Goal: Task Accomplishment & Management: Complete application form

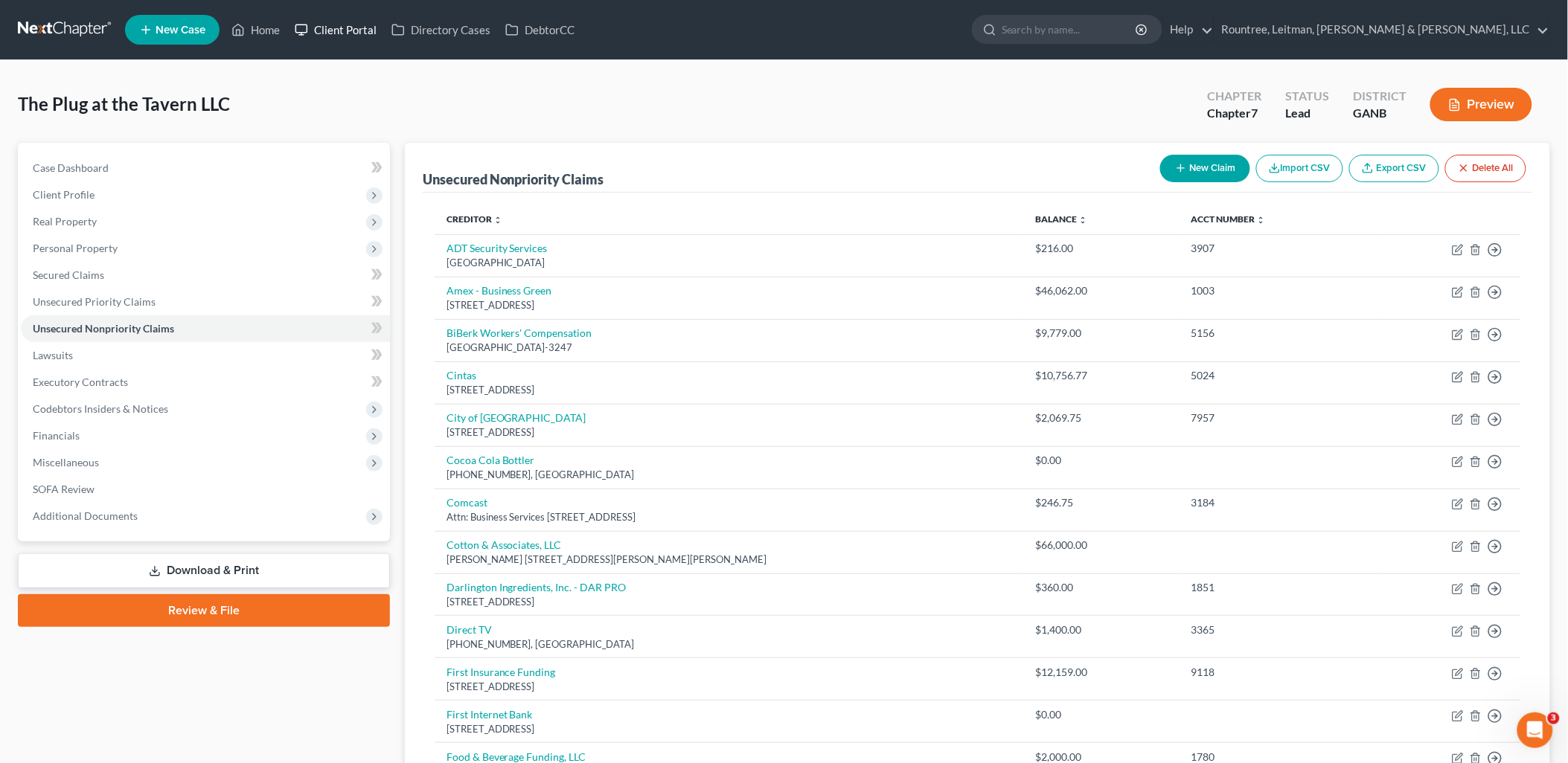
click at [322, 27] on link "Client Portal" at bounding box center [335, 30] width 96 height 27
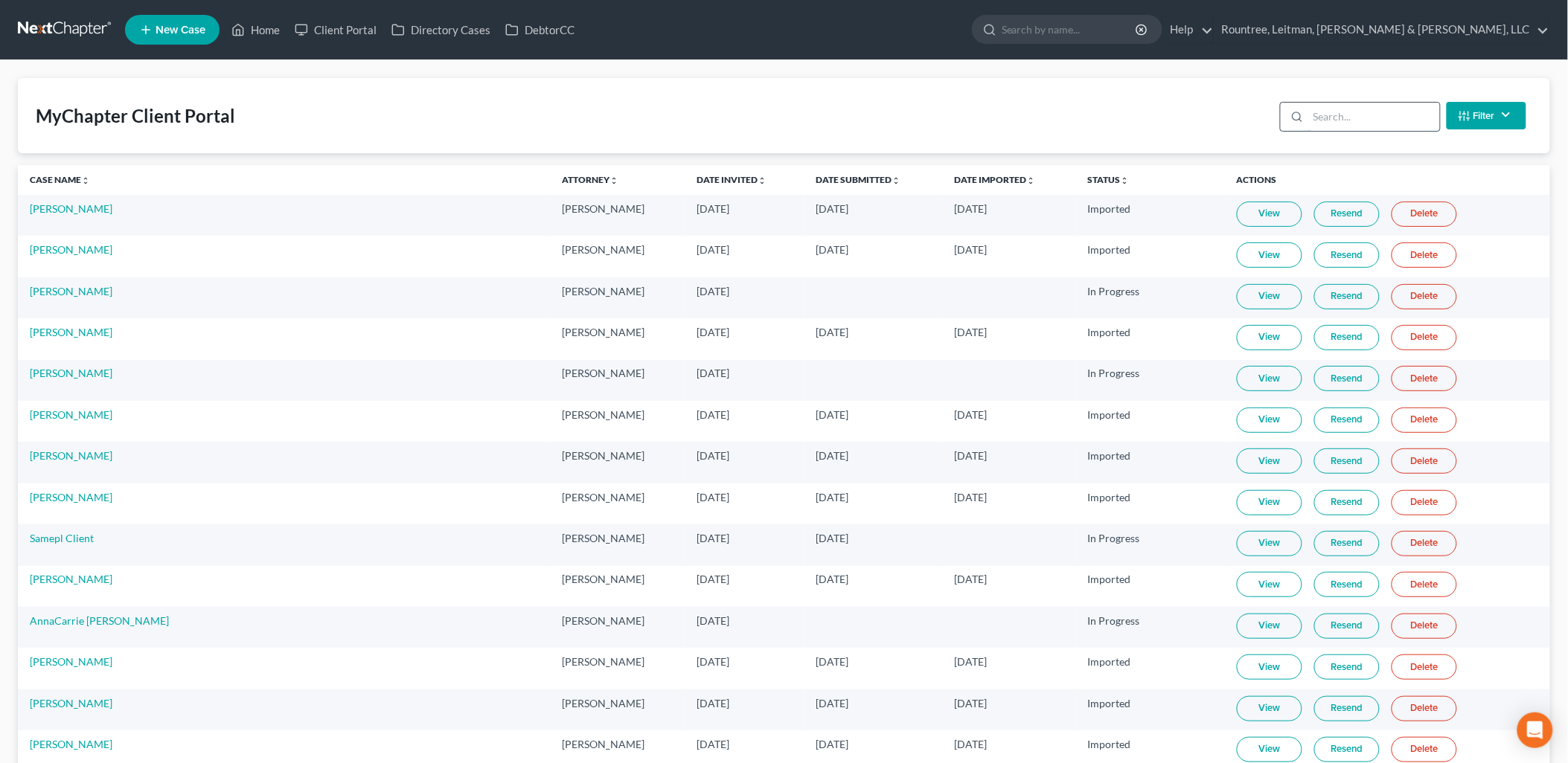
click at [1357, 114] on input "search" at bounding box center [1373, 117] width 131 height 28
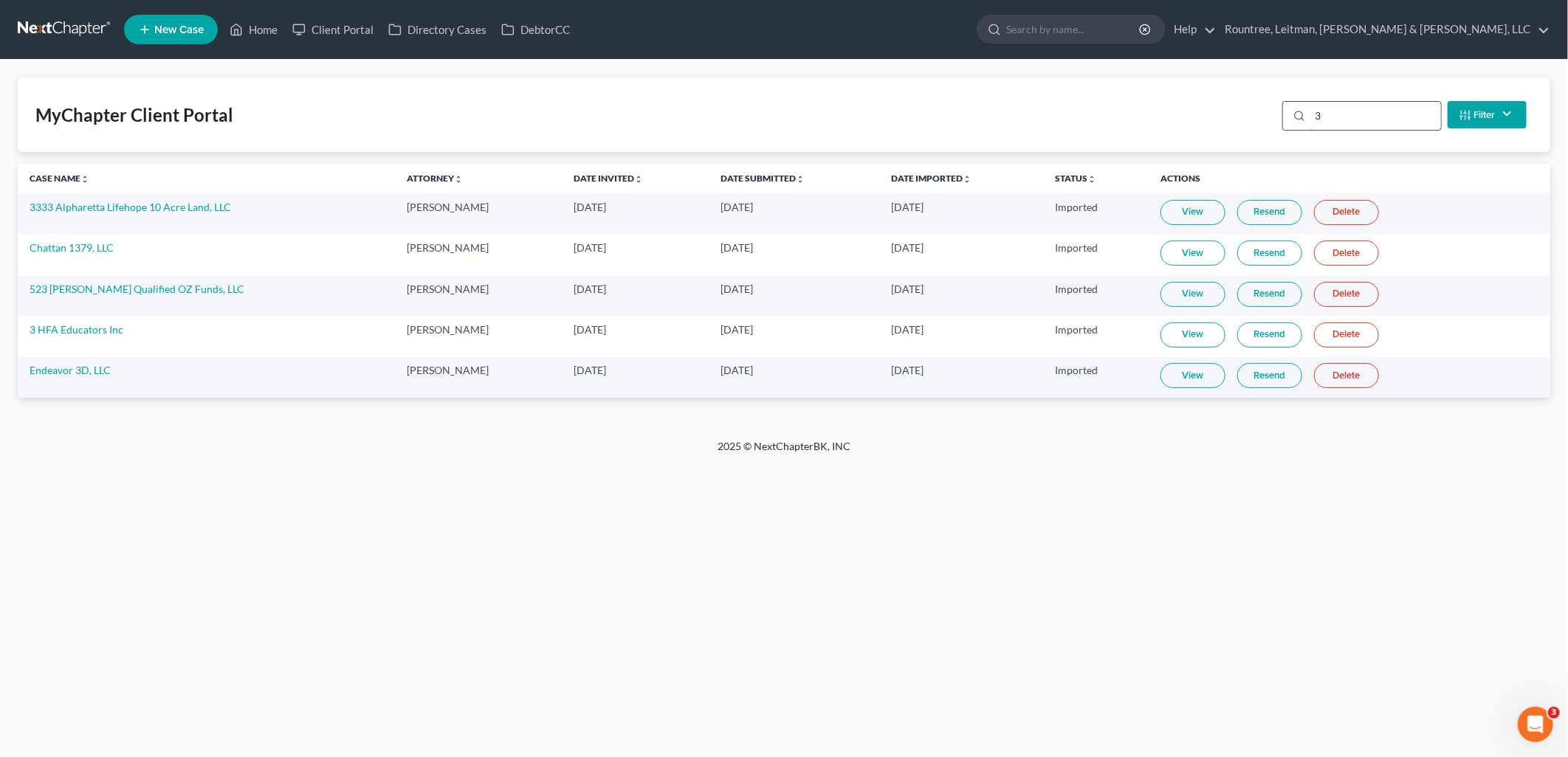
type input "3"
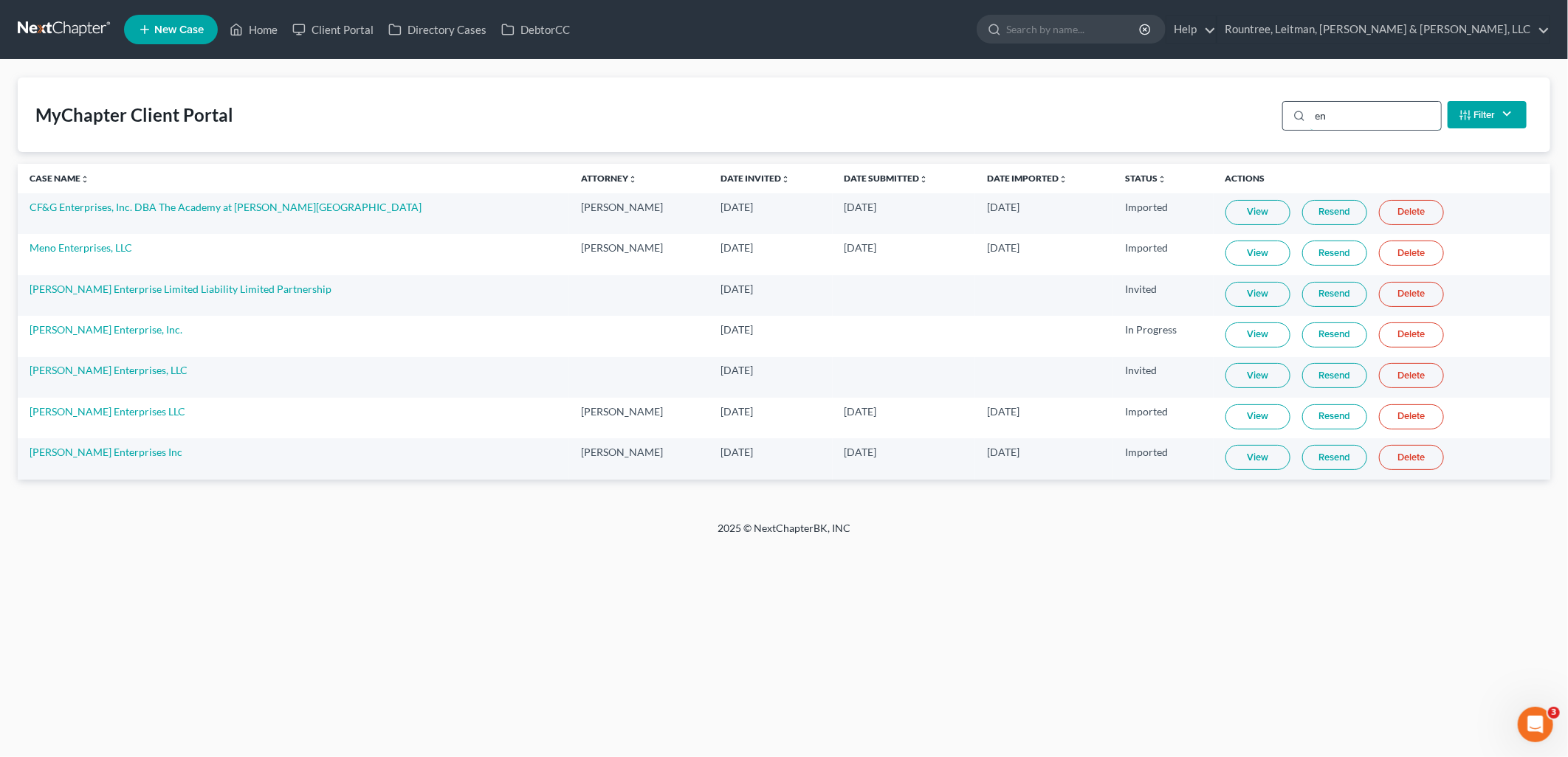
type input "e"
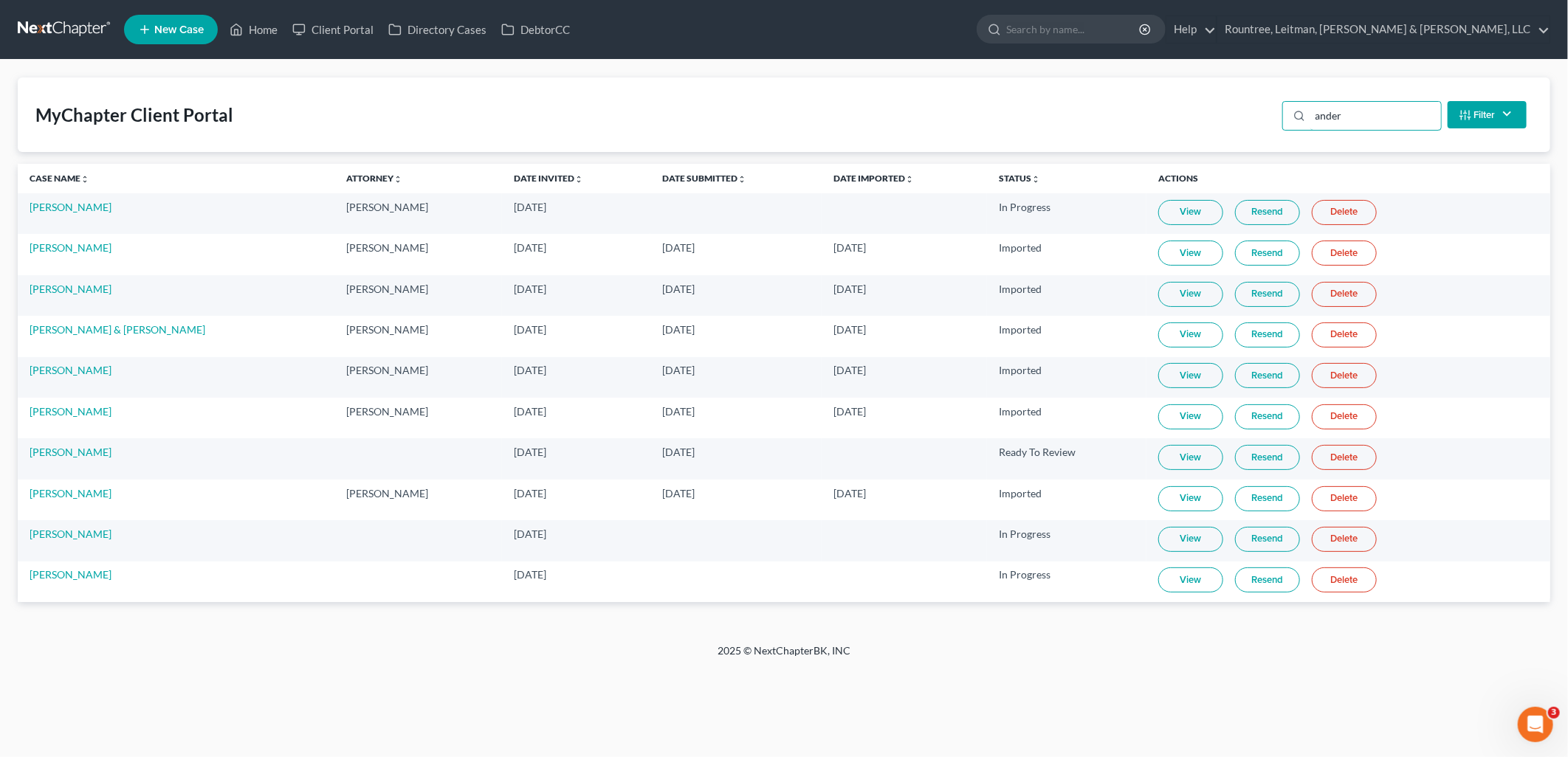
type input "ander"
click at [1192, 587] on link "View" at bounding box center [1190, 580] width 65 height 25
click at [1370, 31] on link "Rountree, Leitman, [PERSON_NAME] & [PERSON_NAME], LLC" at bounding box center [1383, 30] width 332 height 26
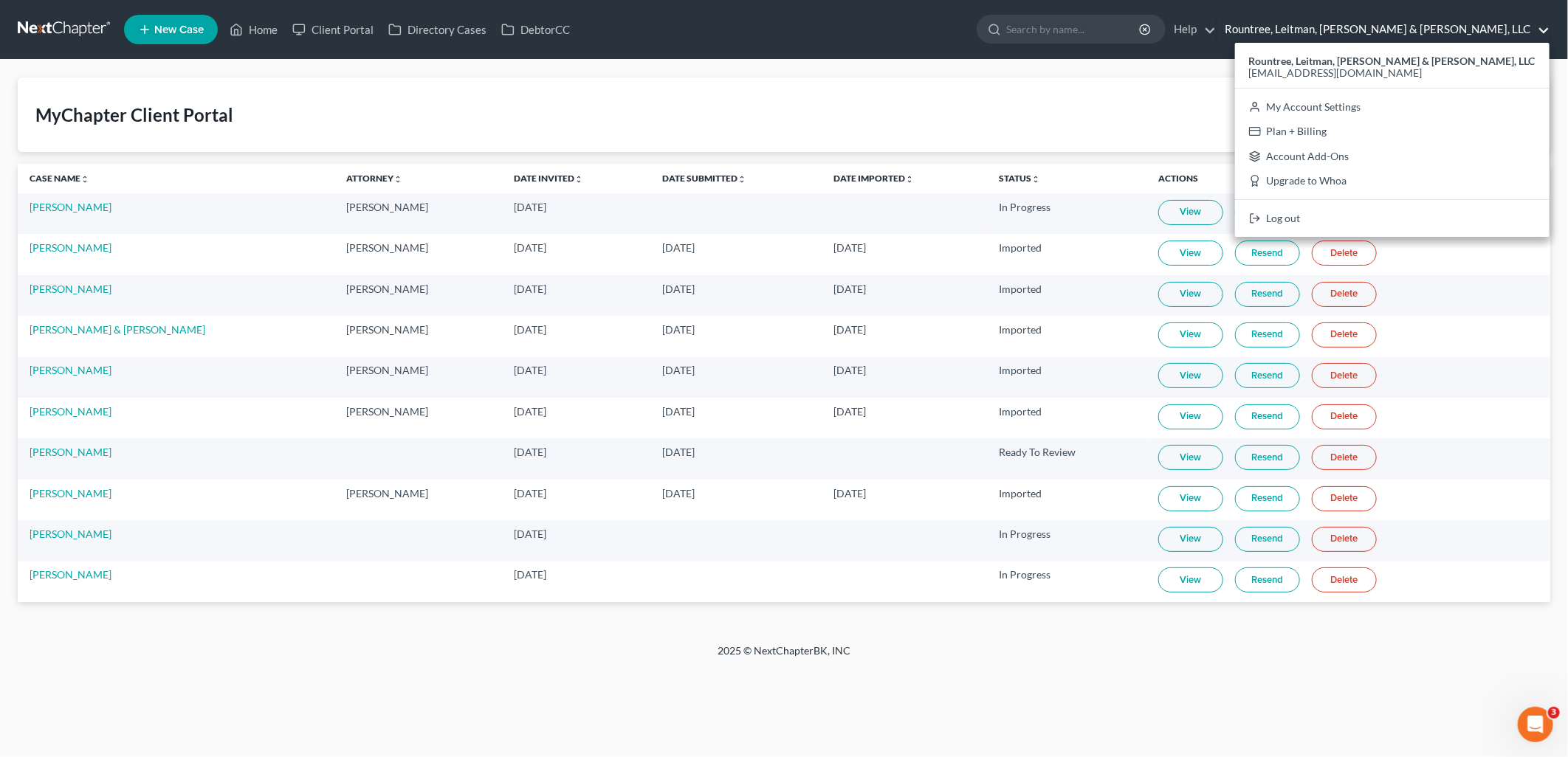
drag, startPoint x: 1090, startPoint y: 79, endPoint x: 1035, endPoint y: 89, distance: 55.9
click at [1090, 79] on div "MyChapter Client Portal ander Filter Status Filter... Invited In Progress Ready…" at bounding box center [784, 115] width 1533 height 74
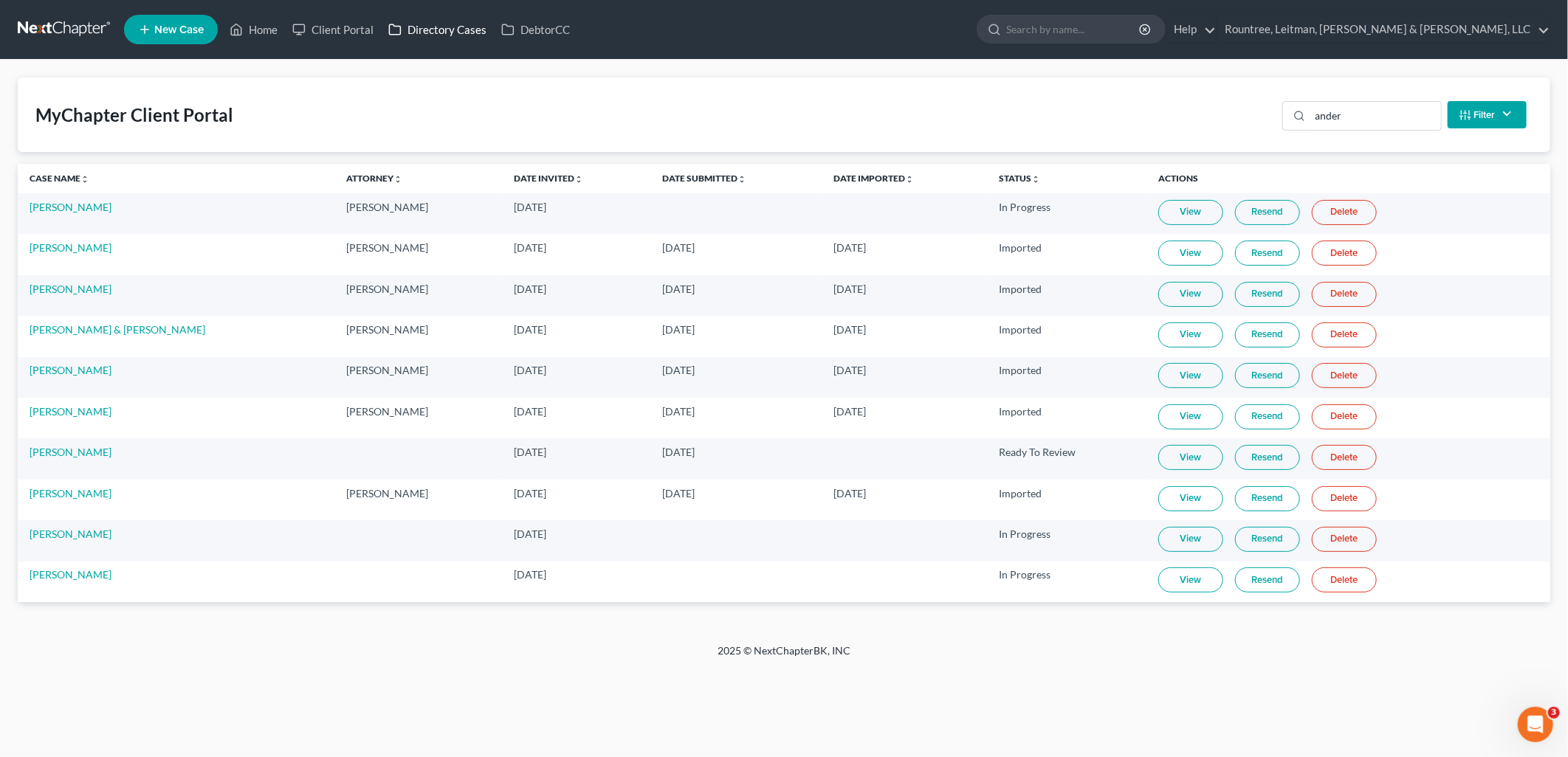
click at [421, 31] on link "Directory Cases" at bounding box center [437, 30] width 113 height 26
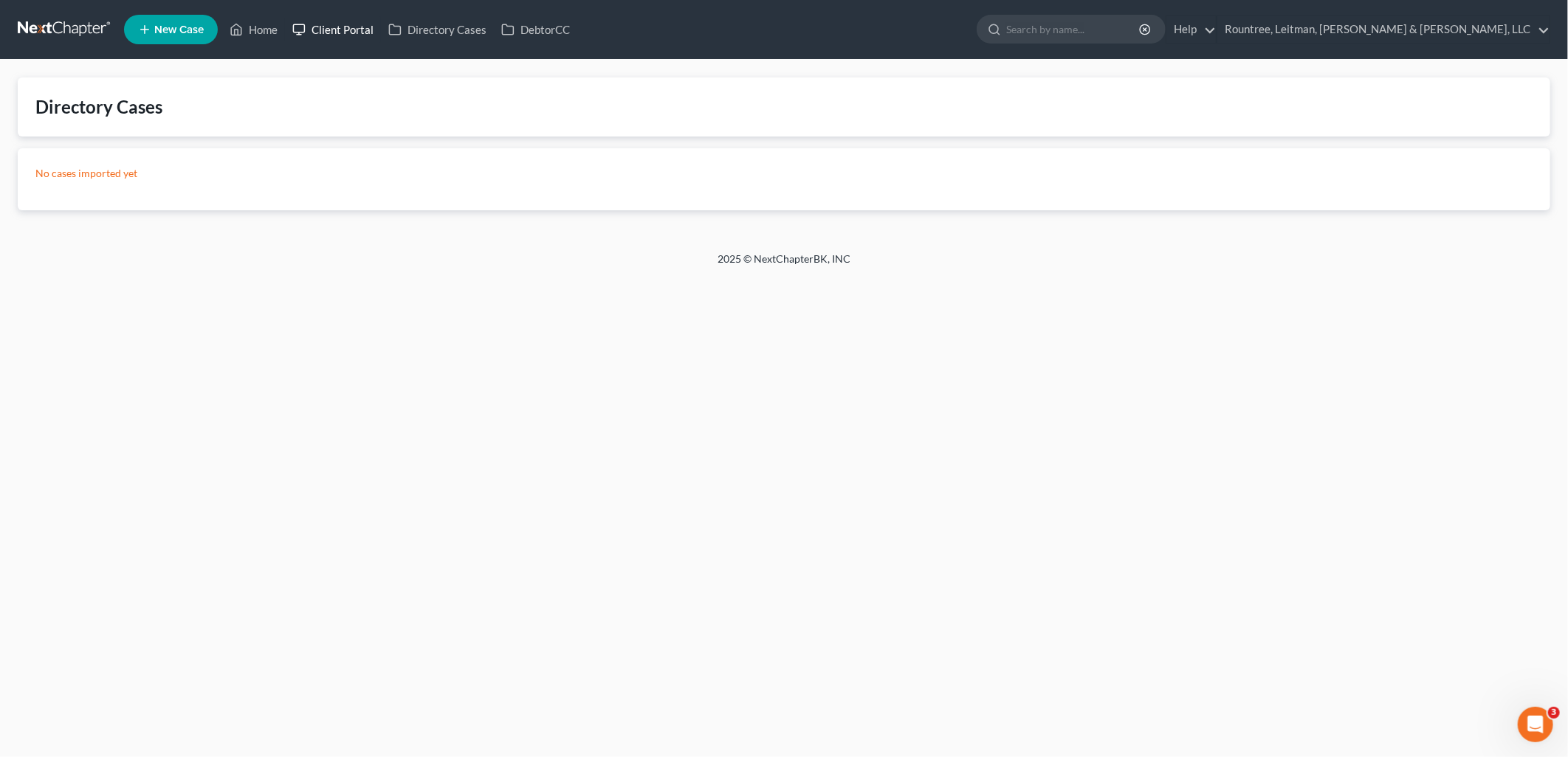
click at [329, 31] on link "Client Portal" at bounding box center [332, 30] width 96 height 26
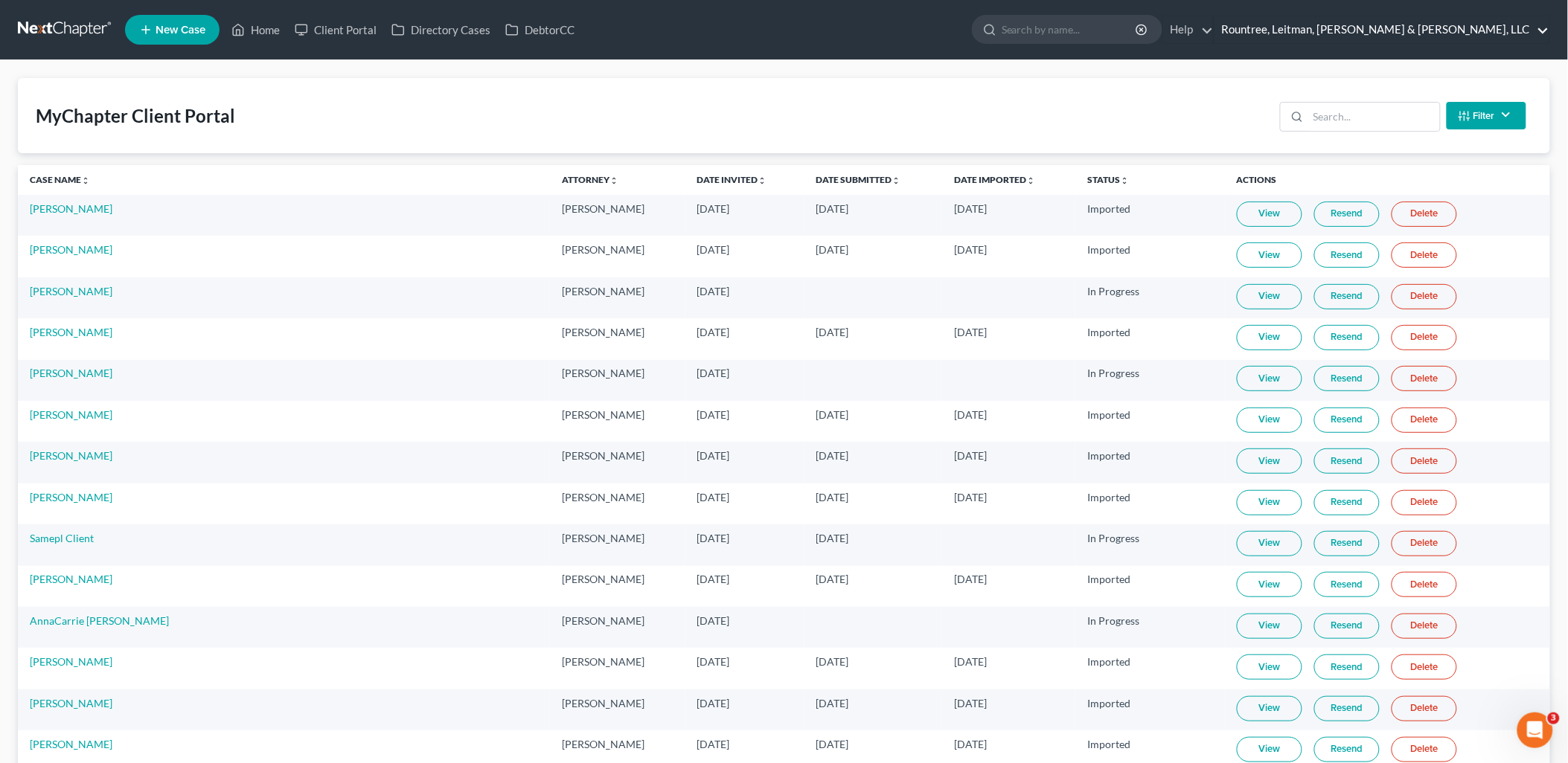
click at [1442, 42] on link "Rountree, Leitman, [PERSON_NAME] & [PERSON_NAME], LLC" at bounding box center [1382, 30] width 335 height 27
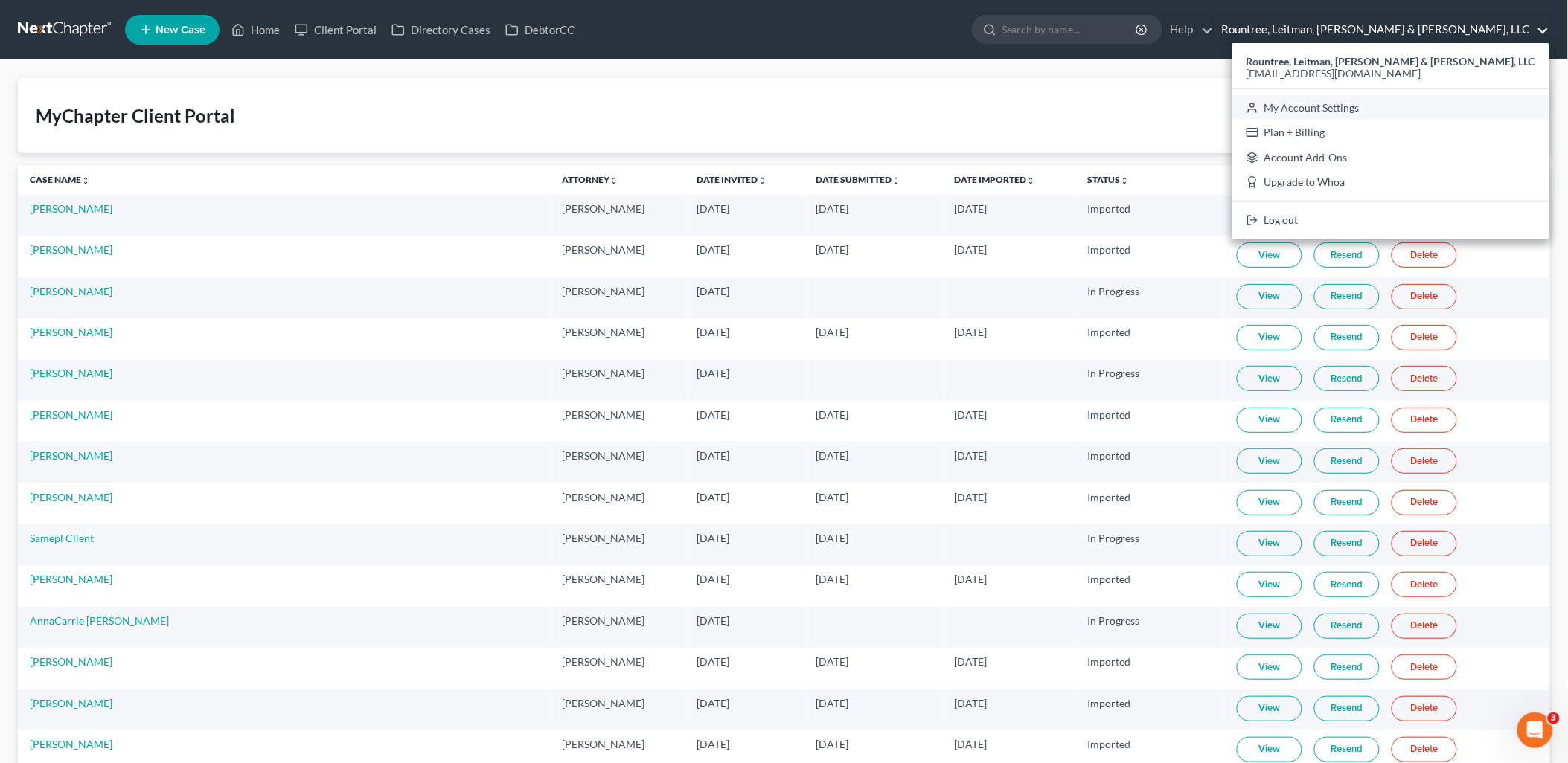
click at [1453, 107] on link "My Account Settings" at bounding box center [1390, 108] width 317 height 25
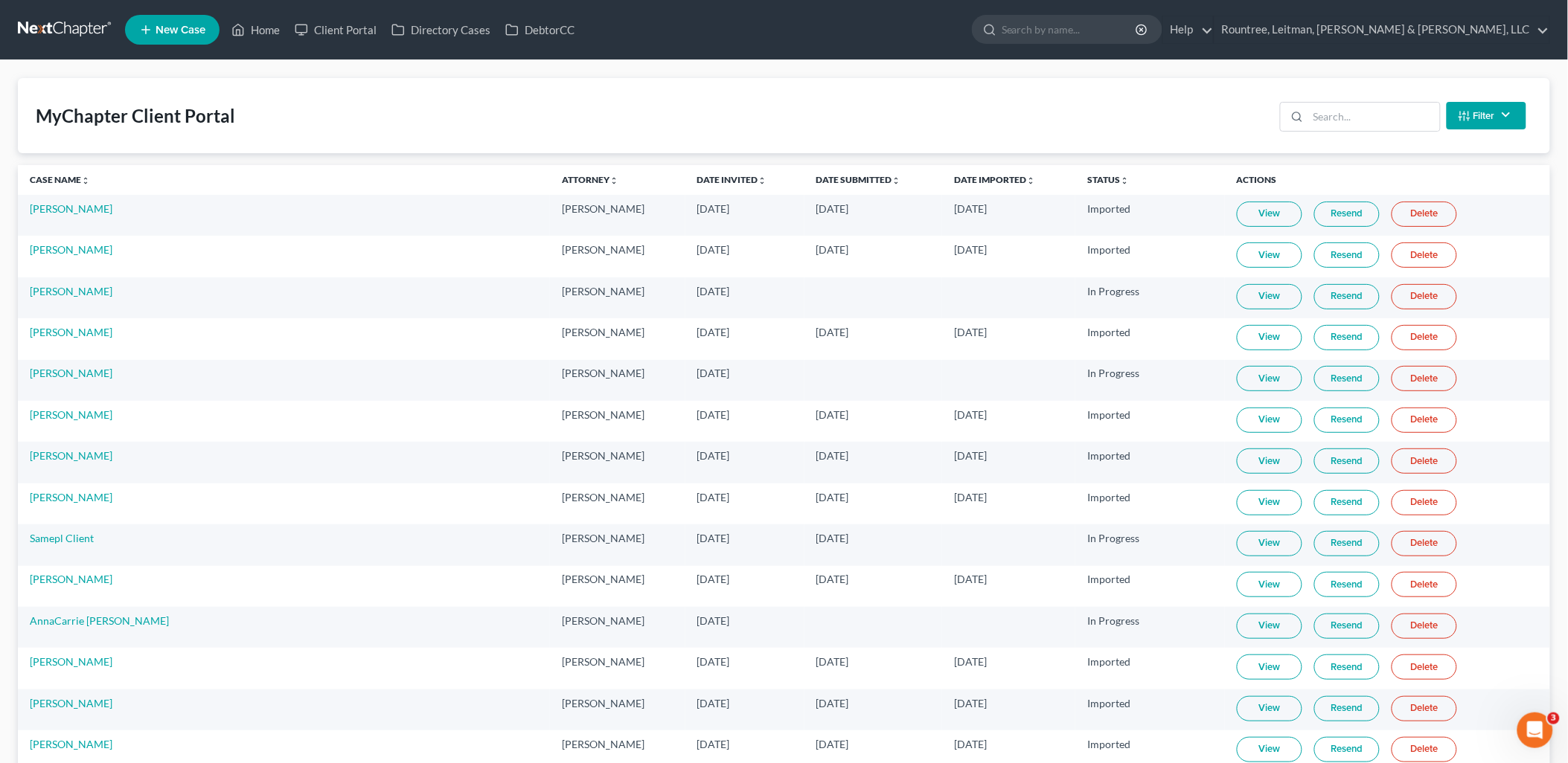
select select "24"
select select "10"
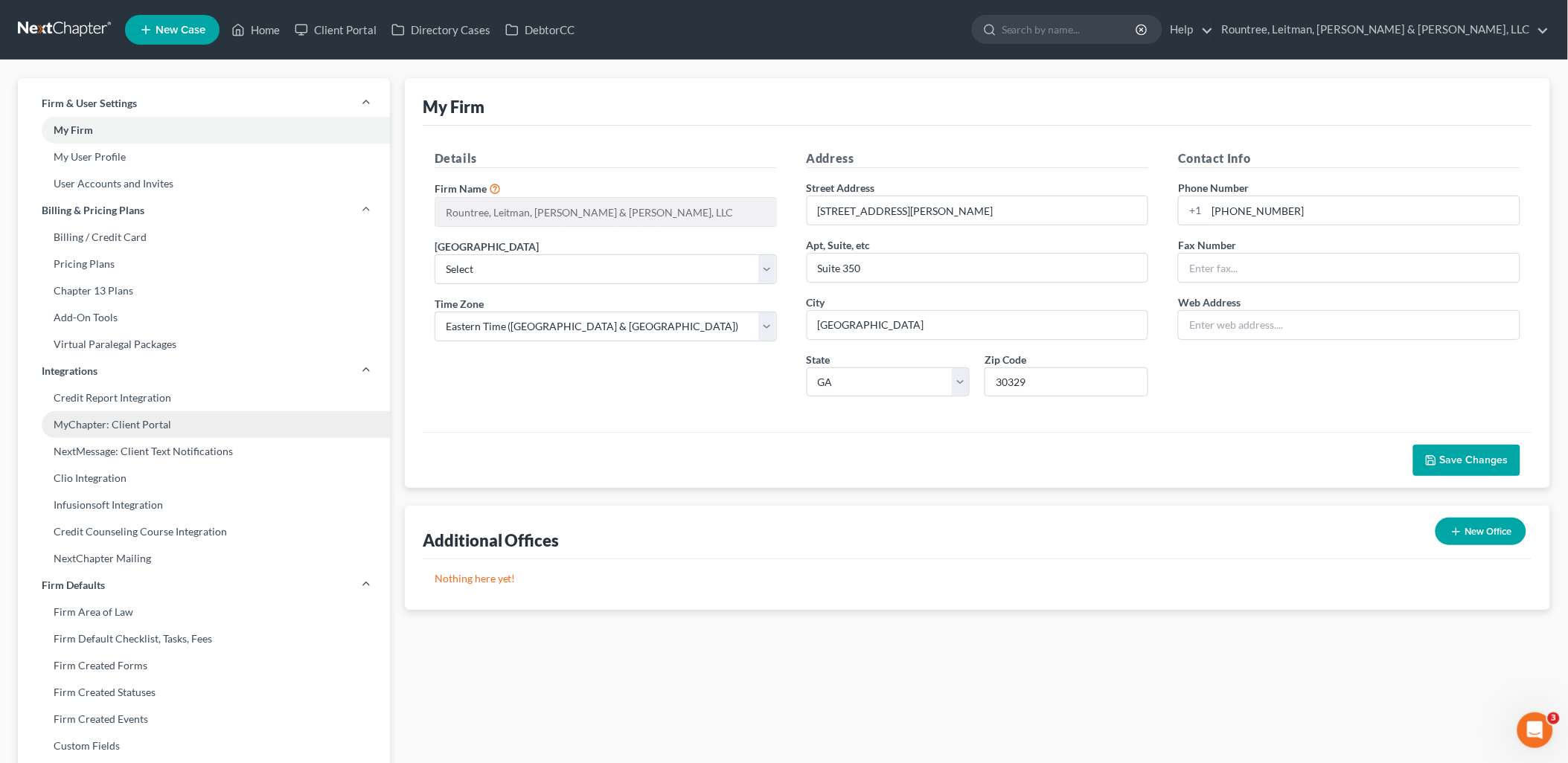
click at [151, 426] on link "MyChapter: Client Portal" at bounding box center [204, 425] width 372 height 27
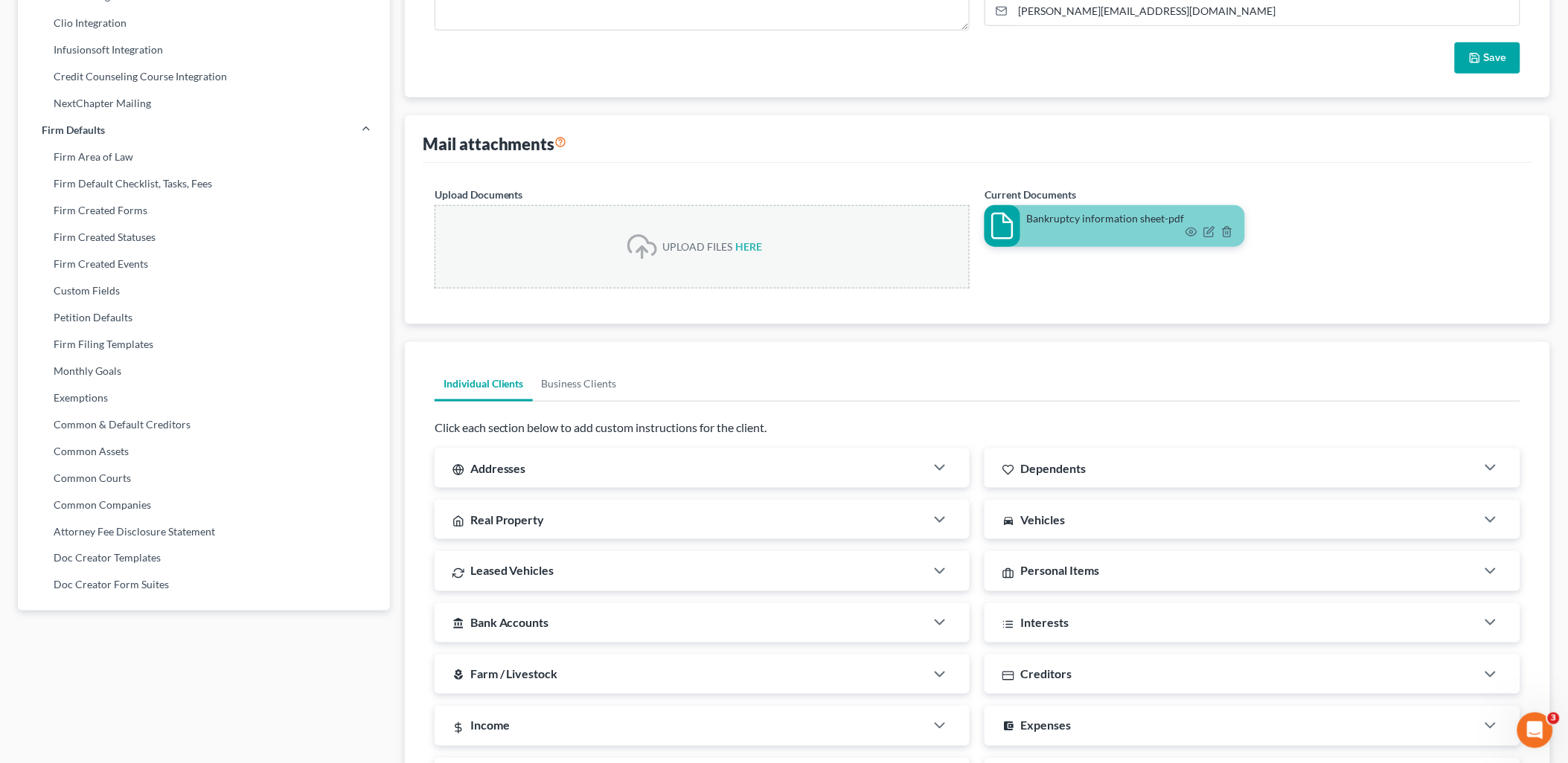
scroll to position [495, 0]
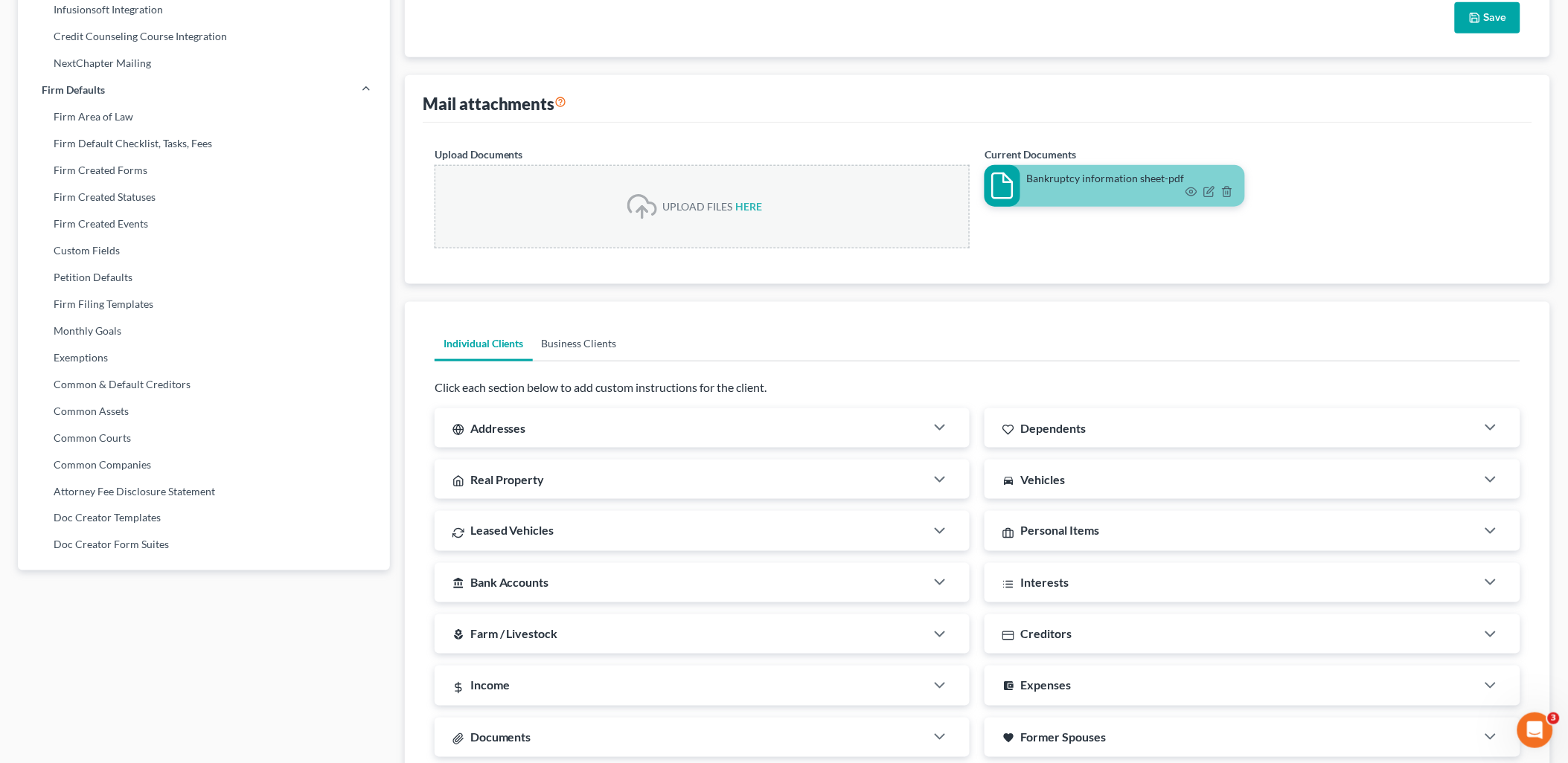
click at [545, 336] on link "Business Clients" at bounding box center [579, 343] width 93 height 36
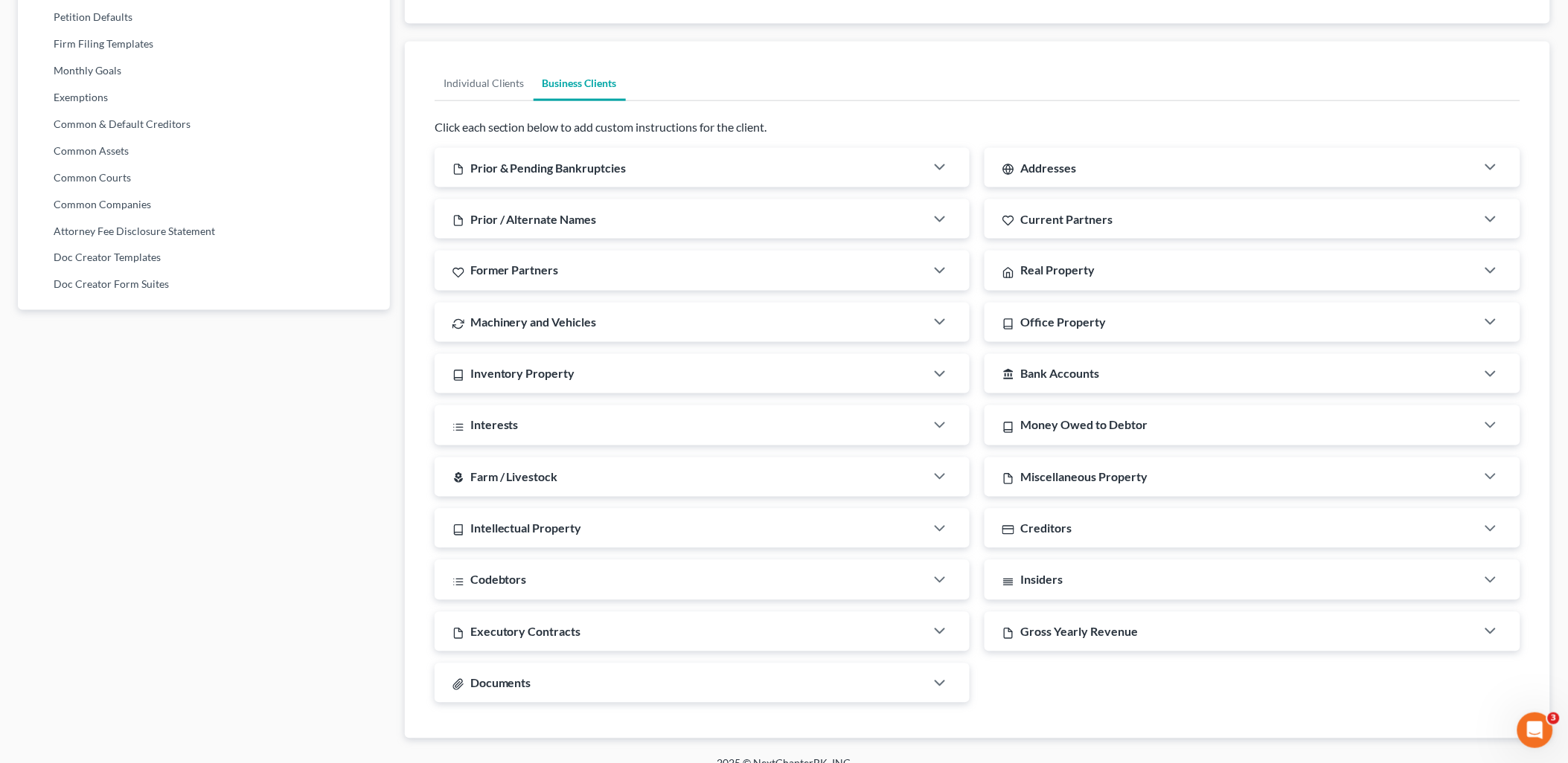
scroll to position [776, 0]
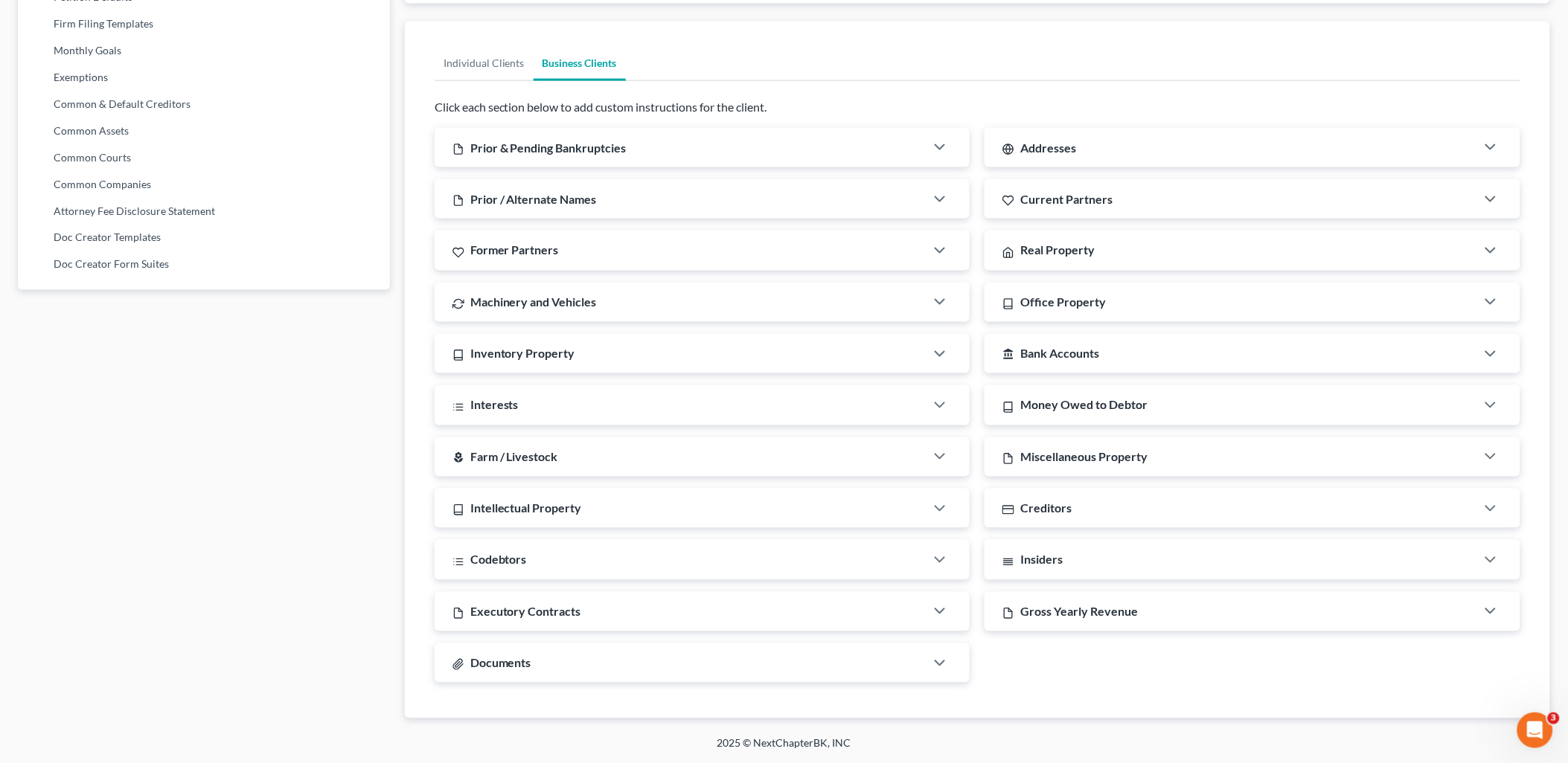
click at [638, 352] on div "Inventory Property" at bounding box center [680, 353] width 491 height 39
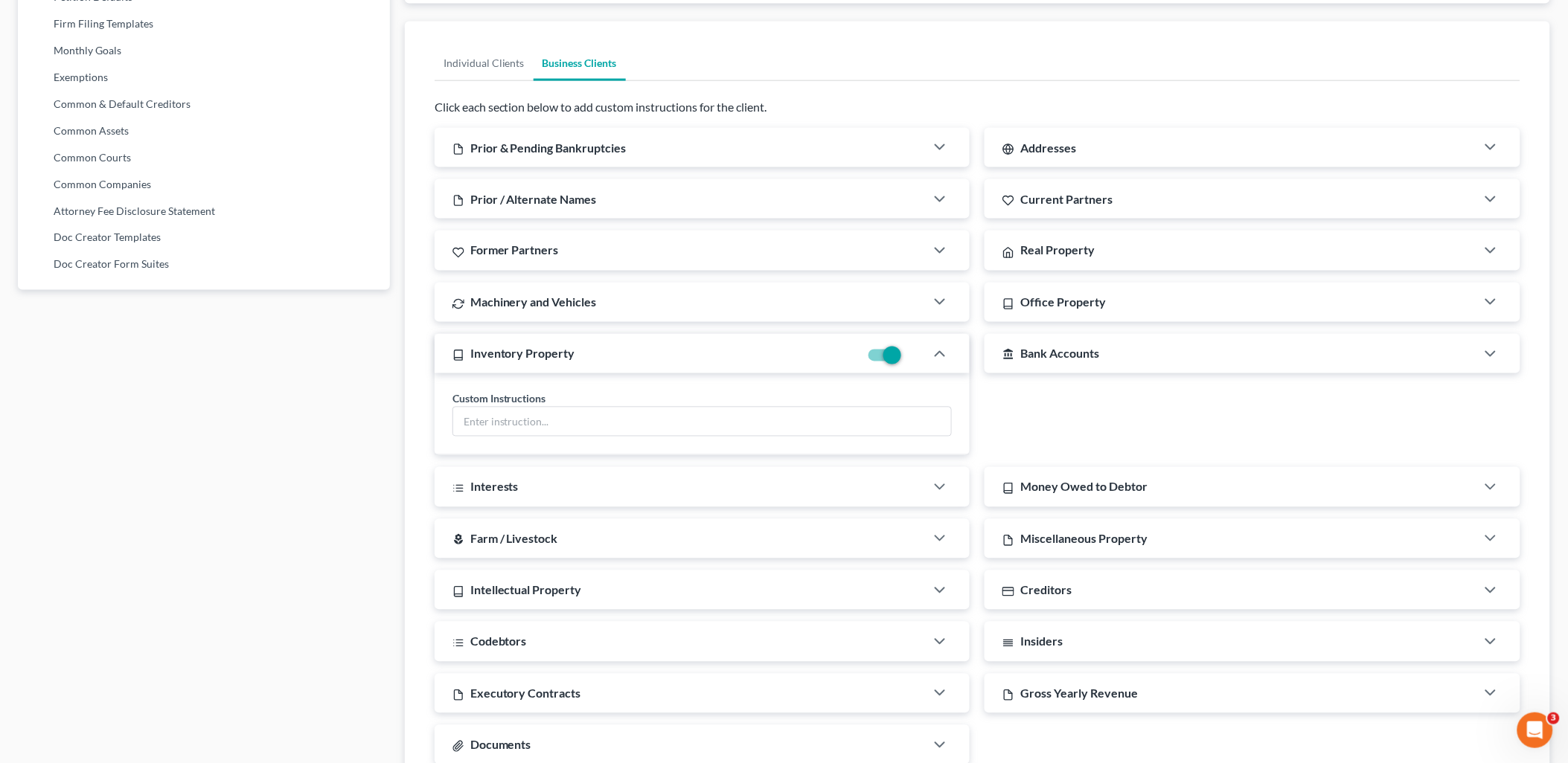
click at [638, 352] on div "Inventory Property" at bounding box center [648, 353] width 426 height 39
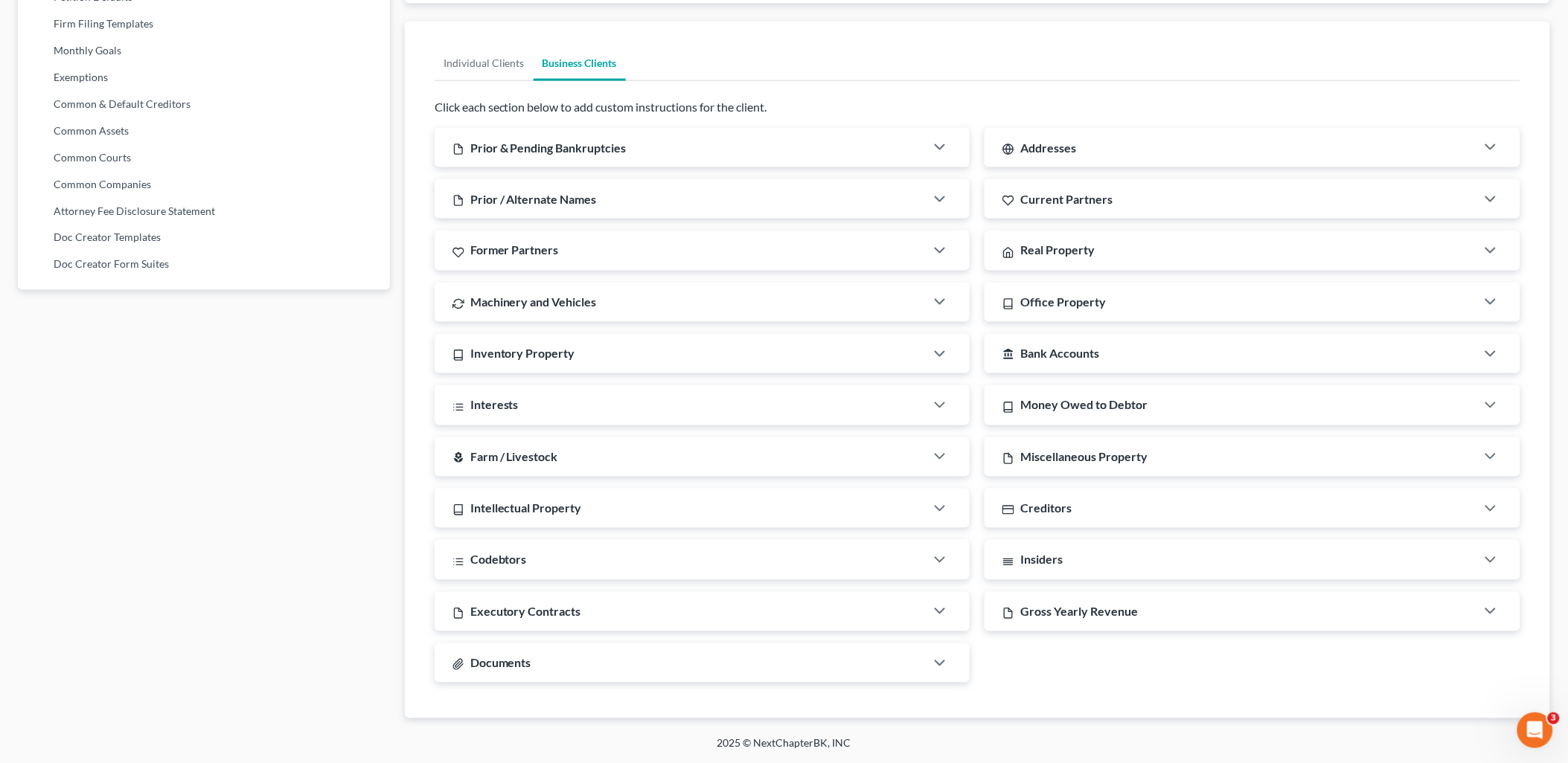
click at [638, 352] on div "Inventory Property" at bounding box center [680, 353] width 491 height 39
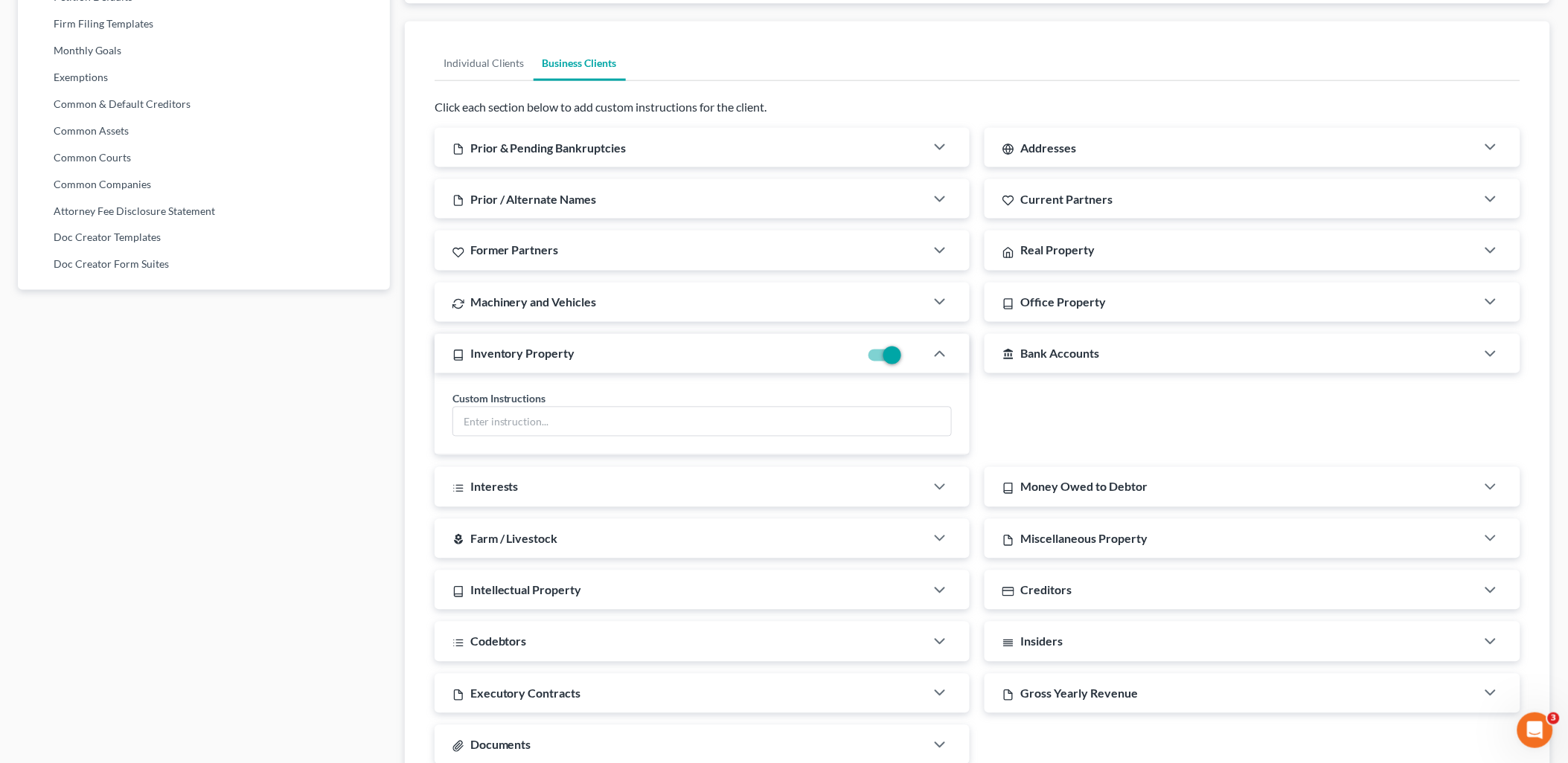
click at [638, 352] on div "Inventory Property" at bounding box center [648, 353] width 426 height 39
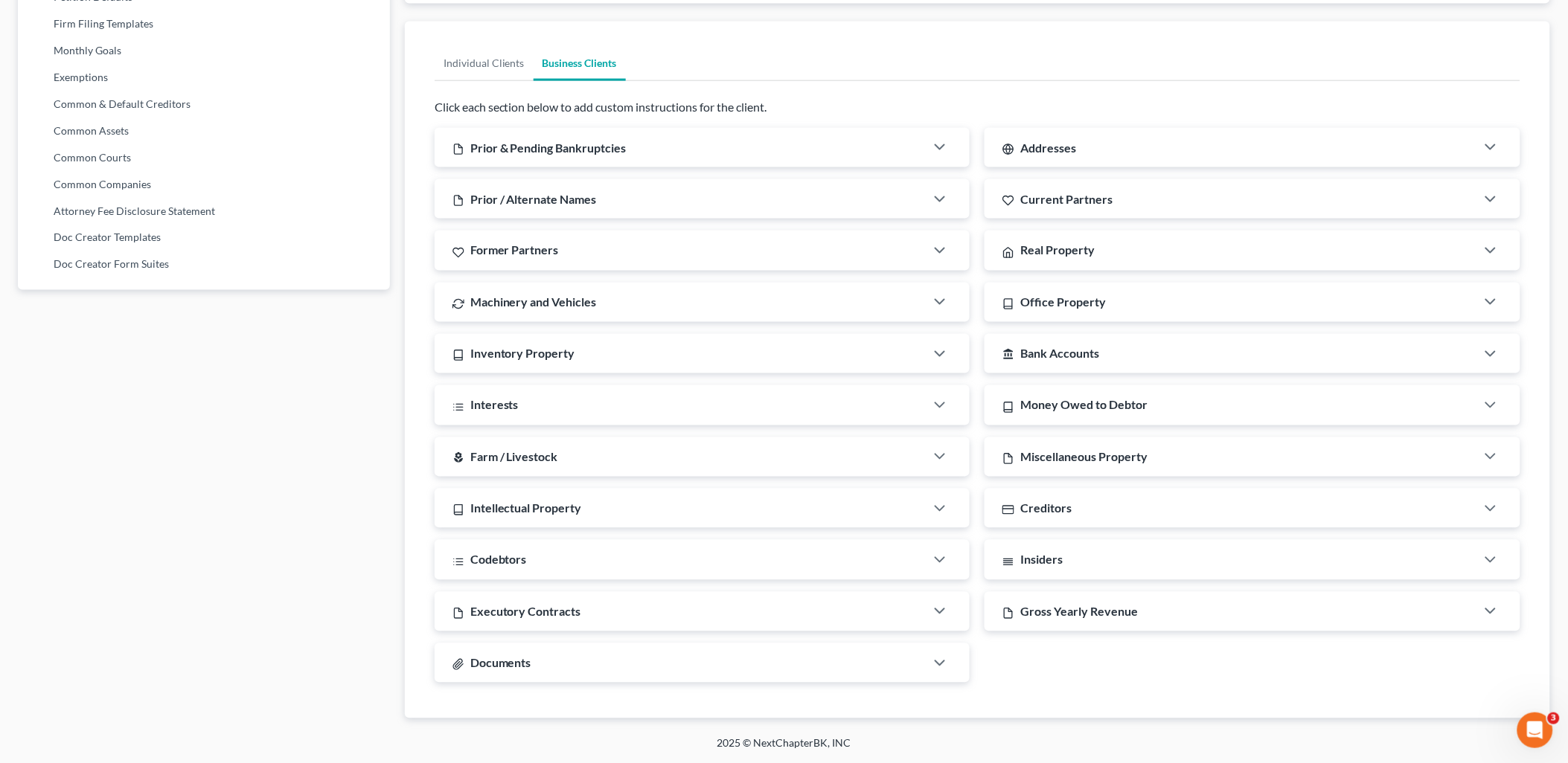
click at [653, 299] on div "Machinery and Vehicles" at bounding box center [680, 302] width 491 height 39
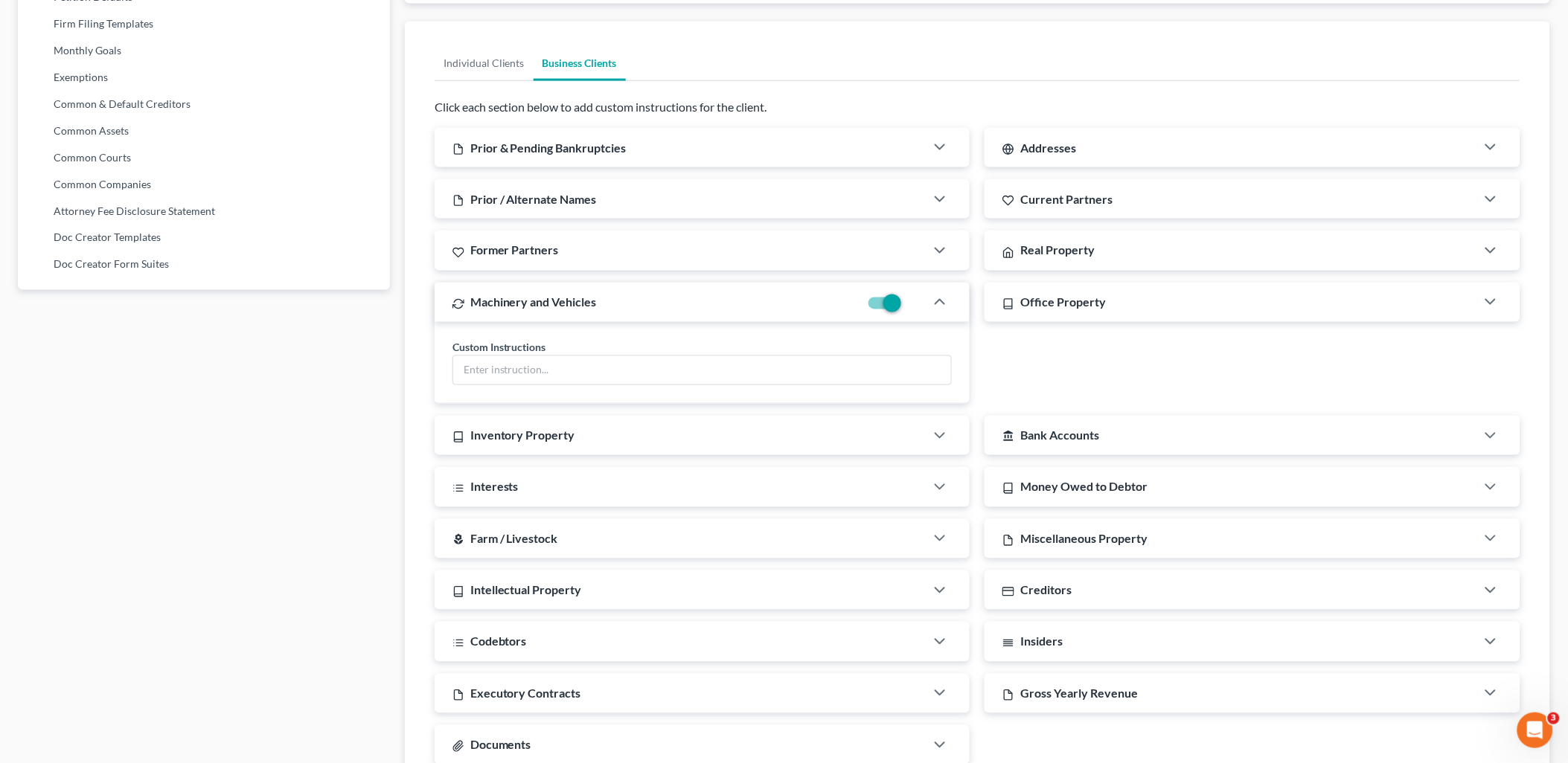
click at [653, 299] on div "Machinery and Vehicles" at bounding box center [648, 302] width 426 height 39
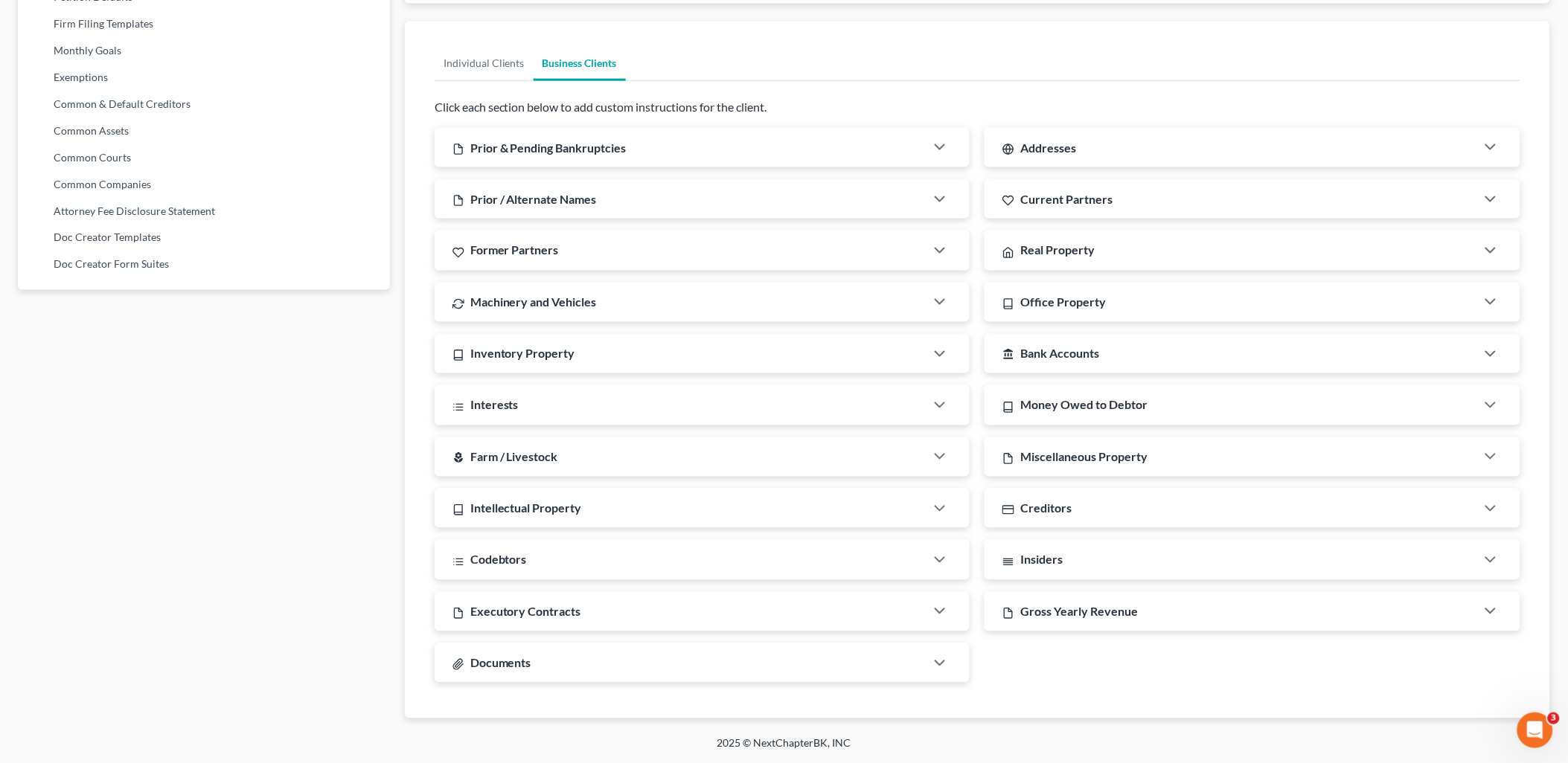
click at [1146, 613] on div "Gross Yearly Revenue" at bounding box center [1230, 611] width 491 height 39
click at [1146, 613] on div "Gross Yearly Revenue" at bounding box center [1197, 611] width 426 height 39
click at [1053, 299] on span "Office Property" at bounding box center [1063, 302] width 86 height 14
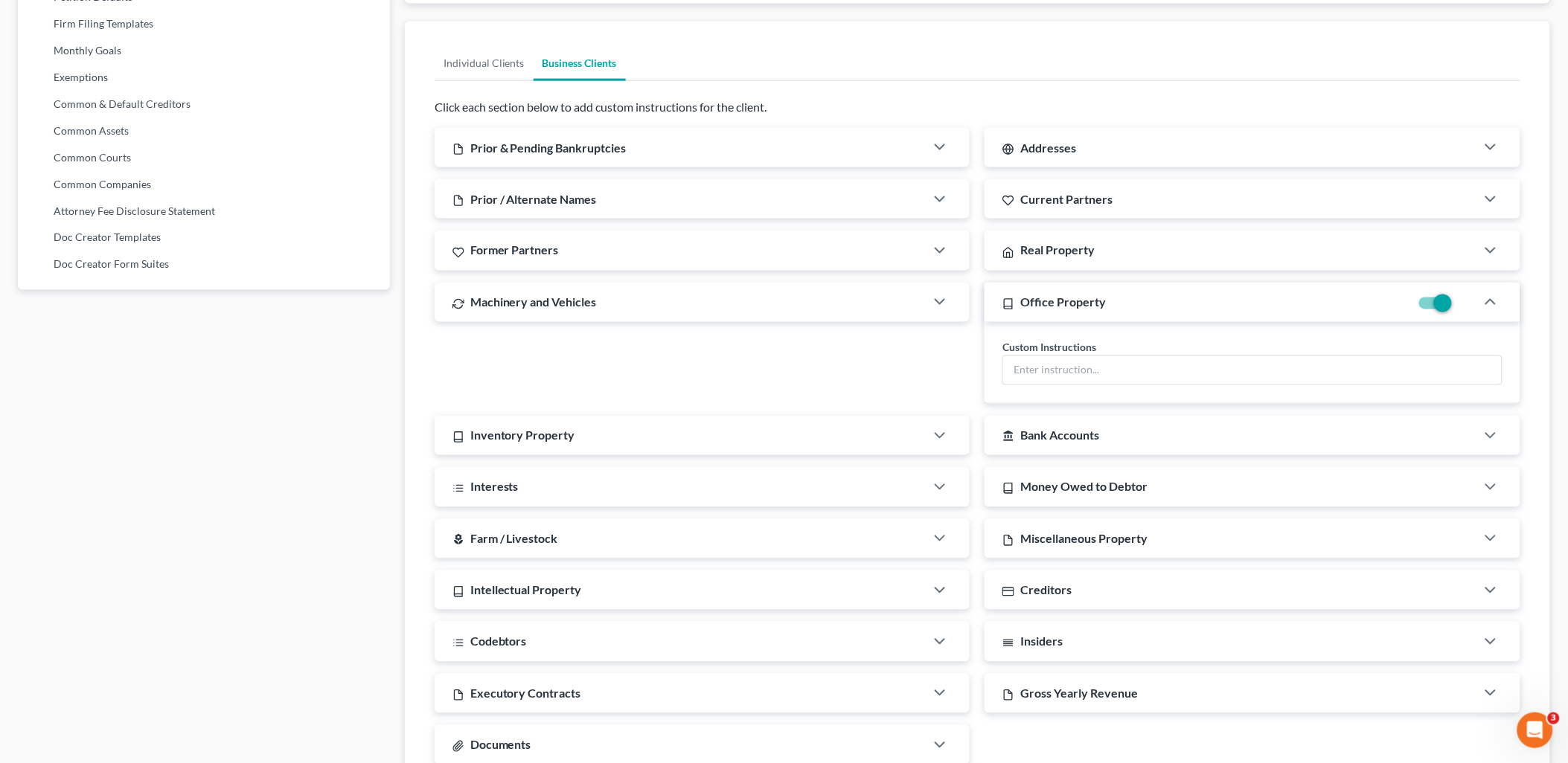
click at [1053, 299] on span "Office Property" at bounding box center [1063, 302] width 86 height 14
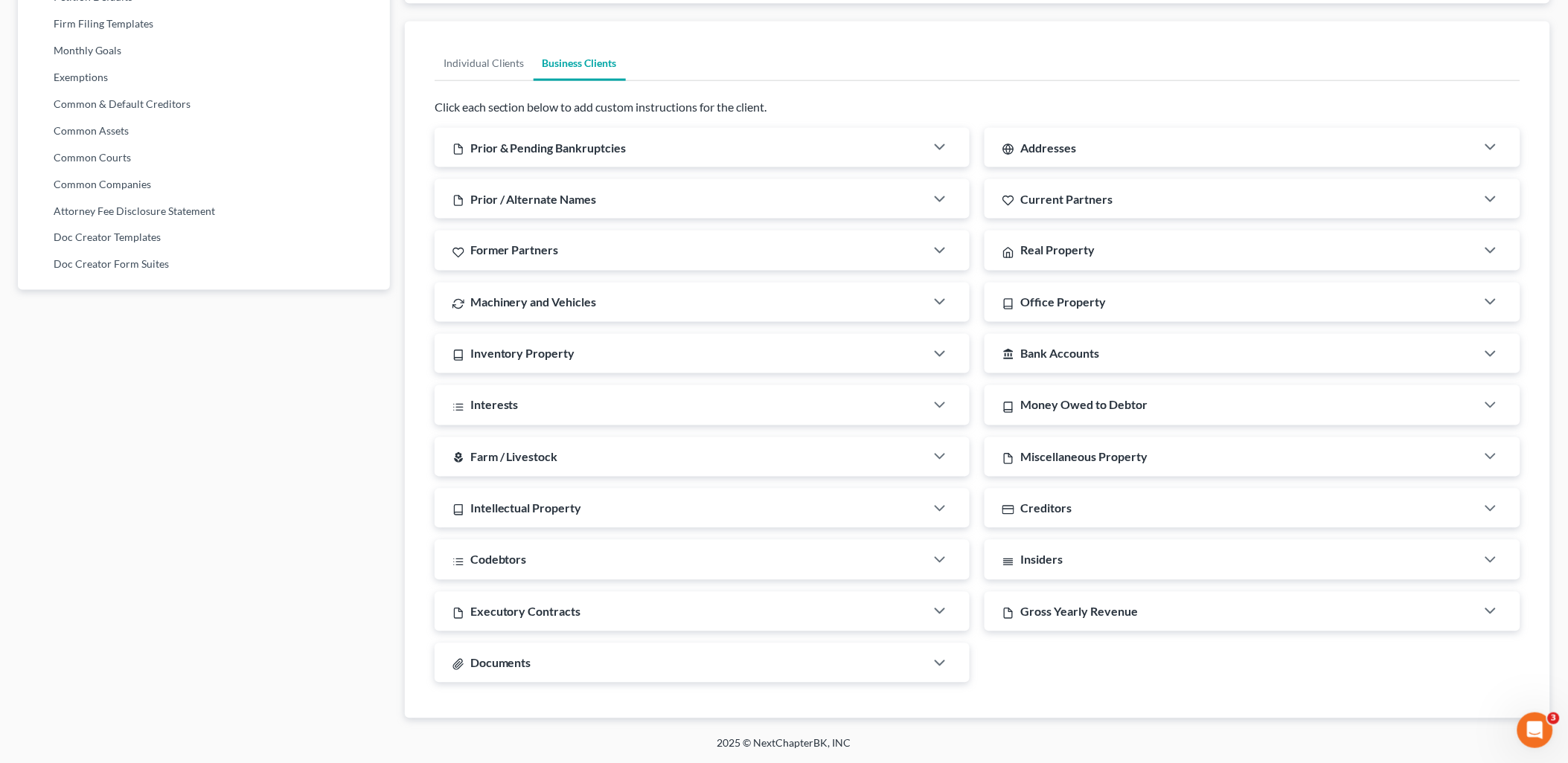
click at [1060, 348] on span "Bank Accounts" at bounding box center [1059, 353] width 79 height 14
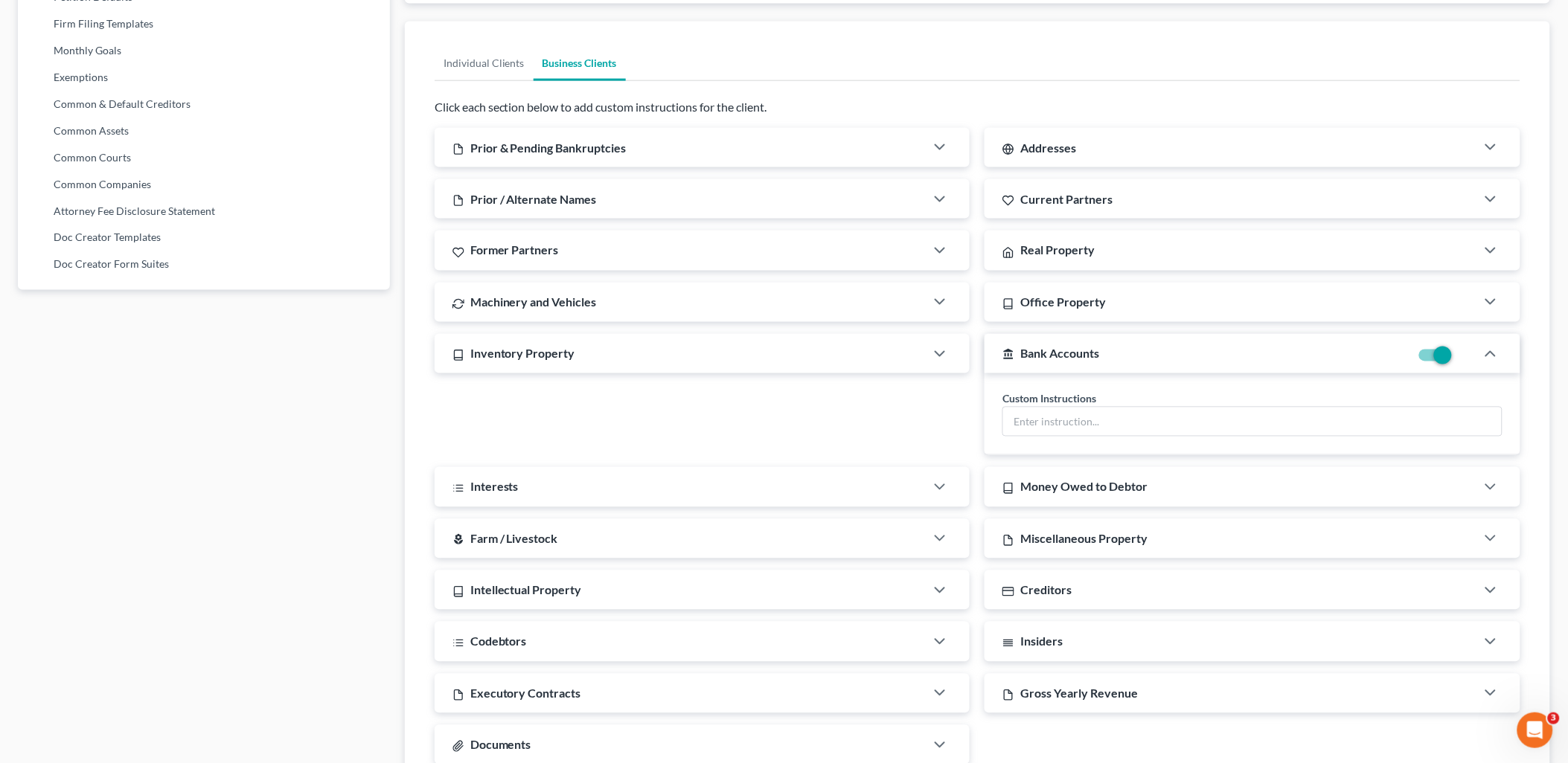
click at [1060, 348] on span "Bank Accounts" at bounding box center [1059, 353] width 79 height 14
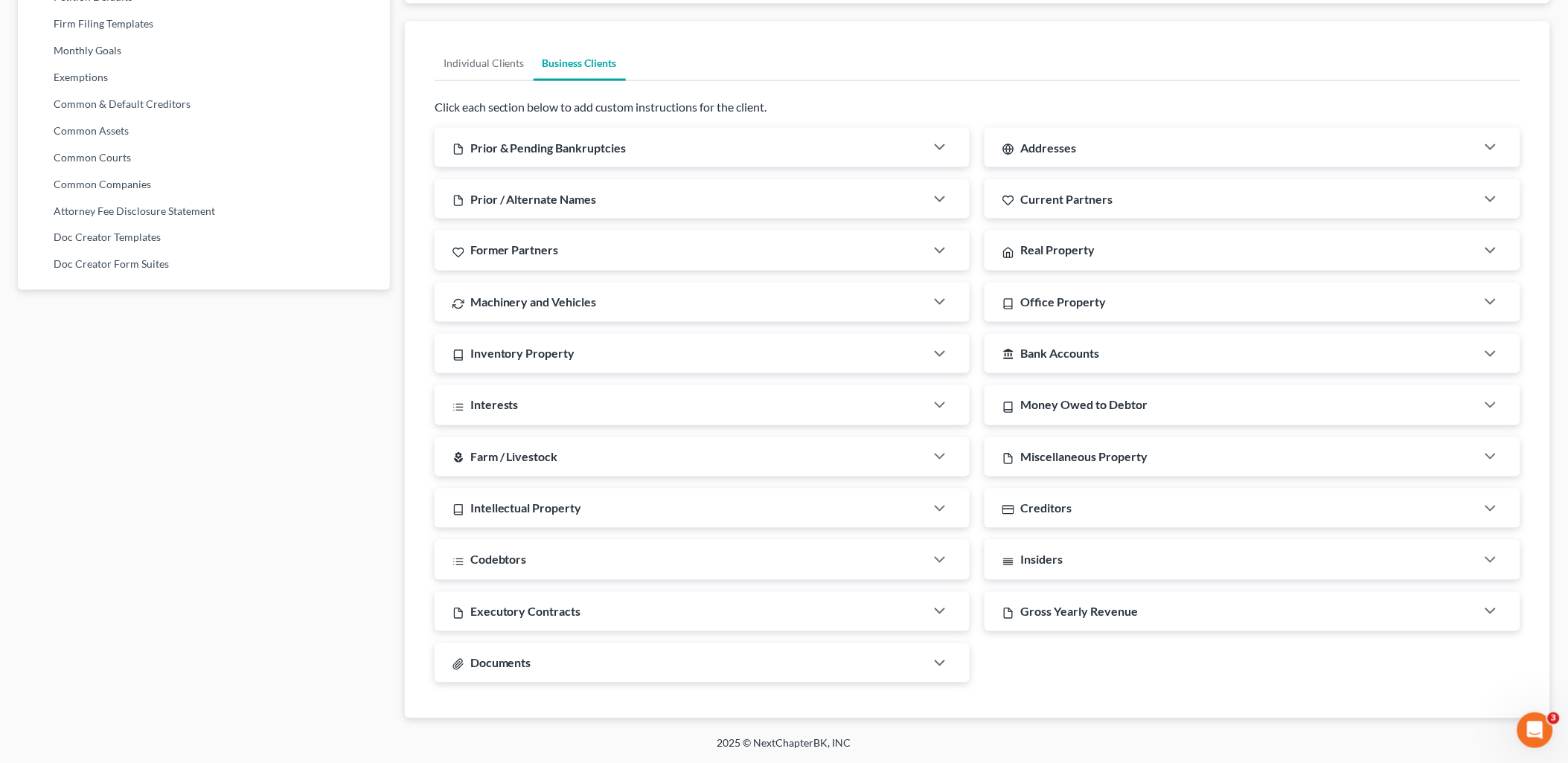
click at [732, 544] on div "Codebtors" at bounding box center [680, 559] width 491 height 39
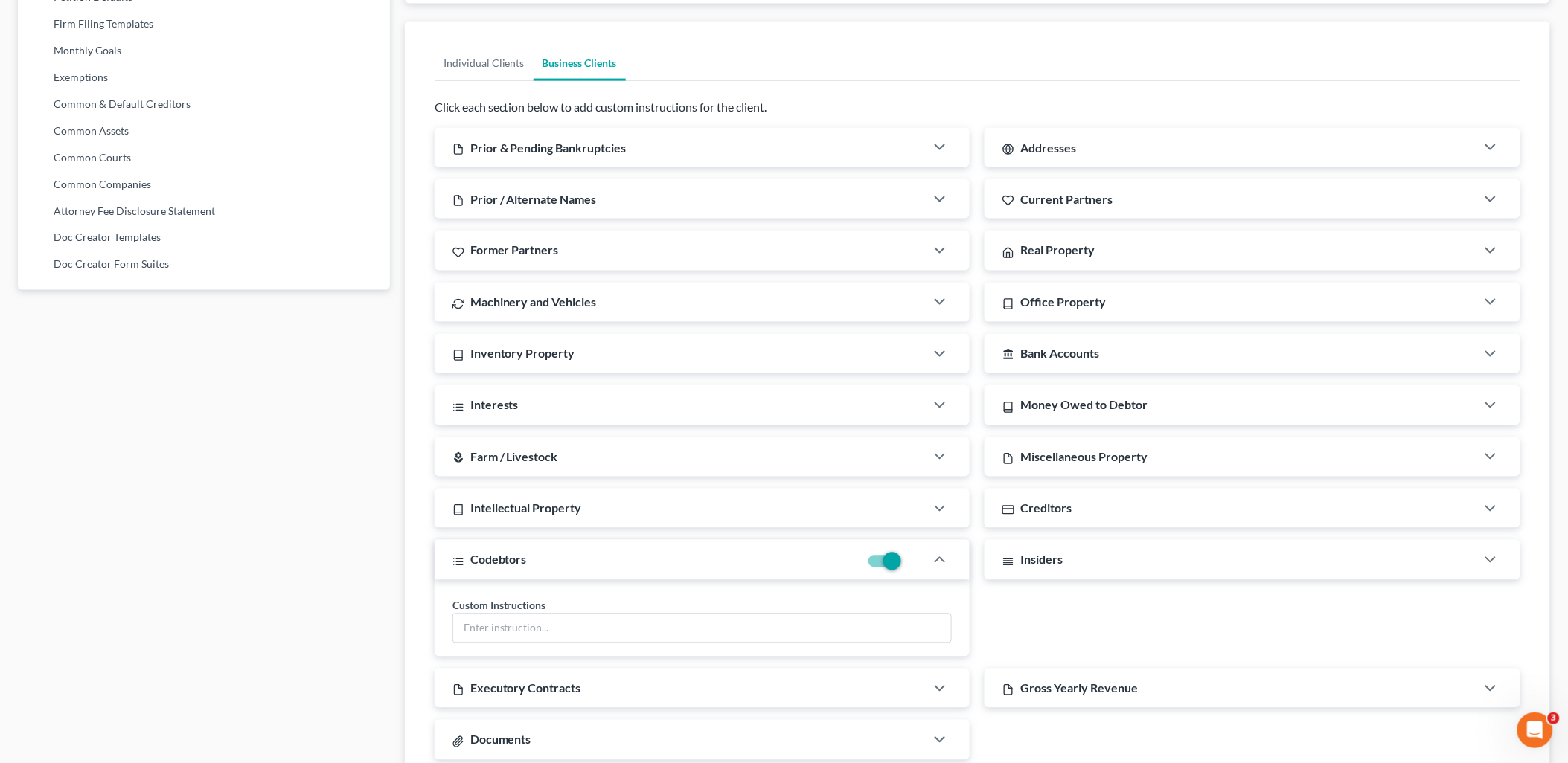
click at [732, 544] on div "Codebtors" at bounding box center [648, 559] width 426 height 39
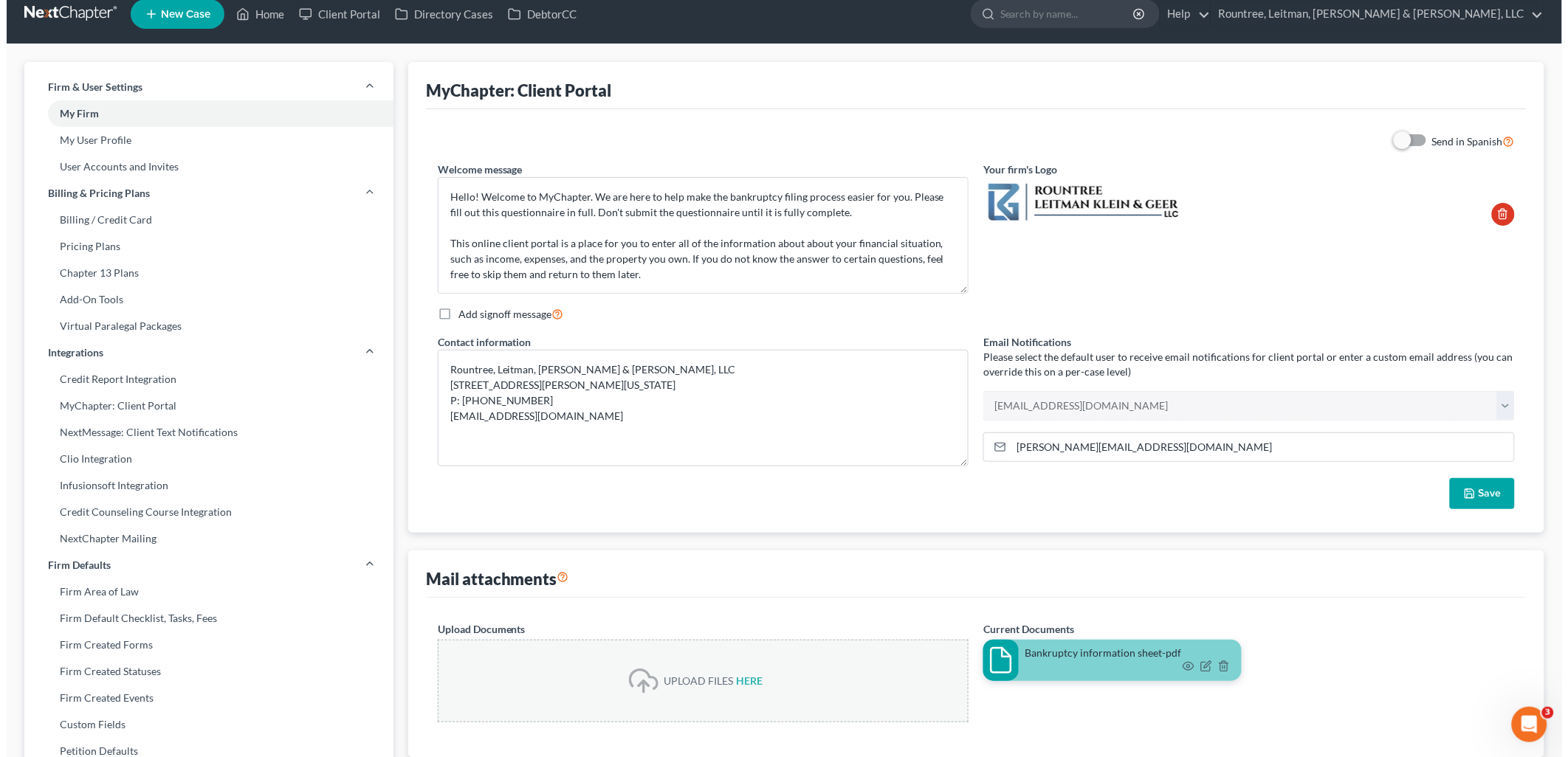
scroll to position [0, 0]
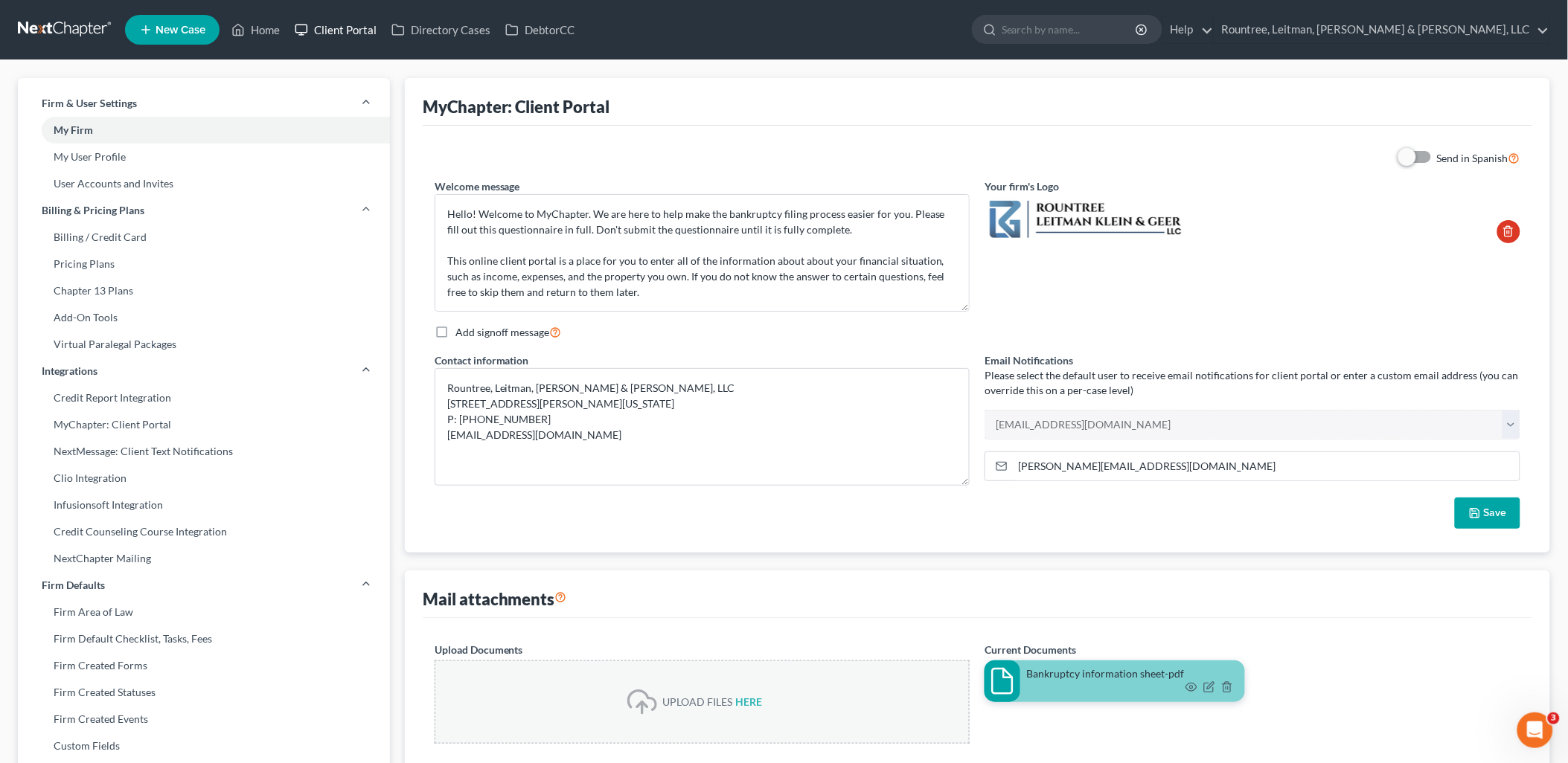
click at [365, 20] on link "Client Portal" at bounding box center [335, 30] width 96 height 27
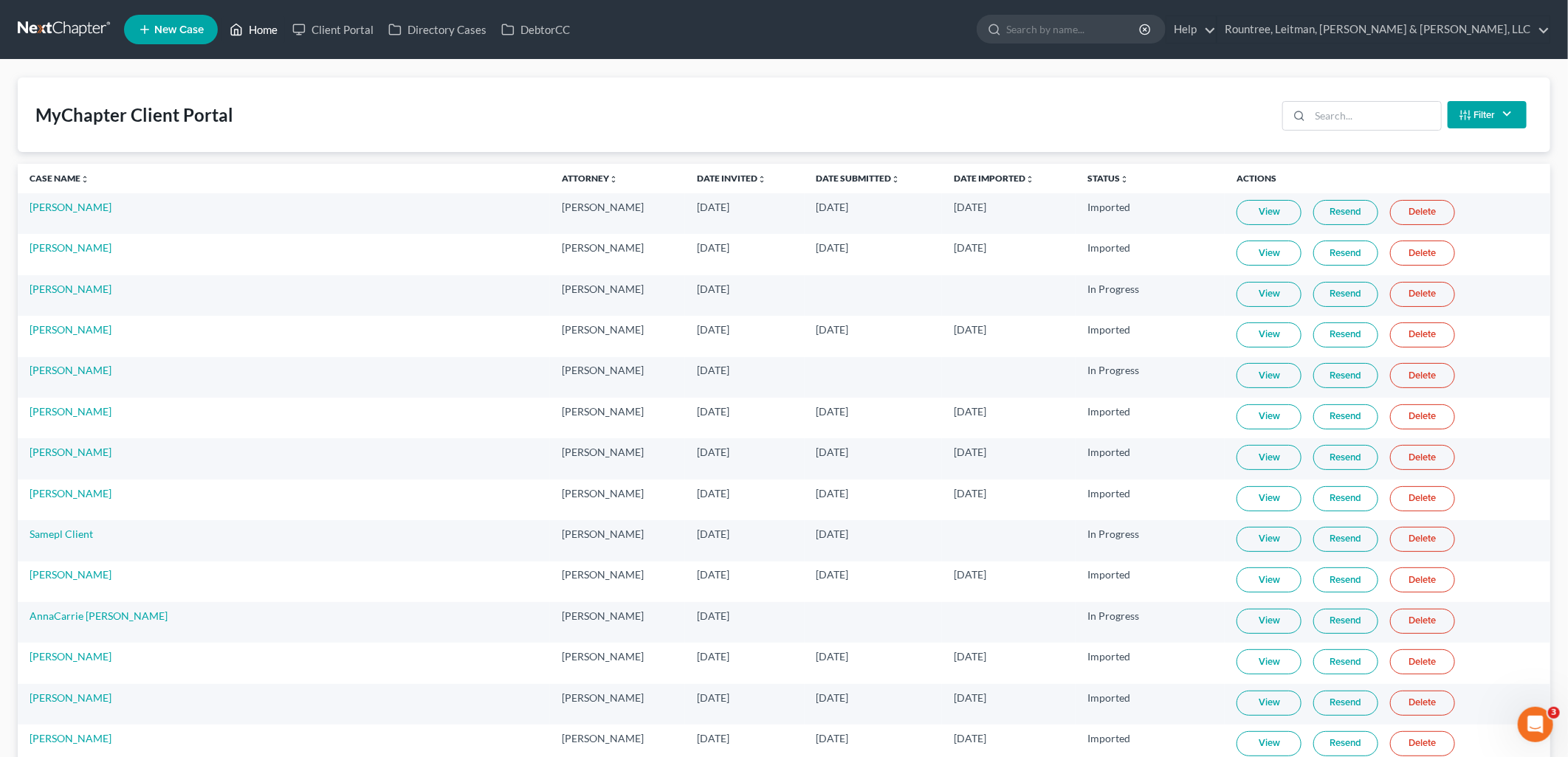
click at [233, 25] on icon at bounding box center [236, 29] width 13 height 17
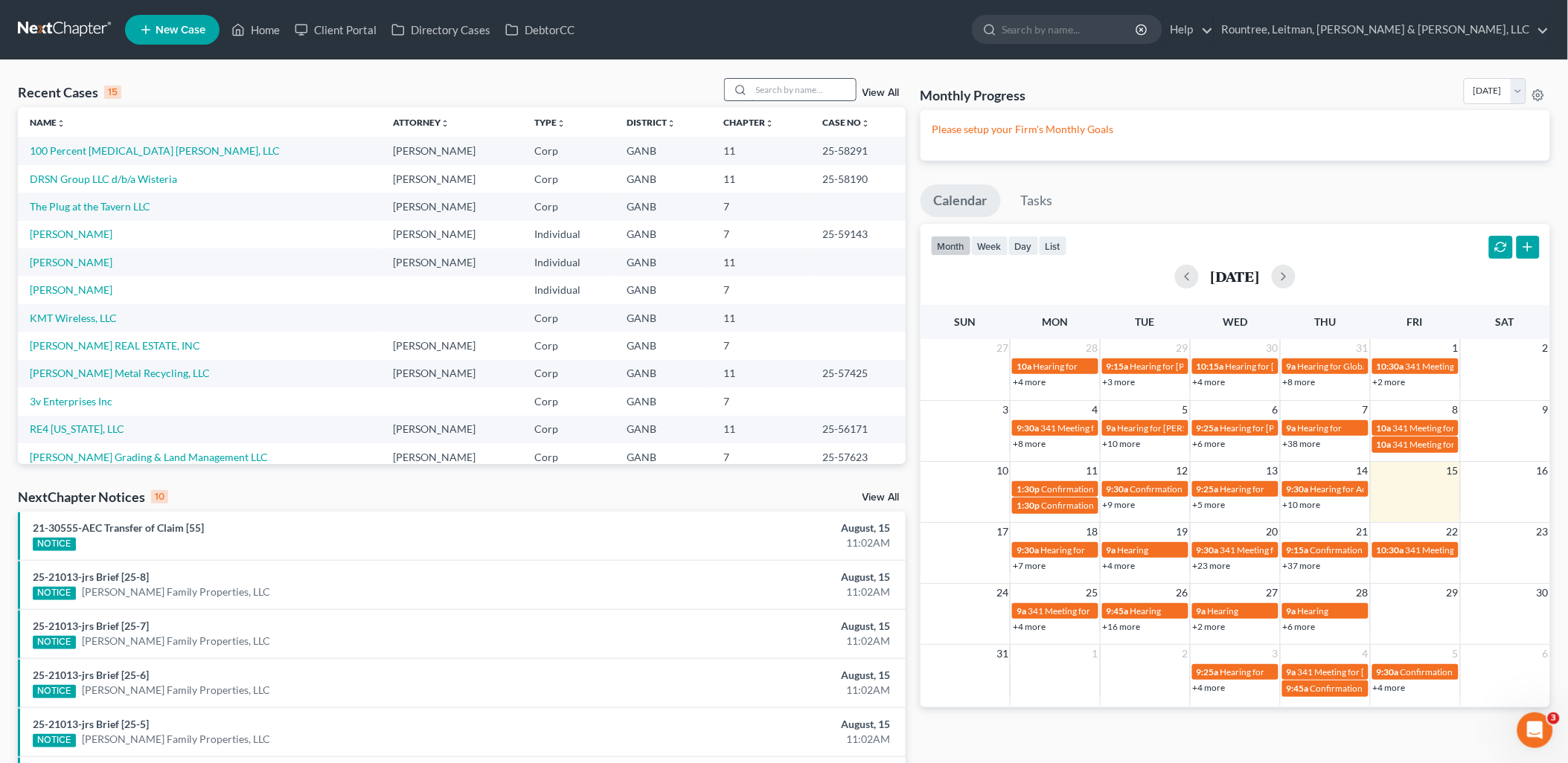
click at [786, 91] on input "search" at bounding box center [803, 90] width 104 height 22
click at [86, 404] on link "3v Enterprises Inc" at bounding box center [71, 401] width 82 height 12
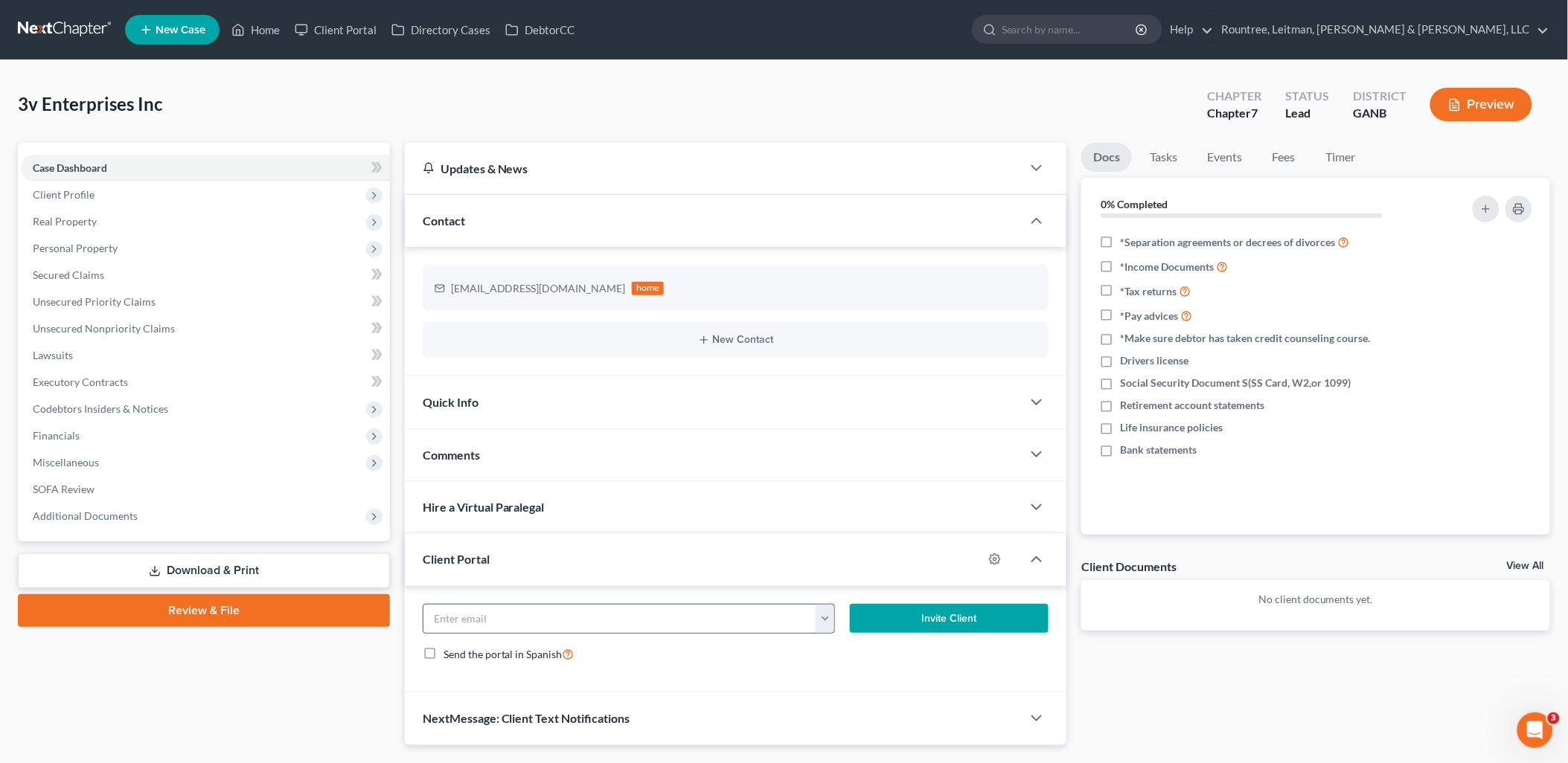
click at [821, 618] on button "button" at bounding box center [825, 619] width 18 height 28
click at [696, 554] on div "Client Portal" at bounding box center [694, 559] width 579 height 52
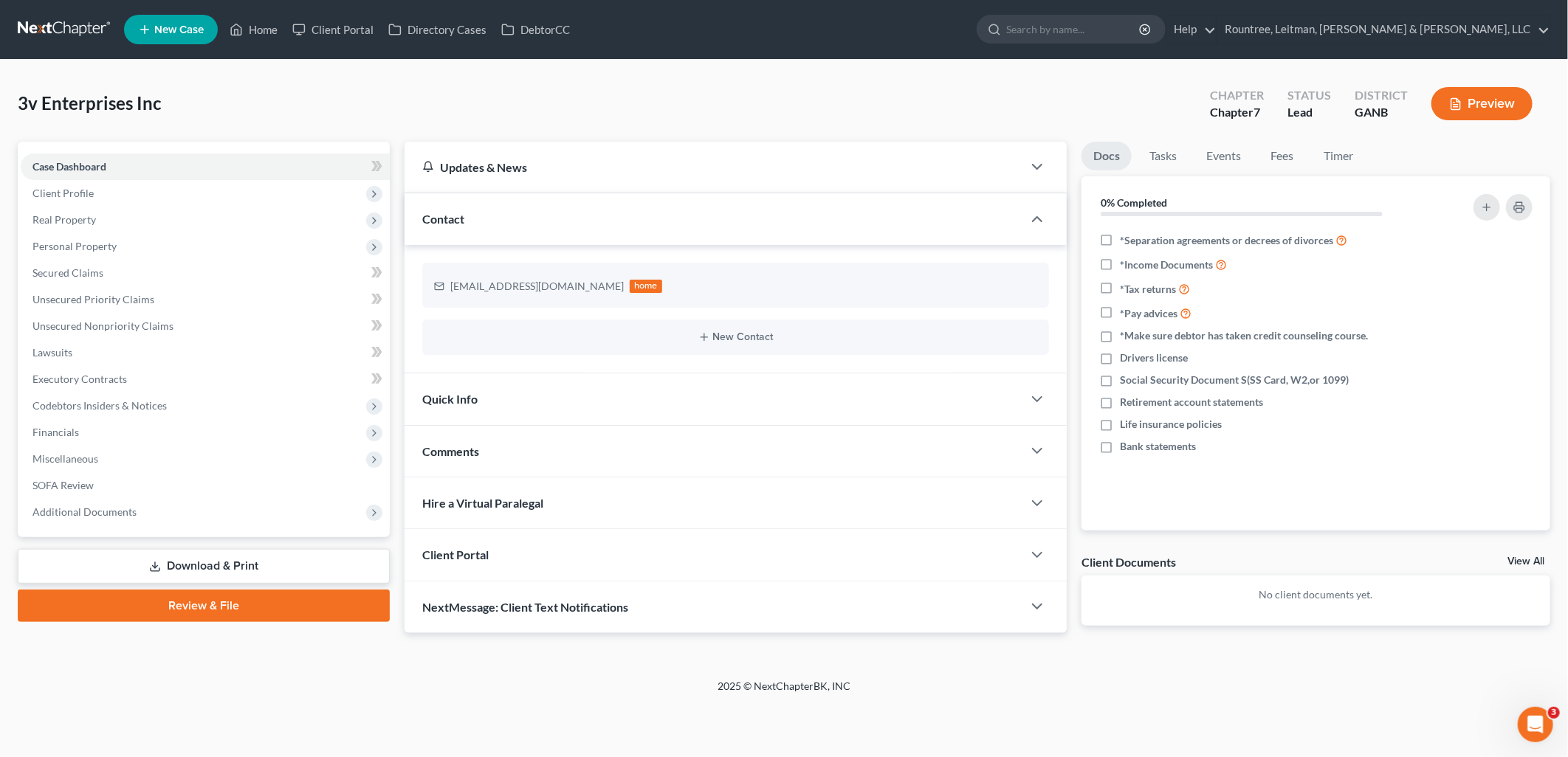
click at [690, 550] on div "Client Portal" at bounding box center [713, 555] width 618 height 51
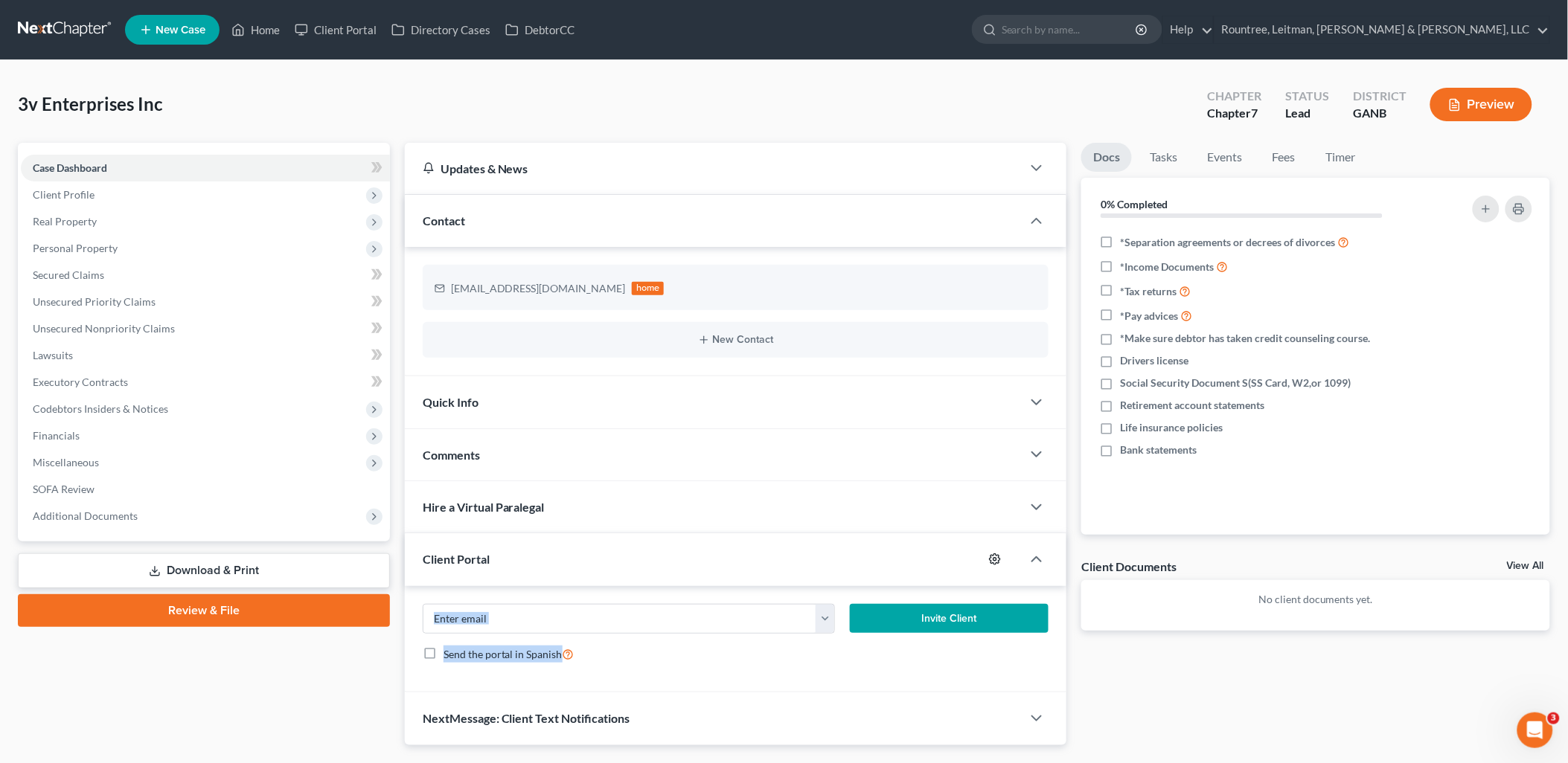
click at [990, 562] on icon "button" at bounding box center [994, 559] width 12 height 12
select select "0"
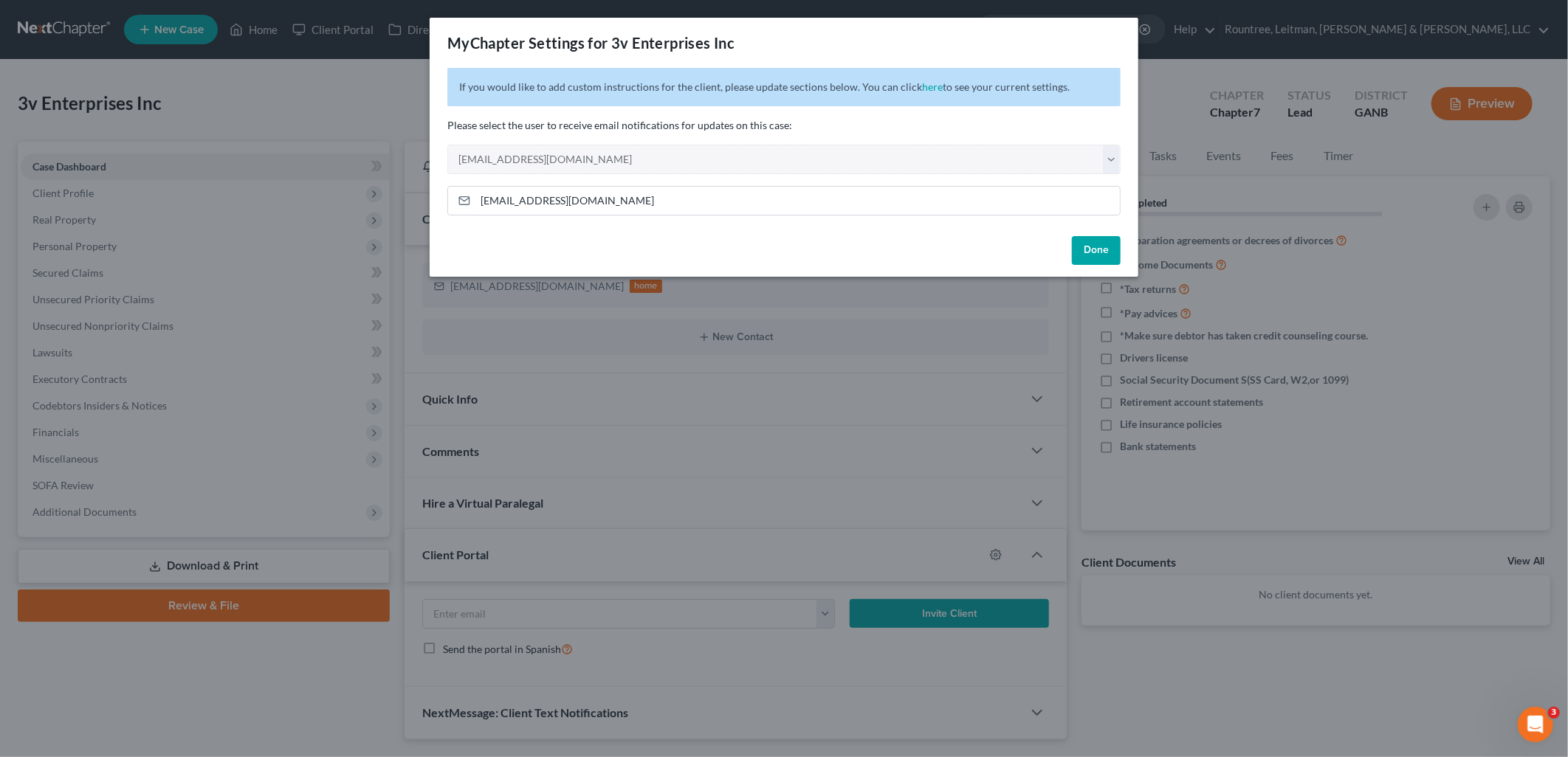
click at [847, 554] on div "MyChapter Settings for 3v Enterprises Inc If you would like to add custom instr…" at bounding box center [784, 378] width 1568 height 757
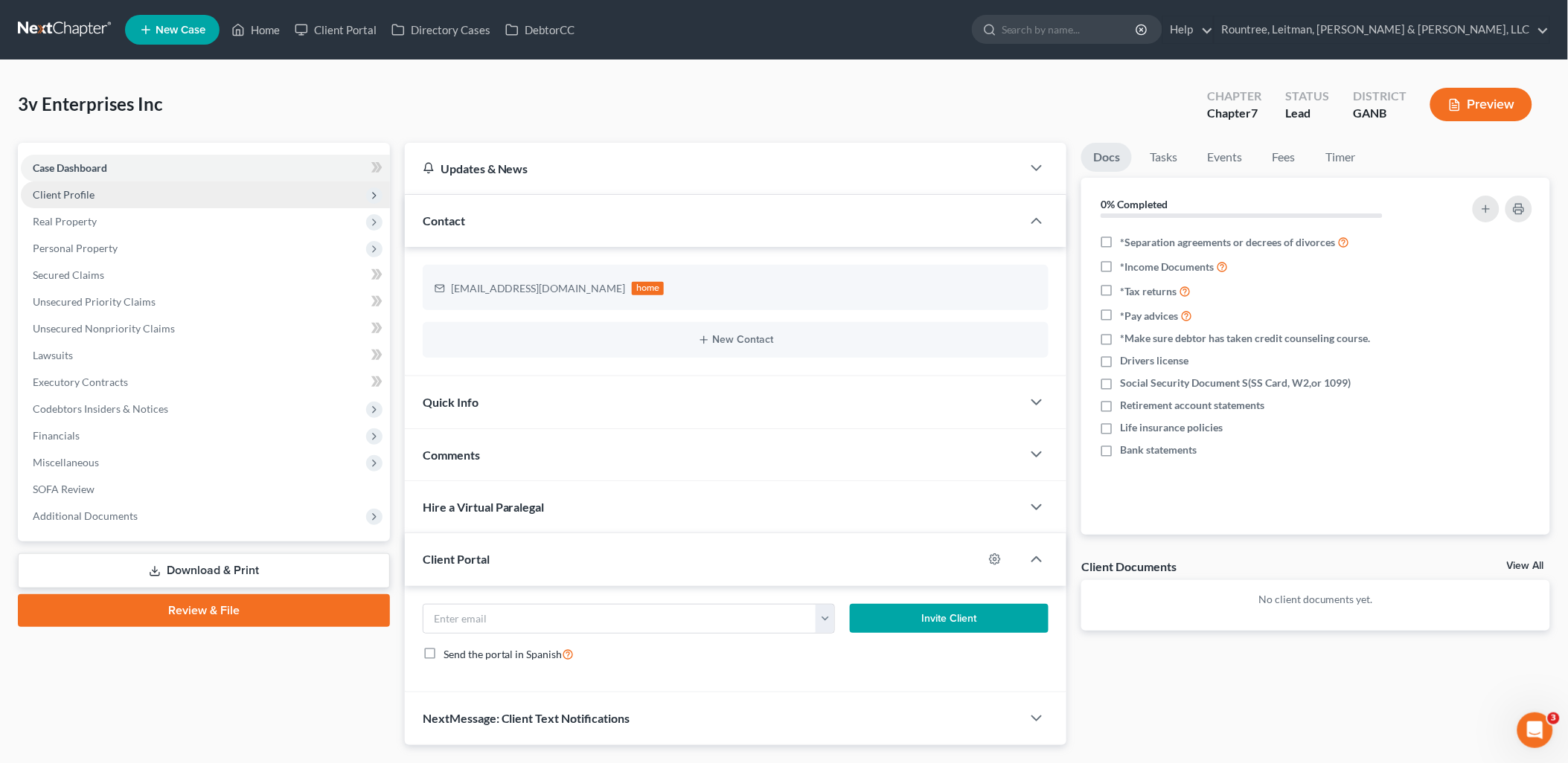
click at [125, 186] on span "Client Profile" at bounding box center [205, 194] width 369 height 27
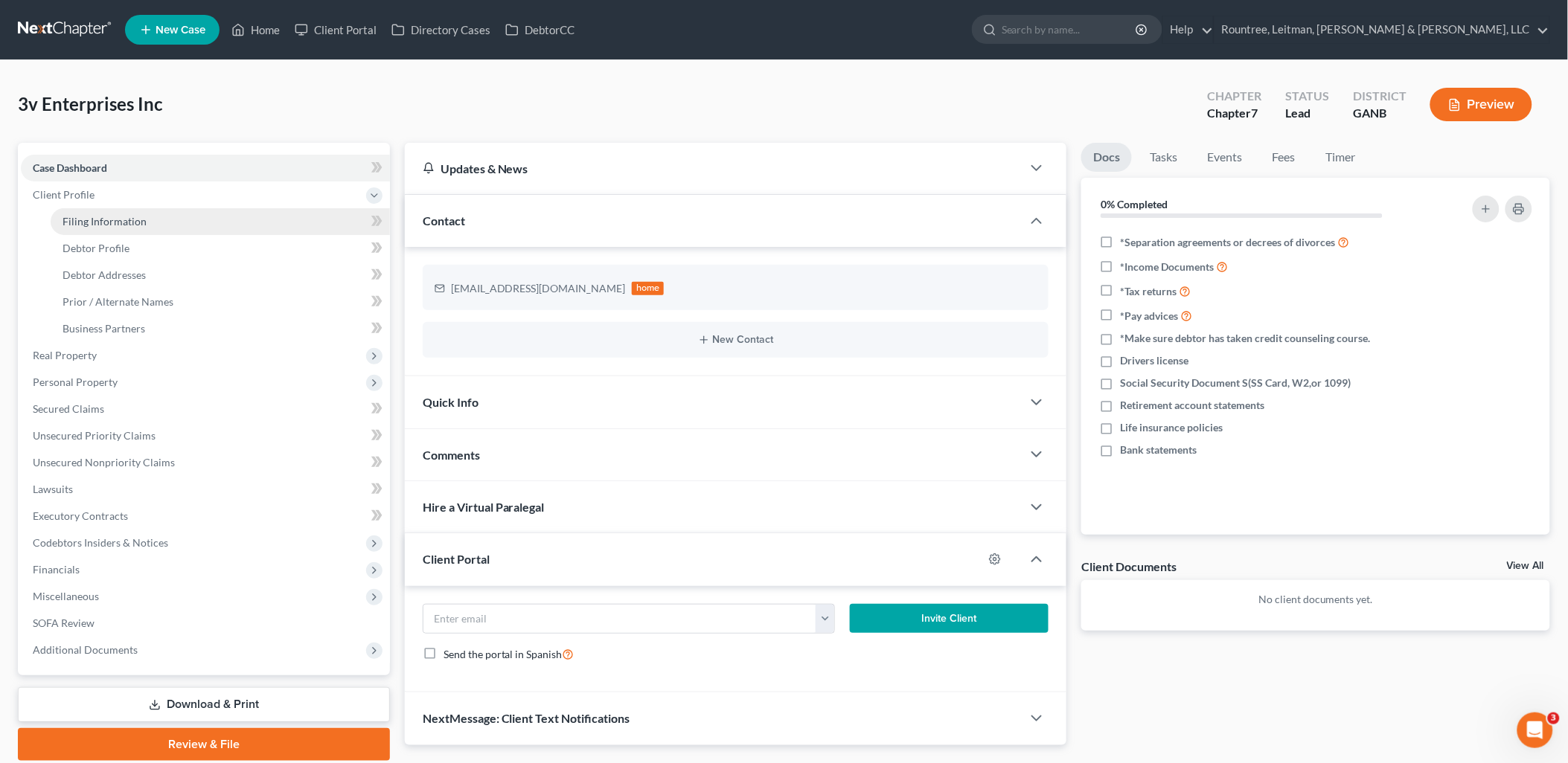
click at [125, 210] on link "Filing Information" at bounding box center [220, 222] width 339 height 27
select select "1"
select select "0"
select select "19"
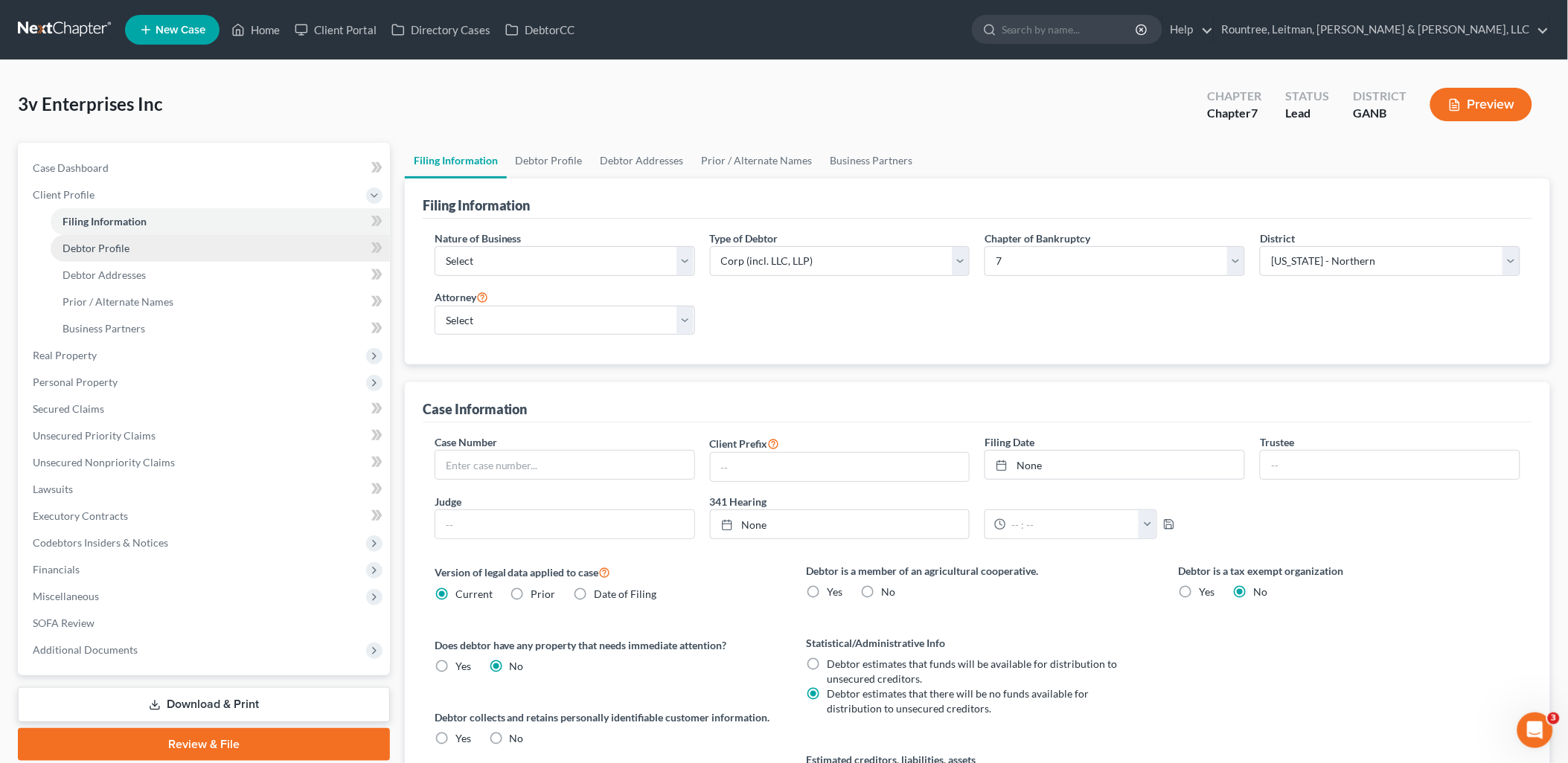
click at [130, 248] on link "Debtor Profile" at bounding box center [220, 249] width 339 height 27
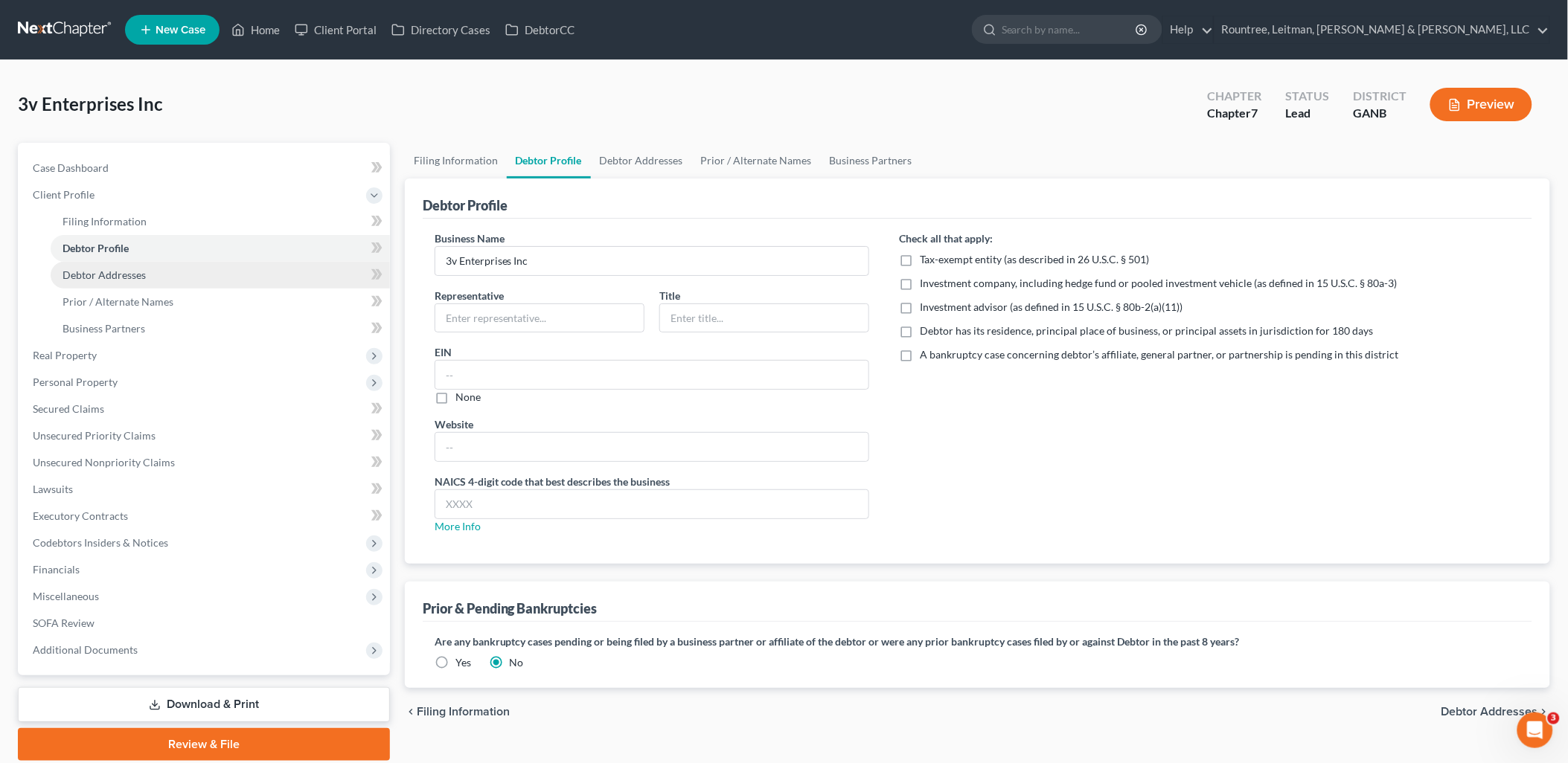
click at [139, 273] on span "Debtor Addresses" at bounding box center [104, 274] width 83 height 12
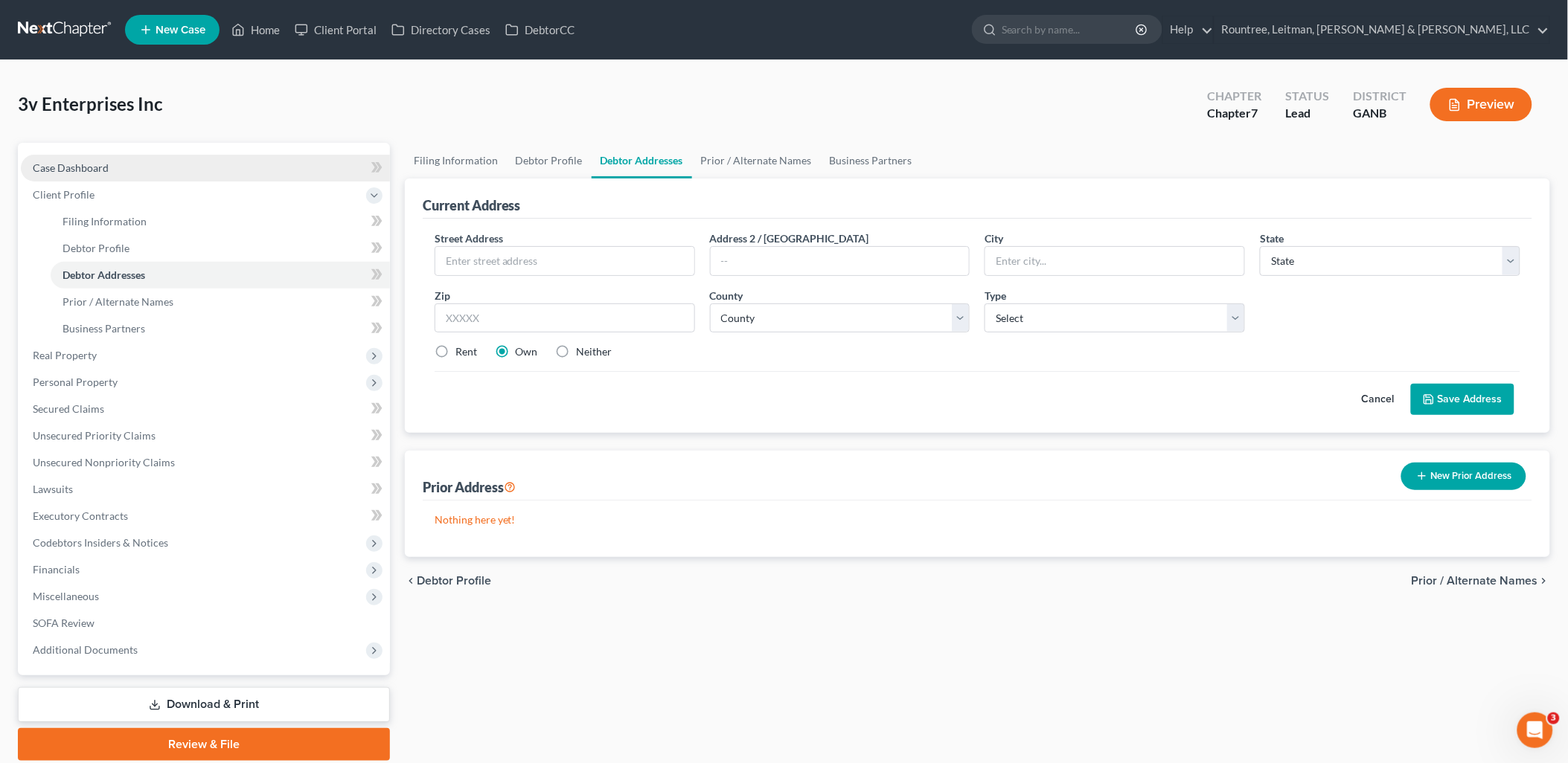
click at [131, 174] on link "Case Dashboard" at bounding box center [205, 168] width 369 height 27
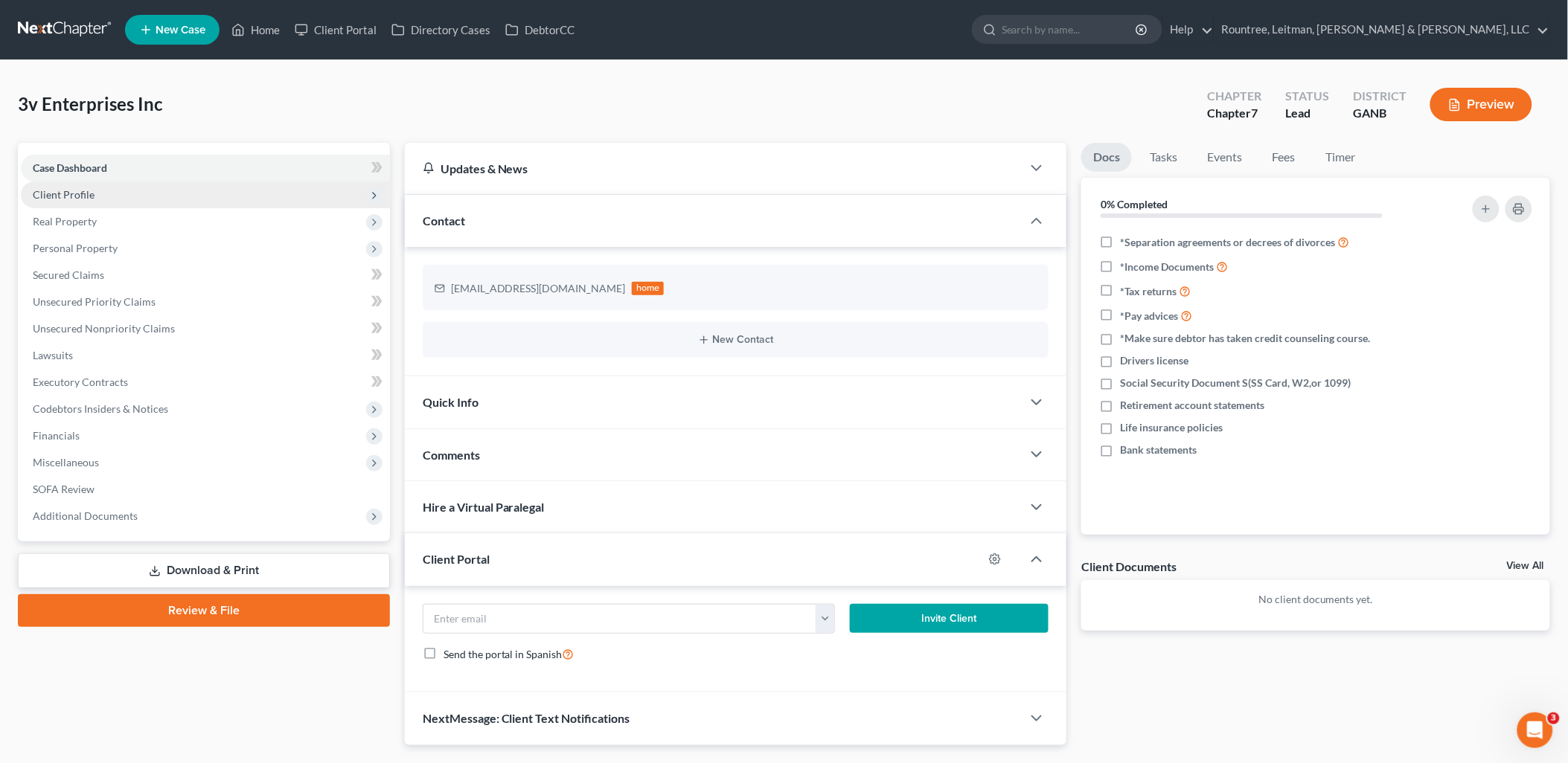
click at [131, 198] on span "Client Profile" at bounding box center [205, 194] width 369 height 27
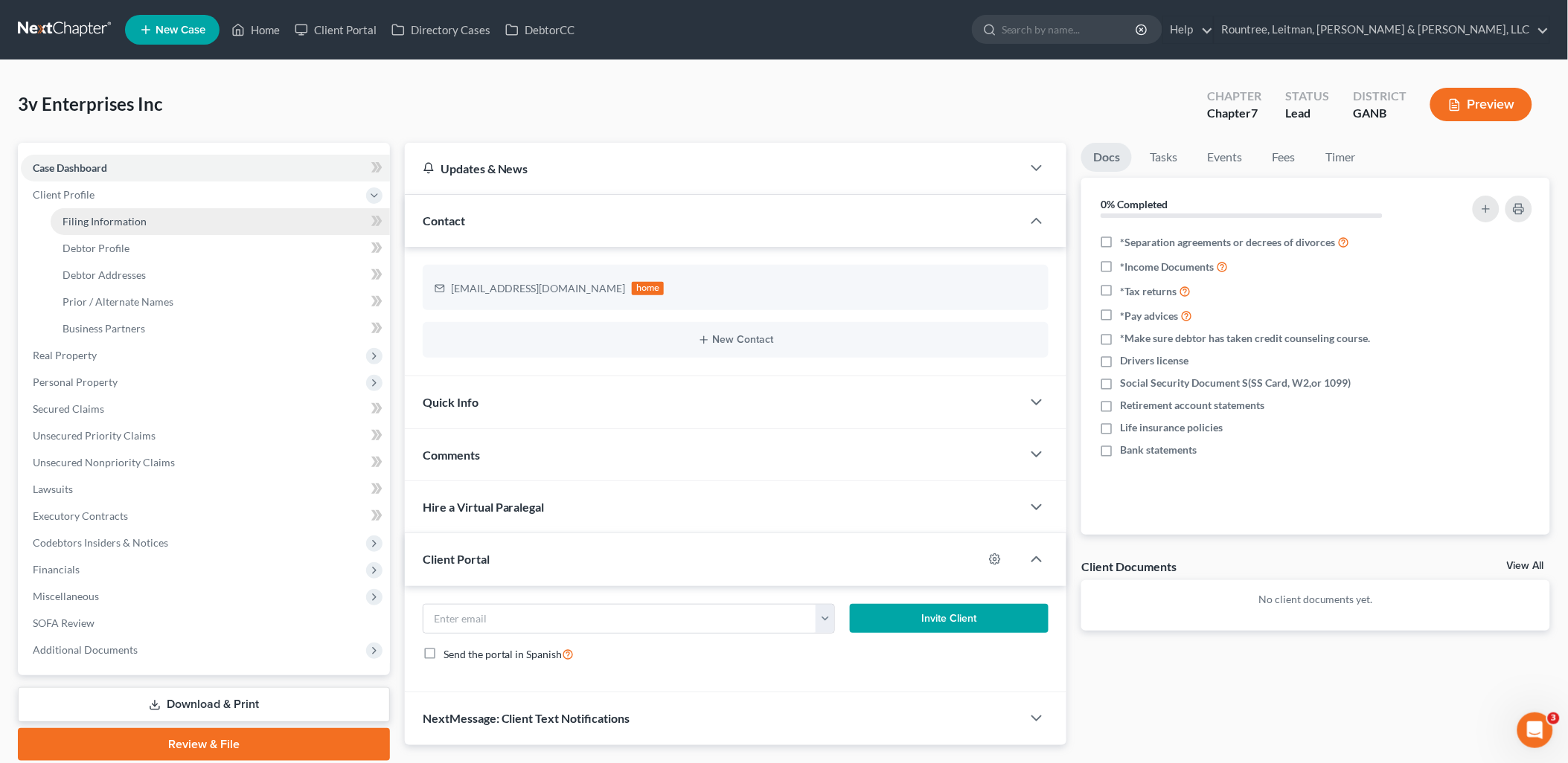
click at [131, 221] on span "Filing Information" at bounding box center [104, 221] width 84 height 12
select select "1"
select select "0"
select select "19"
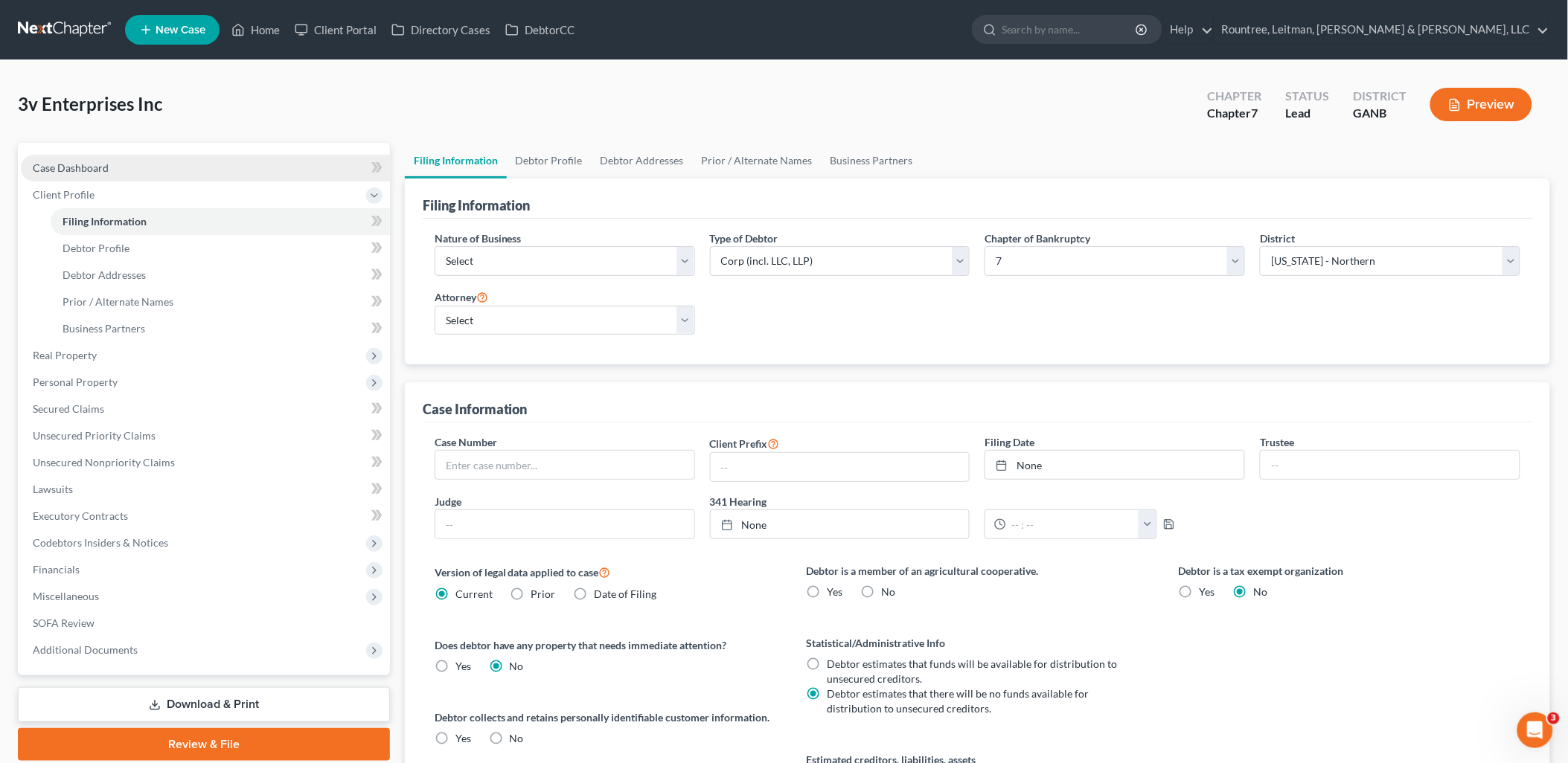
click at [176, 165] on link "Case Dashboard" at bounding box center [205, 168] width 369 height 27
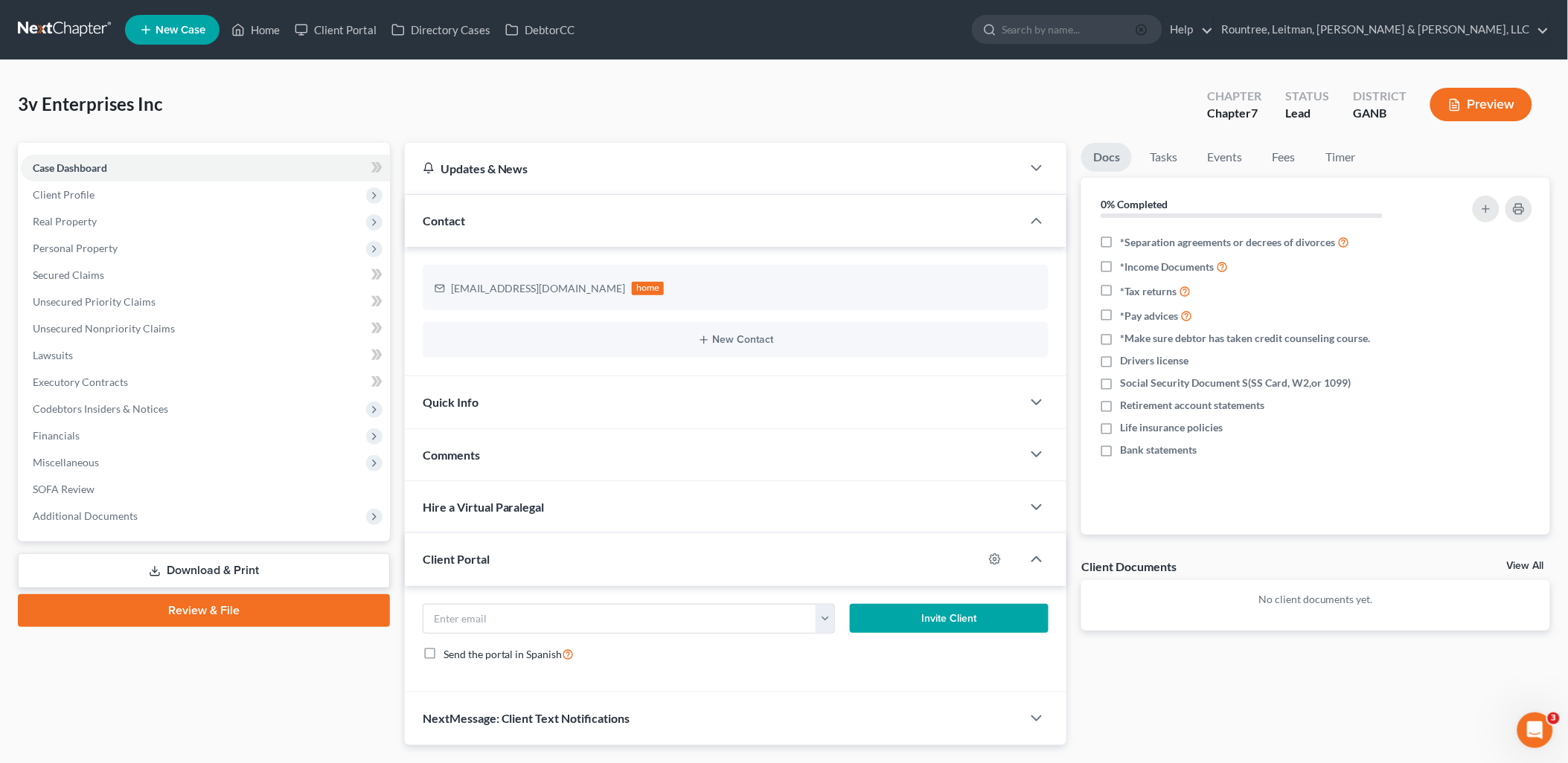
click at [1147, 31] on icon "button" at bounding box center [1141, 30] width 12 height 12
click at [989, 560] on icon "button" at bounding box center [994, 559] width 12 height 12
select select "0"
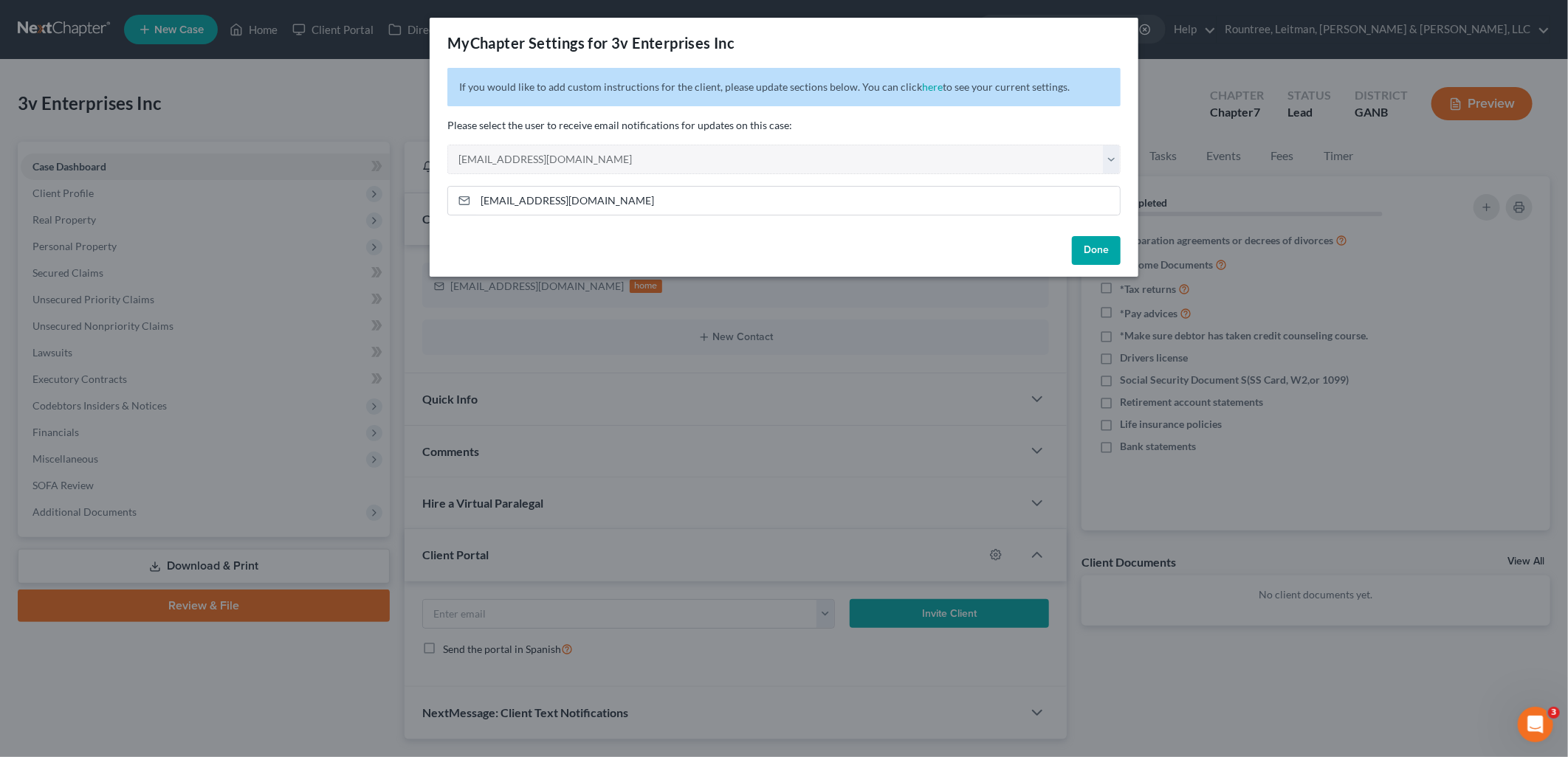
click at [1109, 241] on button "Done" at bounding box center [1096, 251] width 49 height 30
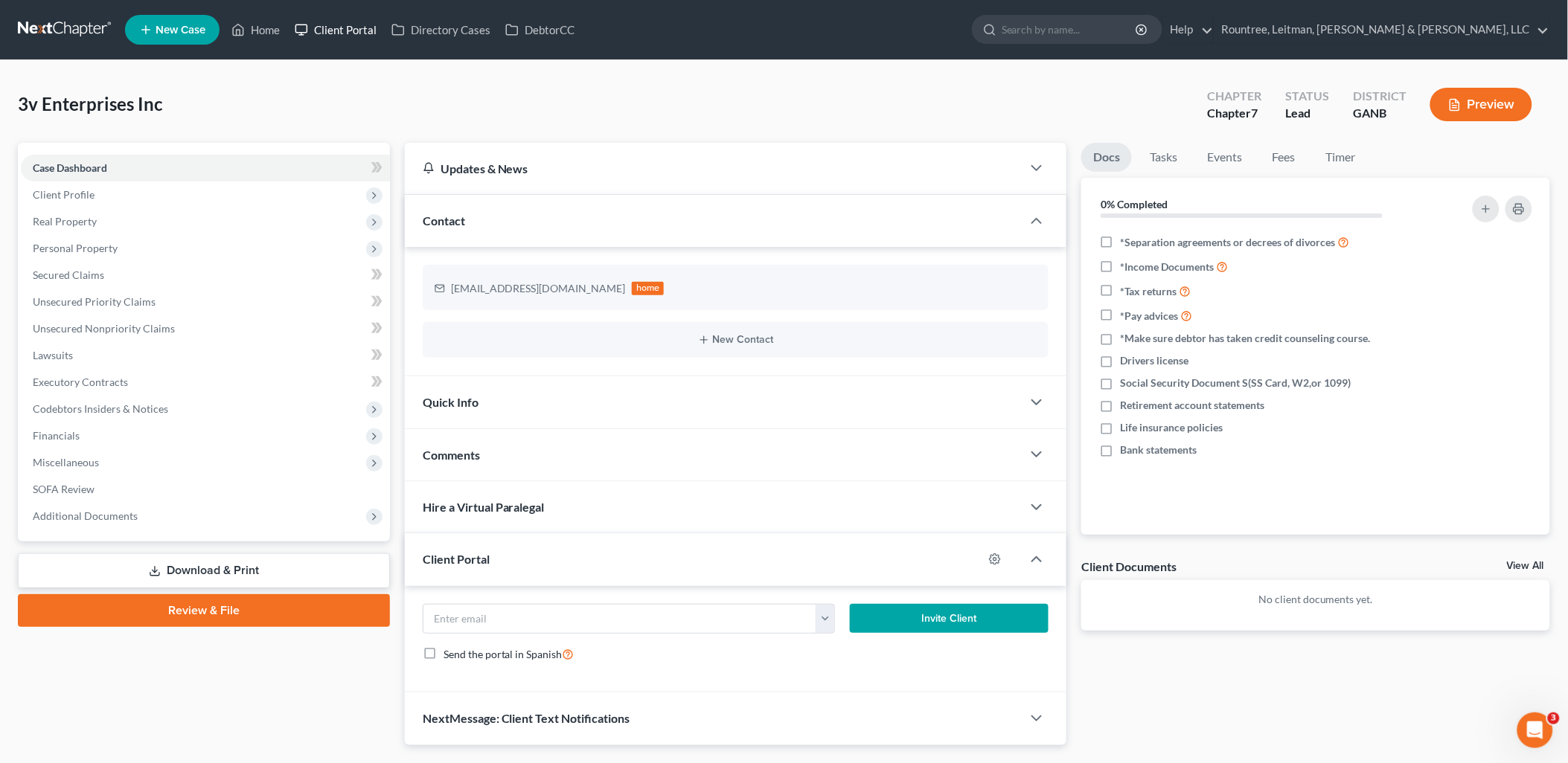
click at [335, 31] on link "Client Portal" at bounding box center [335, 30] width 96 height 27
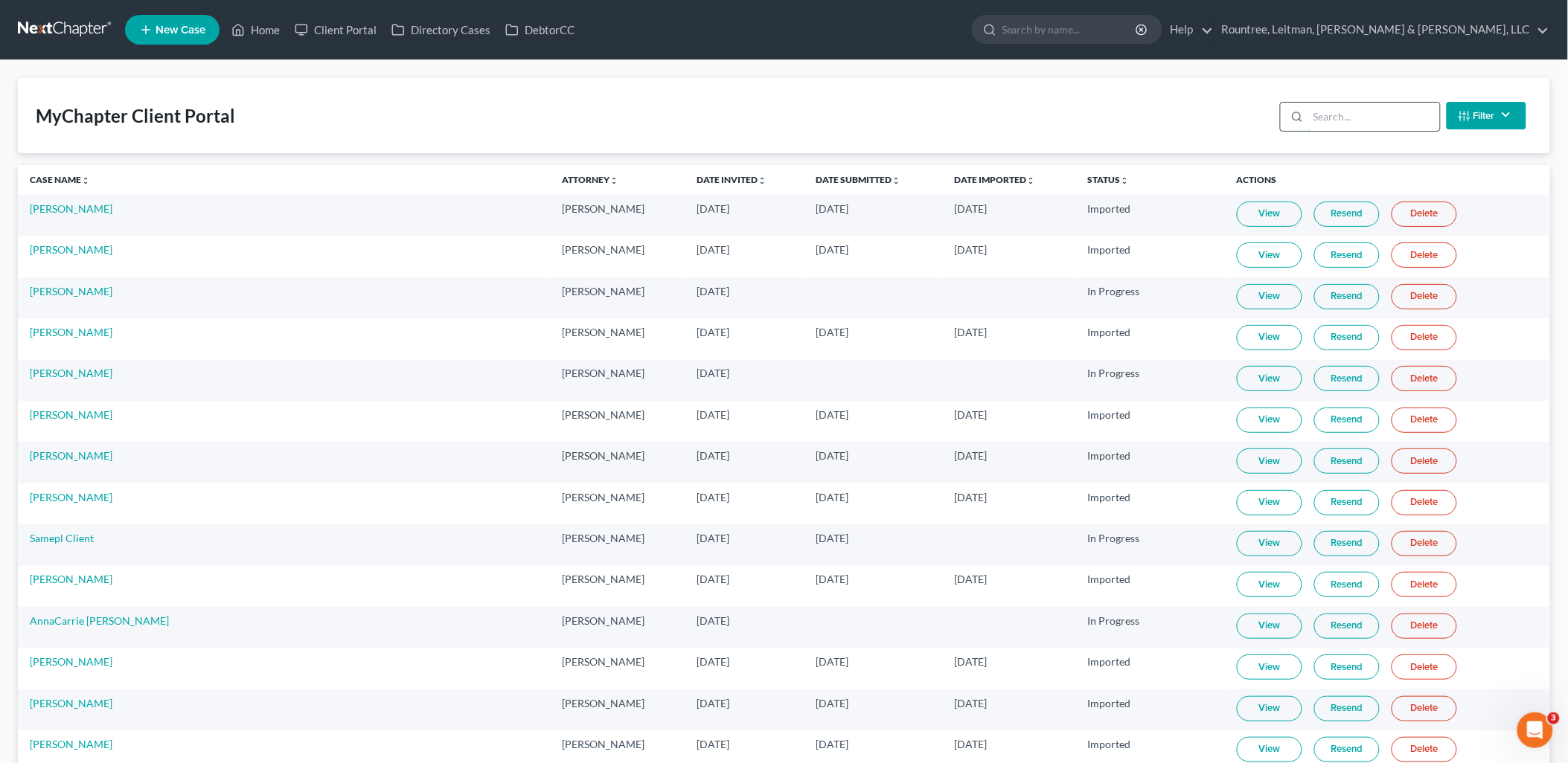
click at [1349, 115] on input "search" at bounding box center [1373, 117] width 131 height 28
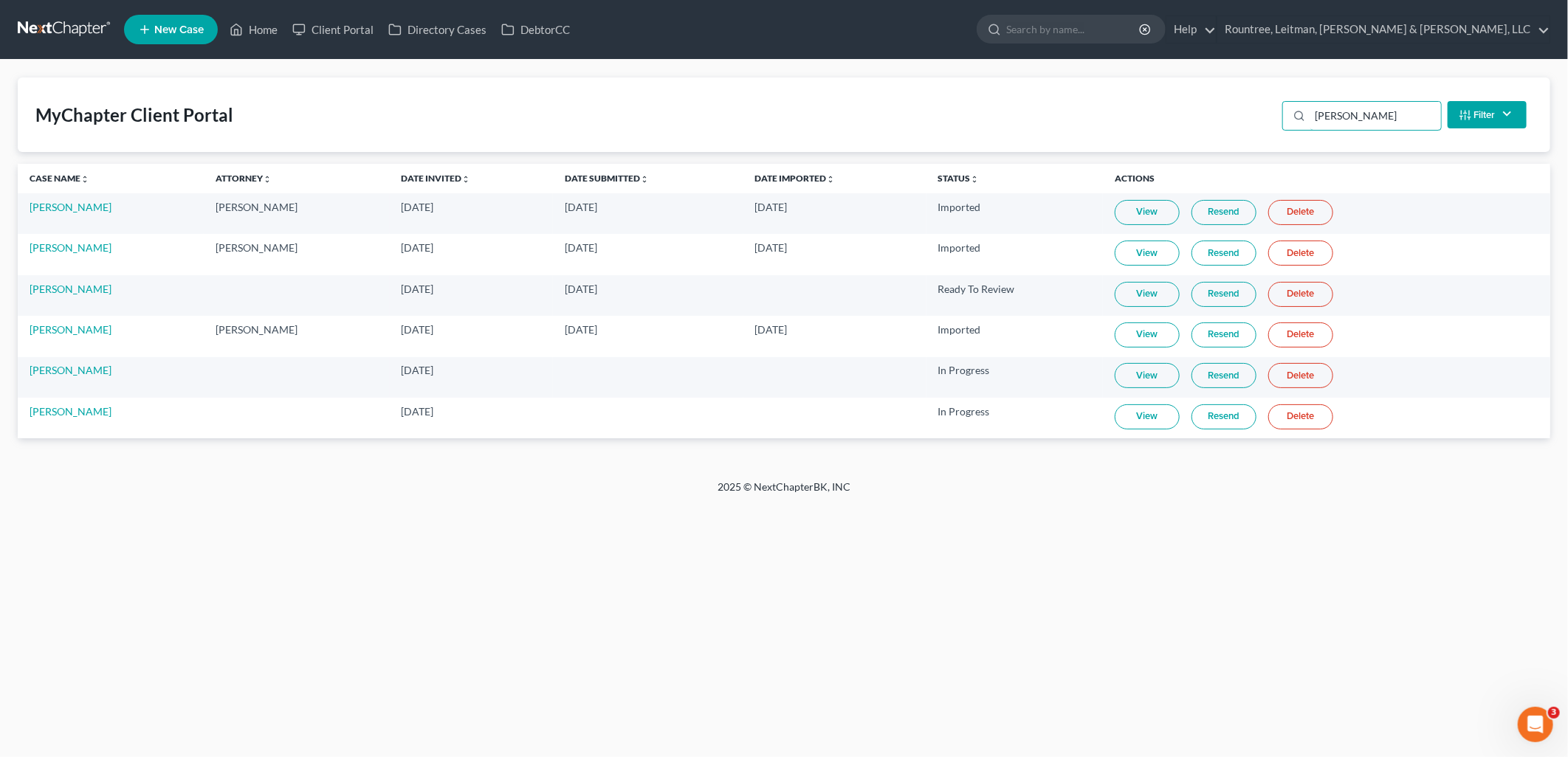
type input "anderson"
click at [157, 25] on span "New Case" at bounding box center [179, 30] width 49 height 11
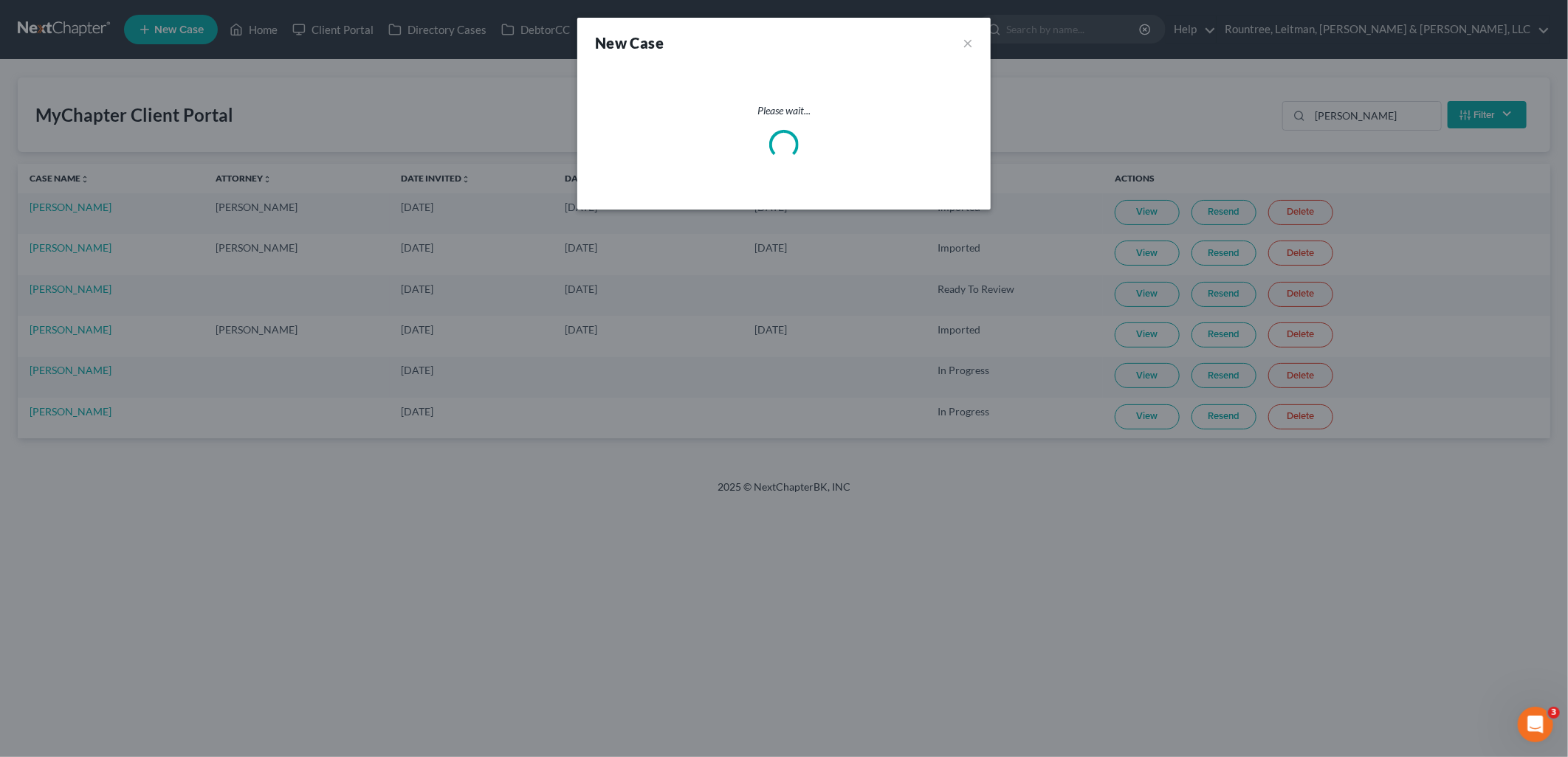
select select "19"
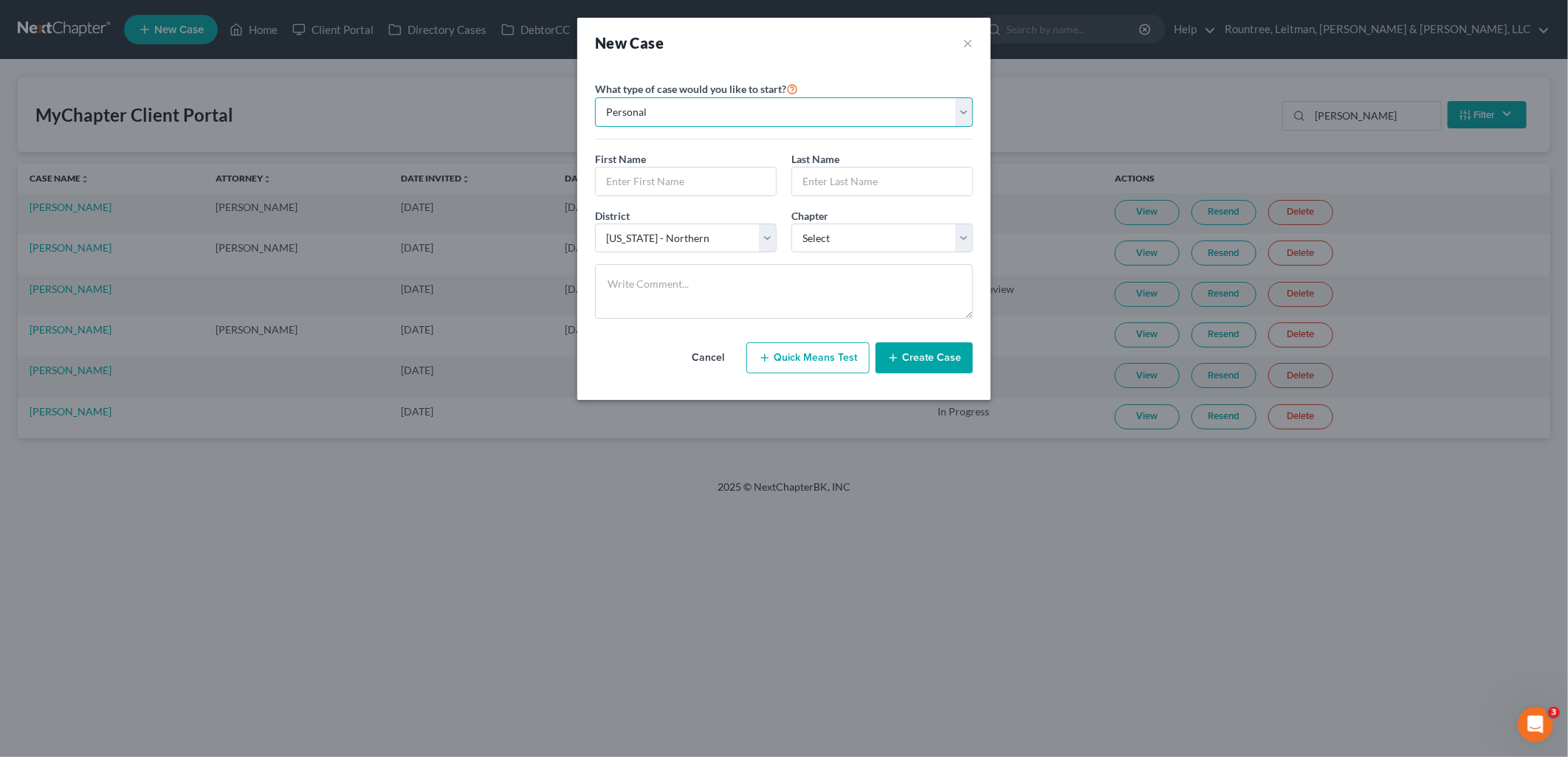
click at [762, 109] on select "Personal Business" at bounding box center [784, 112] width 378 height 30
select select "1"
click at [595, 97] on select "Personal Business" at bounding box center [784, 112] width 378 height 30
click at [738, 179] on input "text" at bounding box center [784, 181] width 376 height 28
type input "CORP TEST"
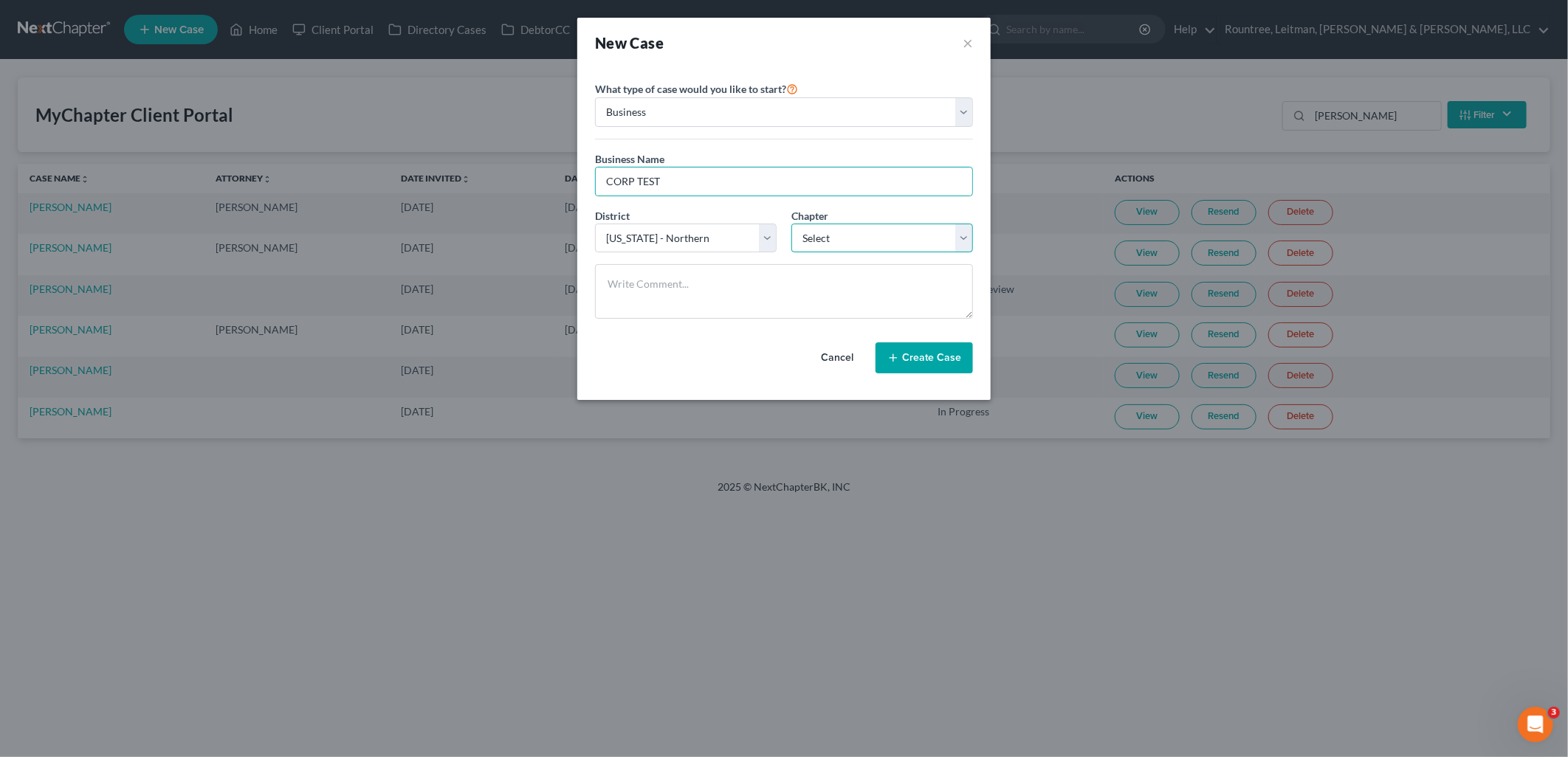
click at [873, 235] on select "Select 7 11 12" at bounding box center [882, 238] width 181 height 30
select select "0"
click at [791, 223] on select "Select 7 11 12" at bounding box center [882, 238] width 181 height 30
click at [945, 355] on button "Create Case" at bounding box center [924, 358] width 97 height 31
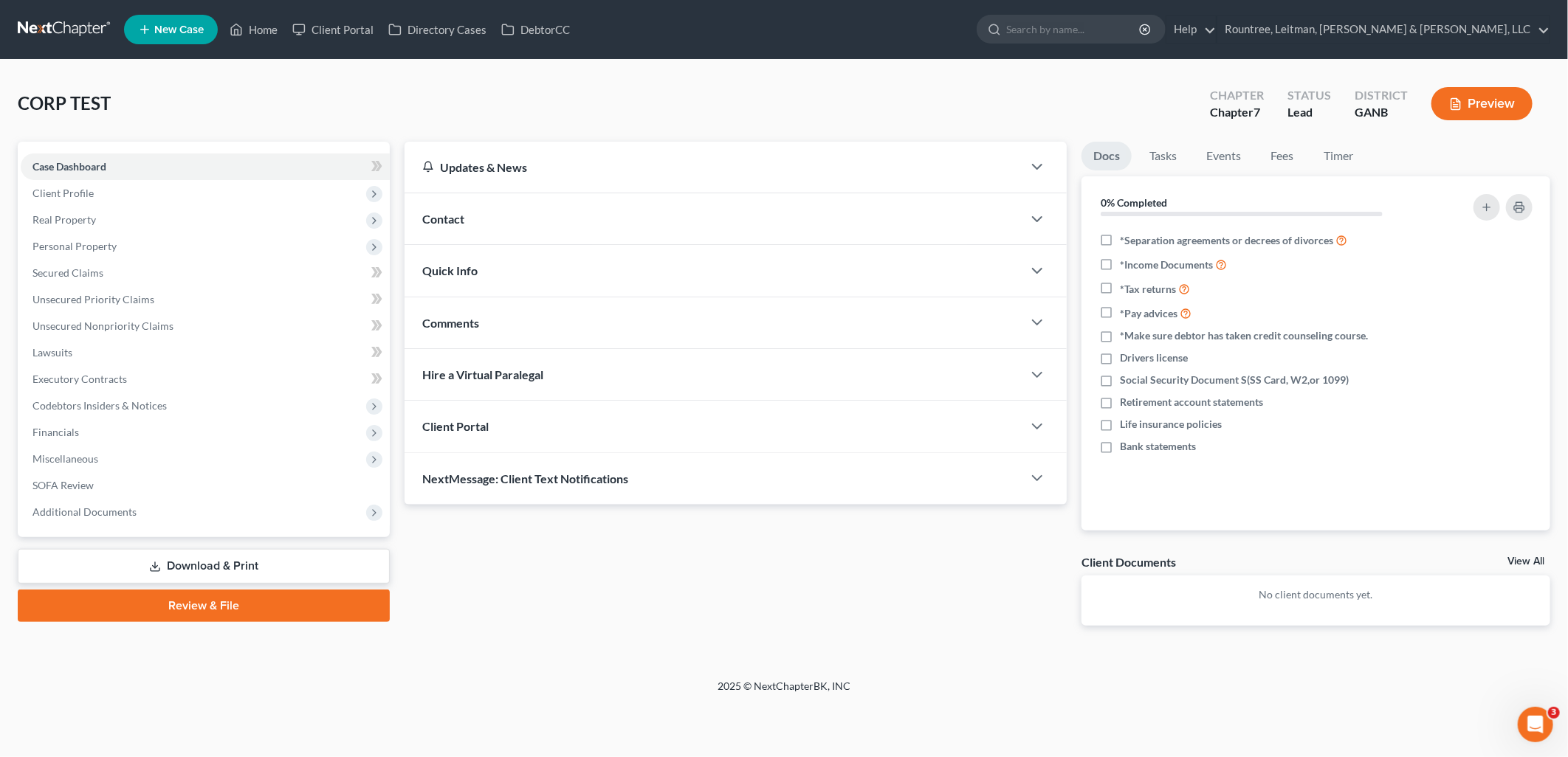
click at [523, 430] on div "Client Portal" at bounding box center [713, 426] width 618 height 51
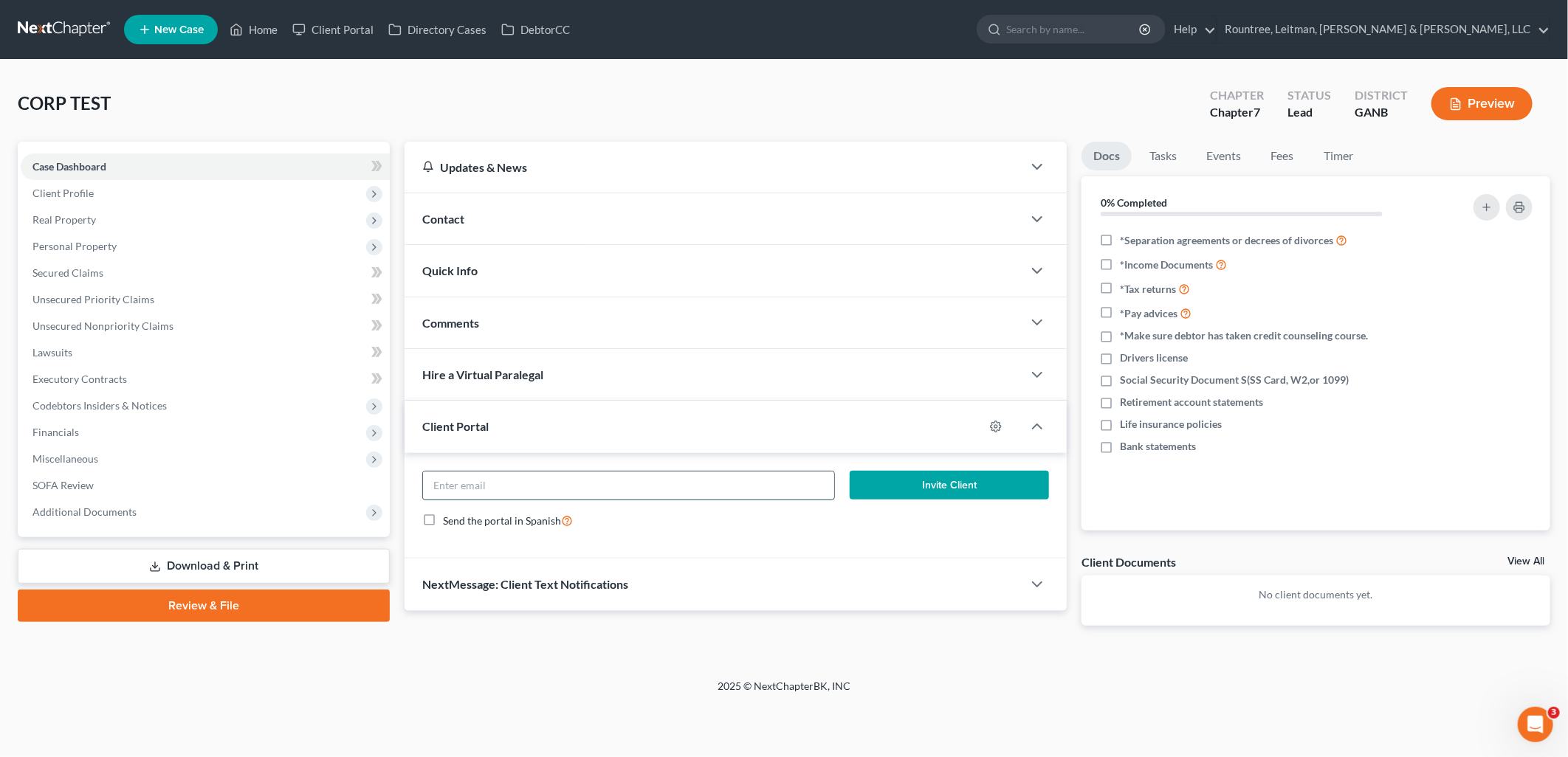
click at [579, 476] on input "email" at bounding box center [629, 486] width 412 height 28
type input "[EMAIL_ADDRESS][DOMAIN_NAME]"
click at [1001, 425] on icon "button" at bounding box center [996, 426] width 12 height 12
select select "0"
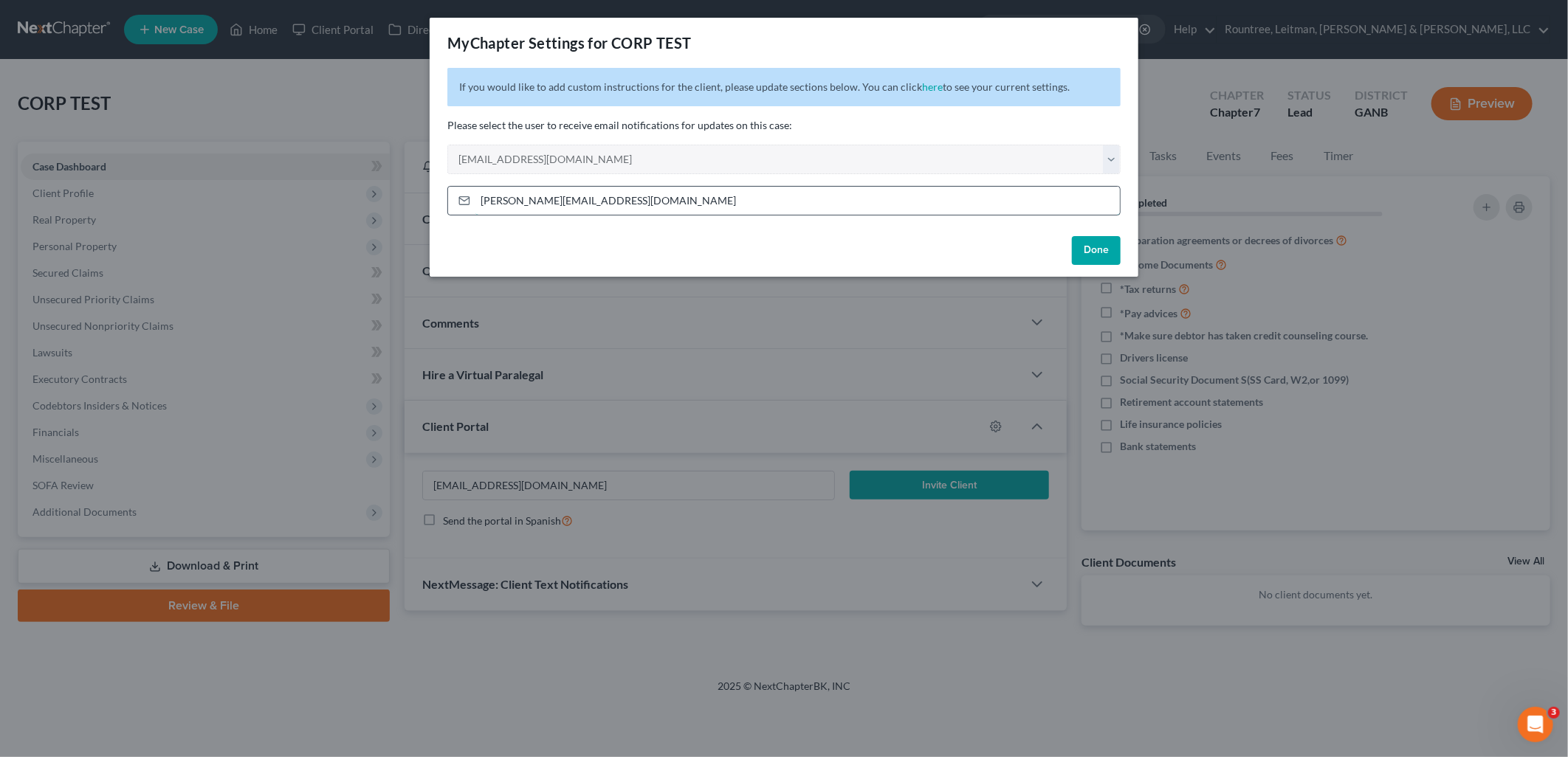
click at [1002, 195] on input "emiller@rlkglaw.com" at bounding box center [797, 200] width 644 height 28
type input "[EMAIL_ADDRESS][DOMAIN_NAME]"
click at [1129, 247] on div "Done" at bounding box center [784, 253] width 709 height 47
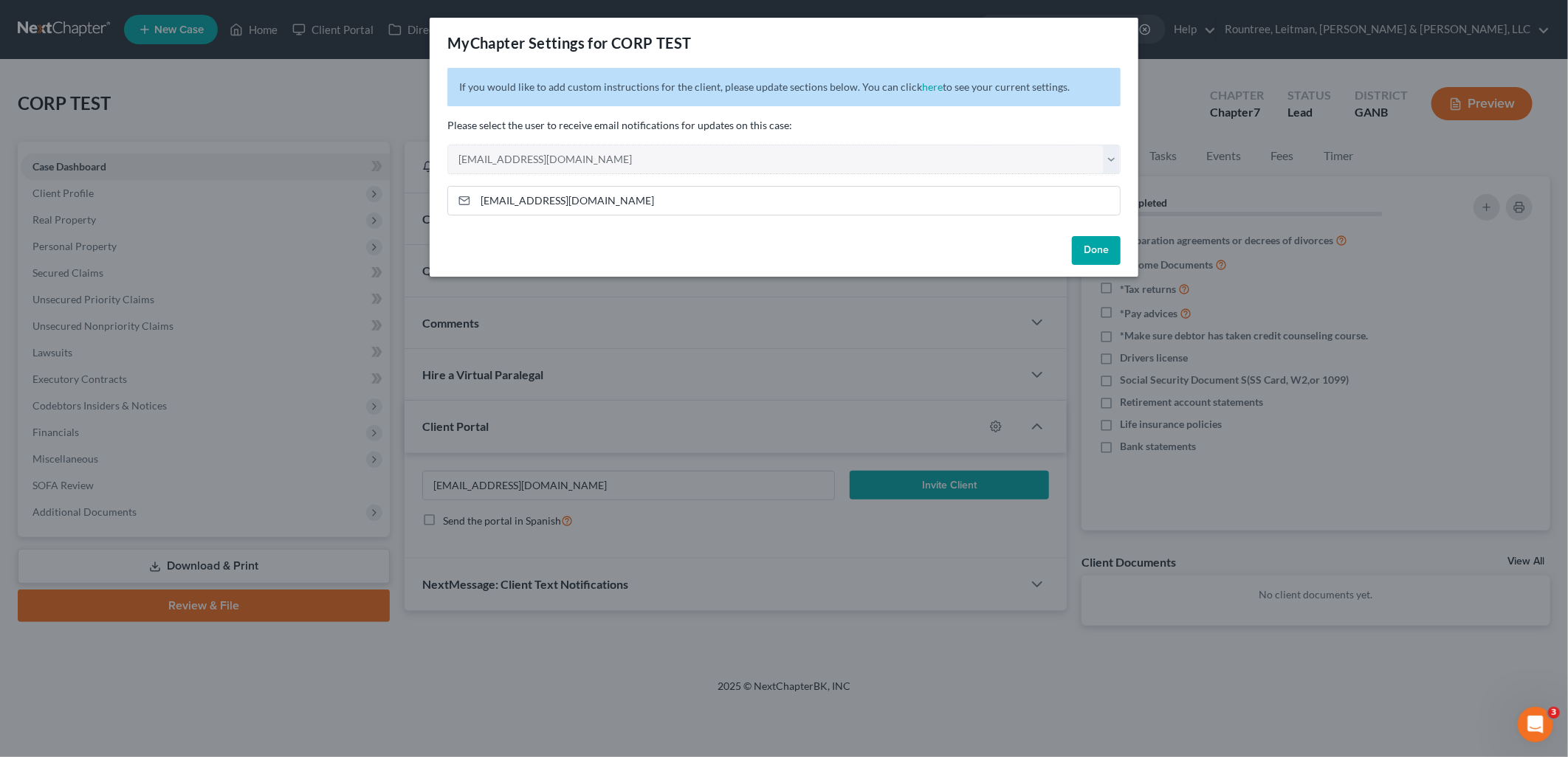
click at [1118, 248] on button "Done" at bounding box center [1096, 251] width 49 height 30
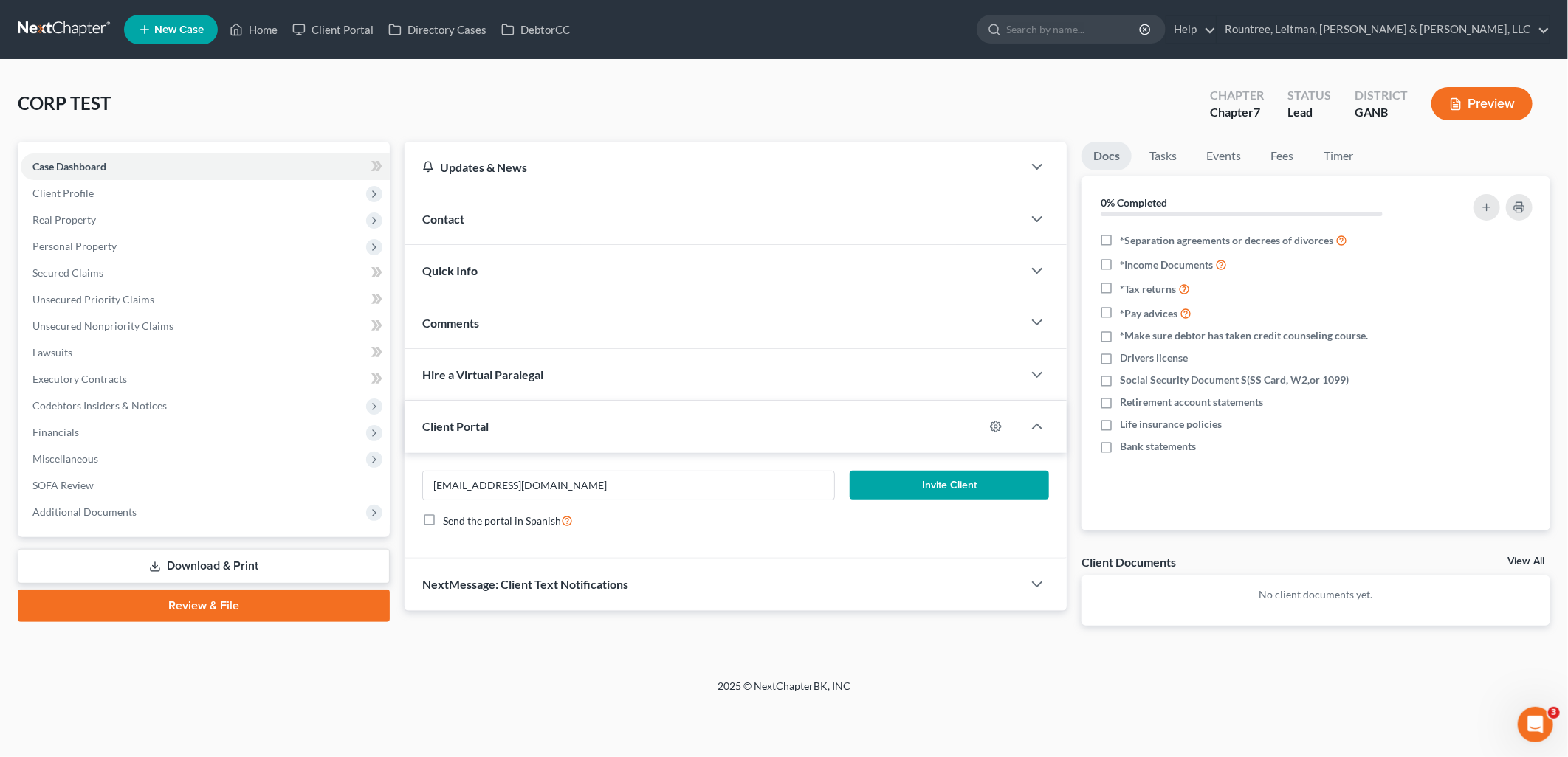
click at [962, 486] on button "Invite Client" at bounding box center [949, 486] width 200 height 30
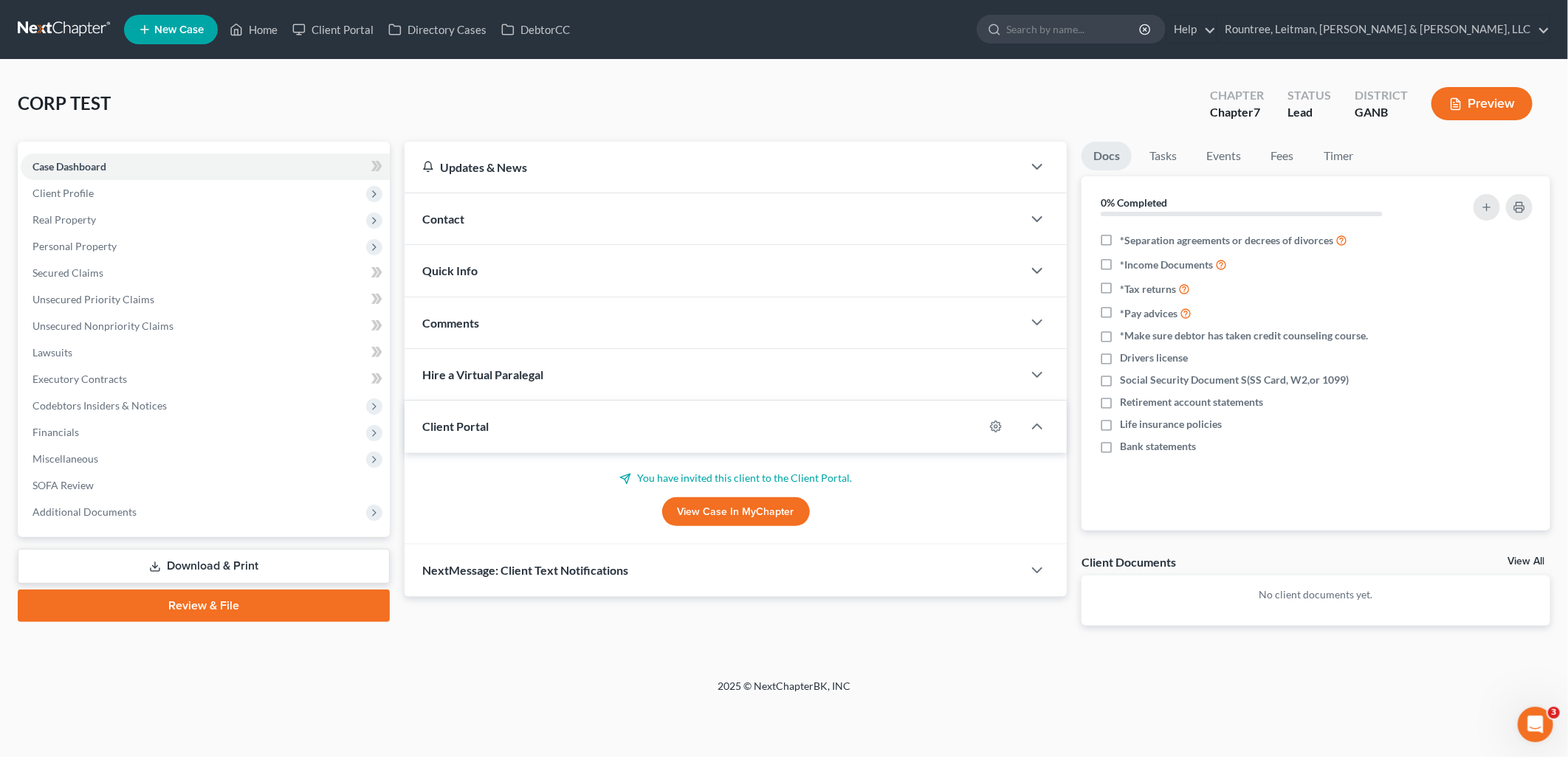
click at [686, 515] on link "View Case in MyChapter" at bounding box center [736, 512] width 148 height 30
click at [997, 430] on icon "button" at bounding box center [996, 426] width 12 height 12
select select "0"
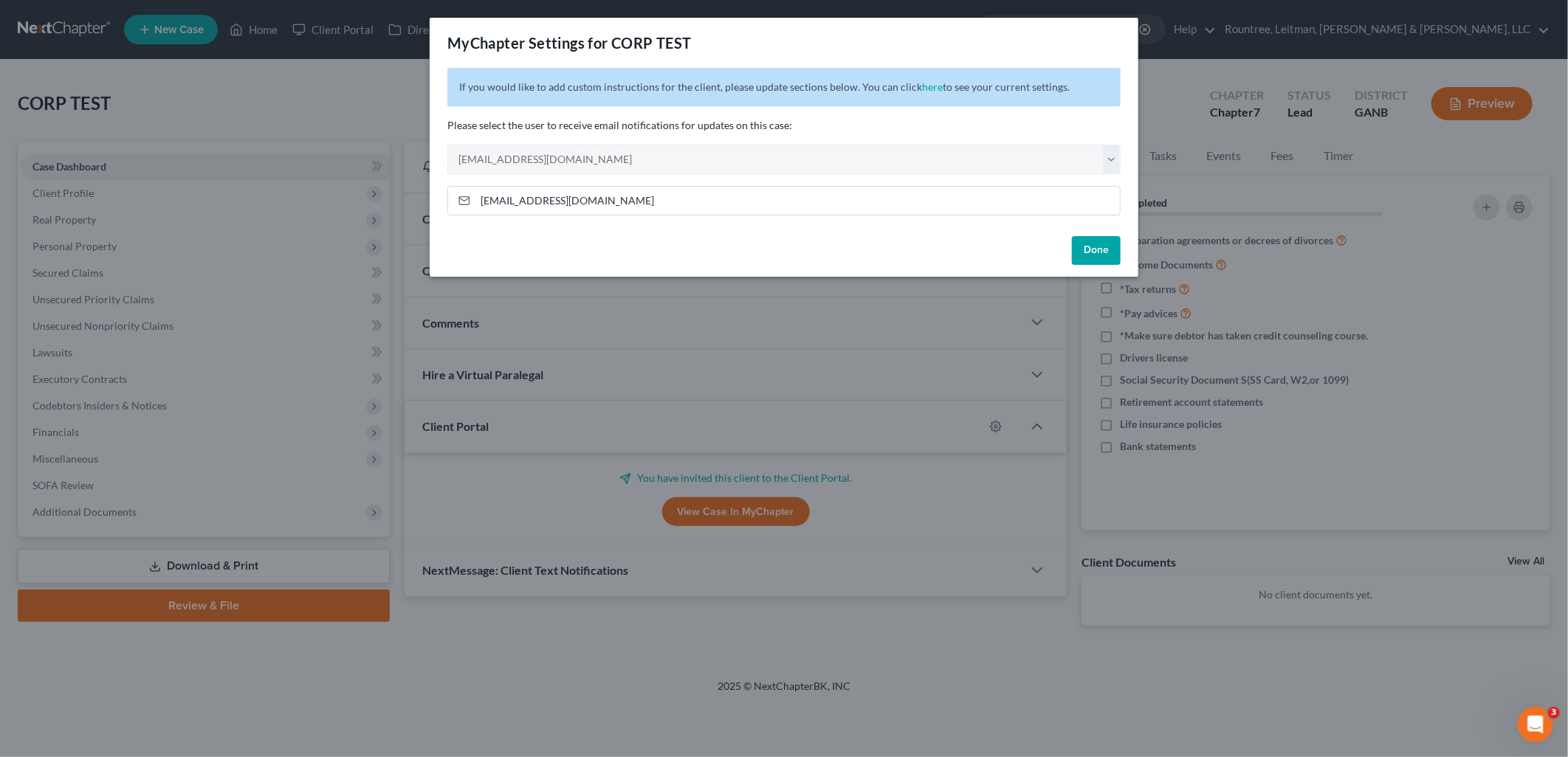
click at [1100, 250] on button "Done" at bounding box center [1096, 251] width 49 height 30
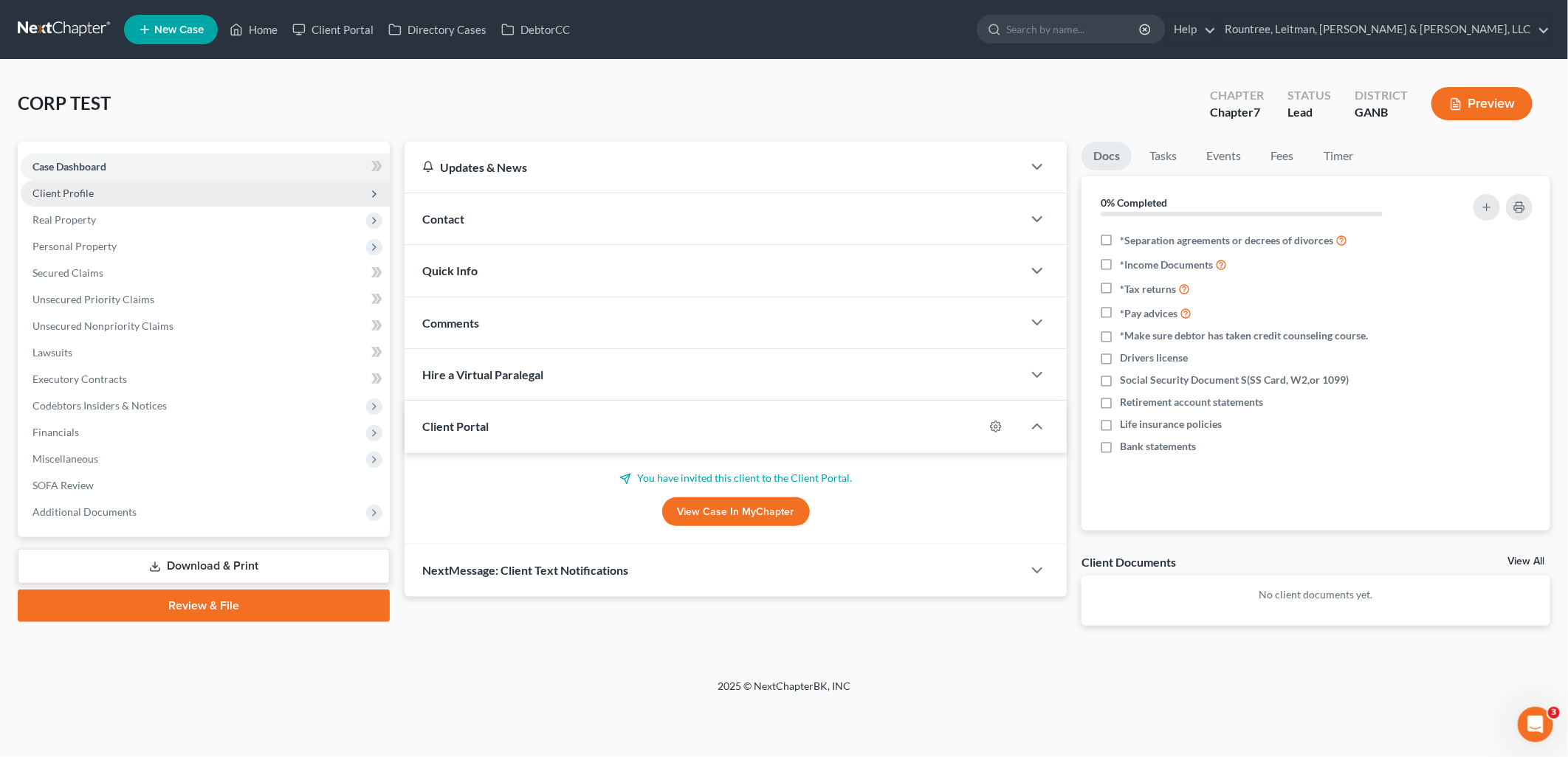
click at [189, 193] on span "Client Profile" at bounding box center [205, 193] width 370 height 26
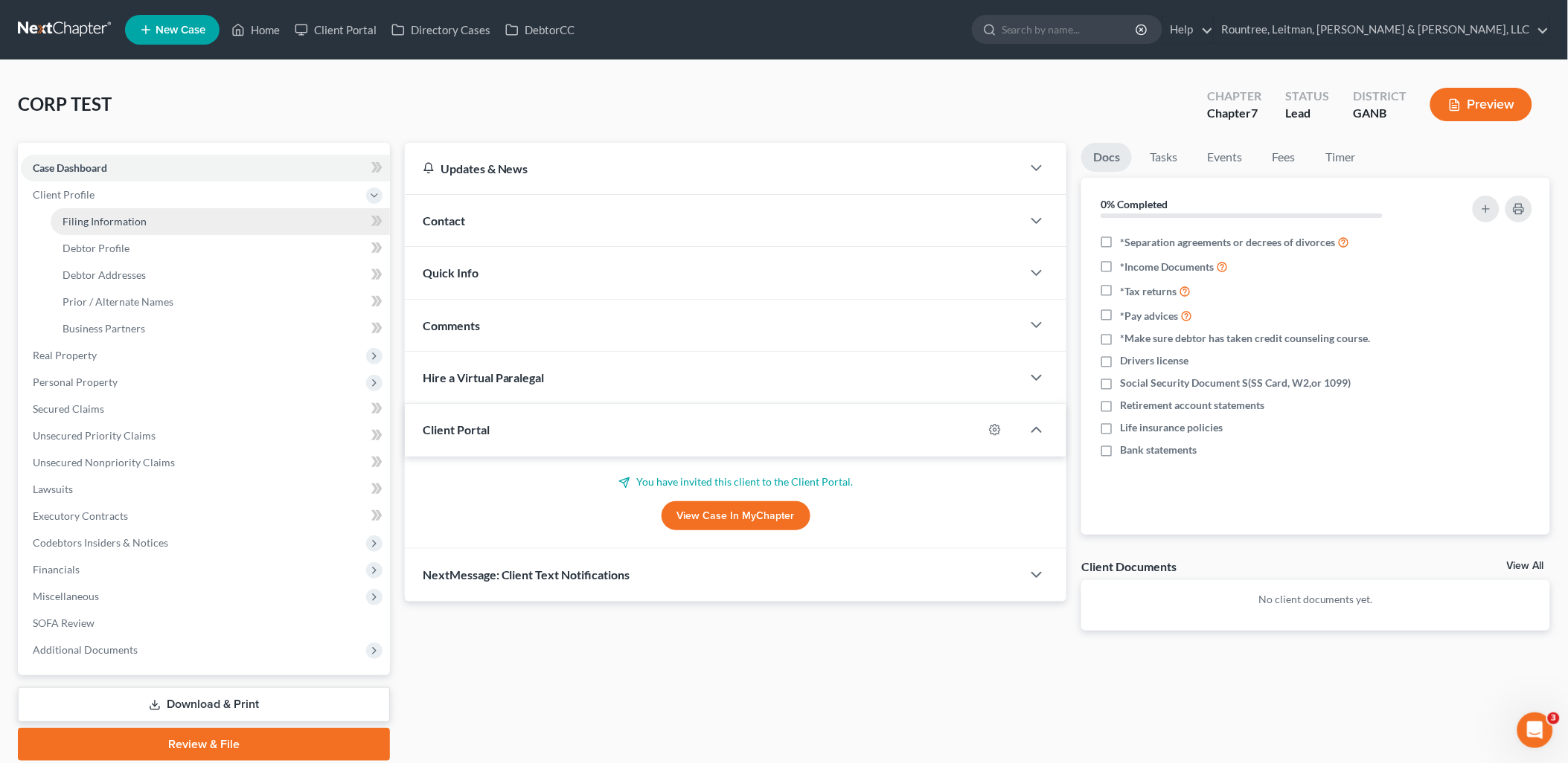
click at [228, 226] on link "Filing Information" at bounding box center [220, 222] width 339 height 27
select select "1"
select select "0"
select select "19"
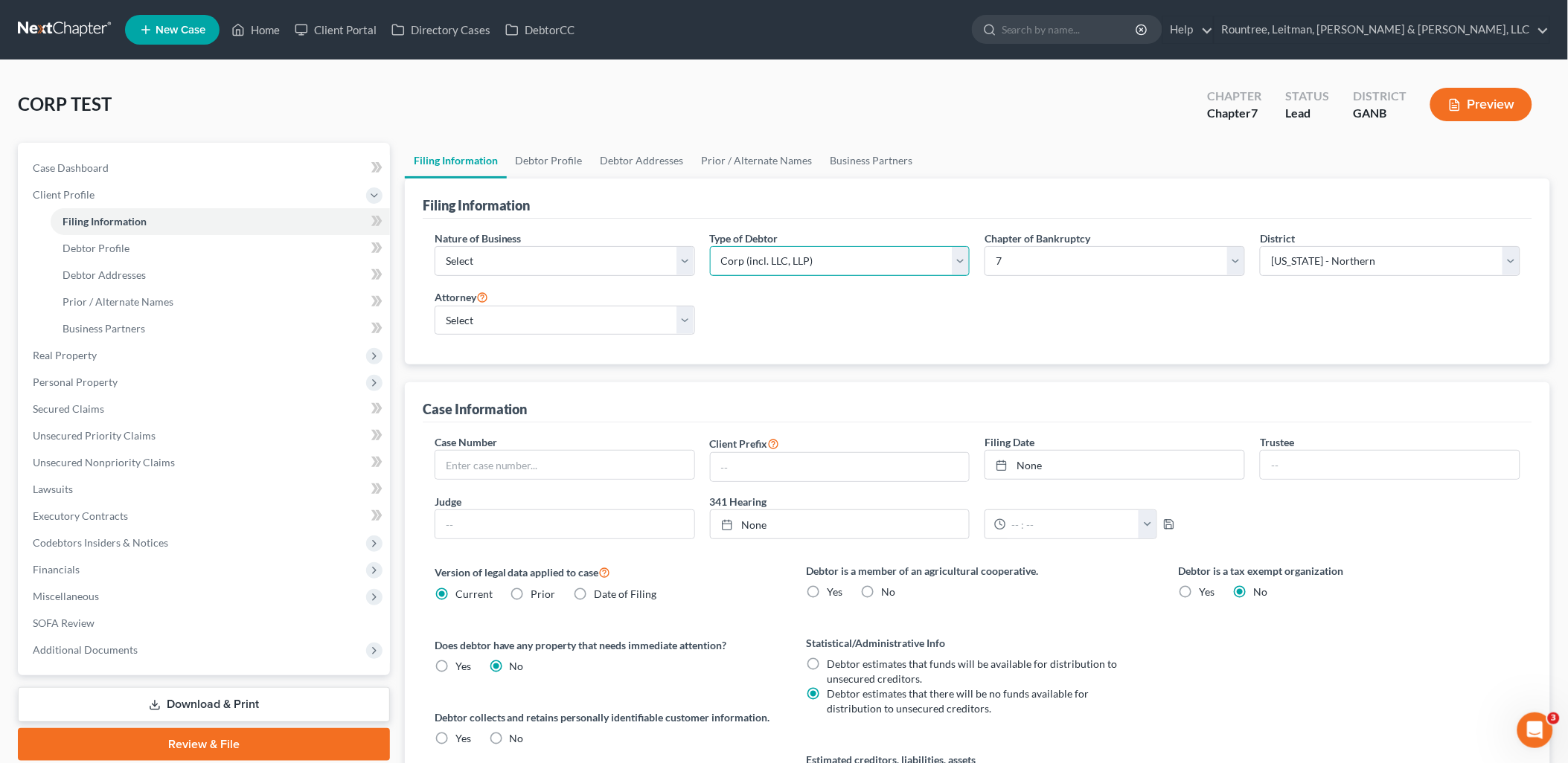
click at [839, 253] on select "Select Partnership Corp (incl. LLC, LLP) Other" at bounding box center [840, 261] width 260 height 30
click at [738, 386] on div "Case Information" at bounding box center [977, 402] width 1109 height 40
click at [343, 32] on link "Client Portal" at bounding box center [335, 30] width 96 height 27
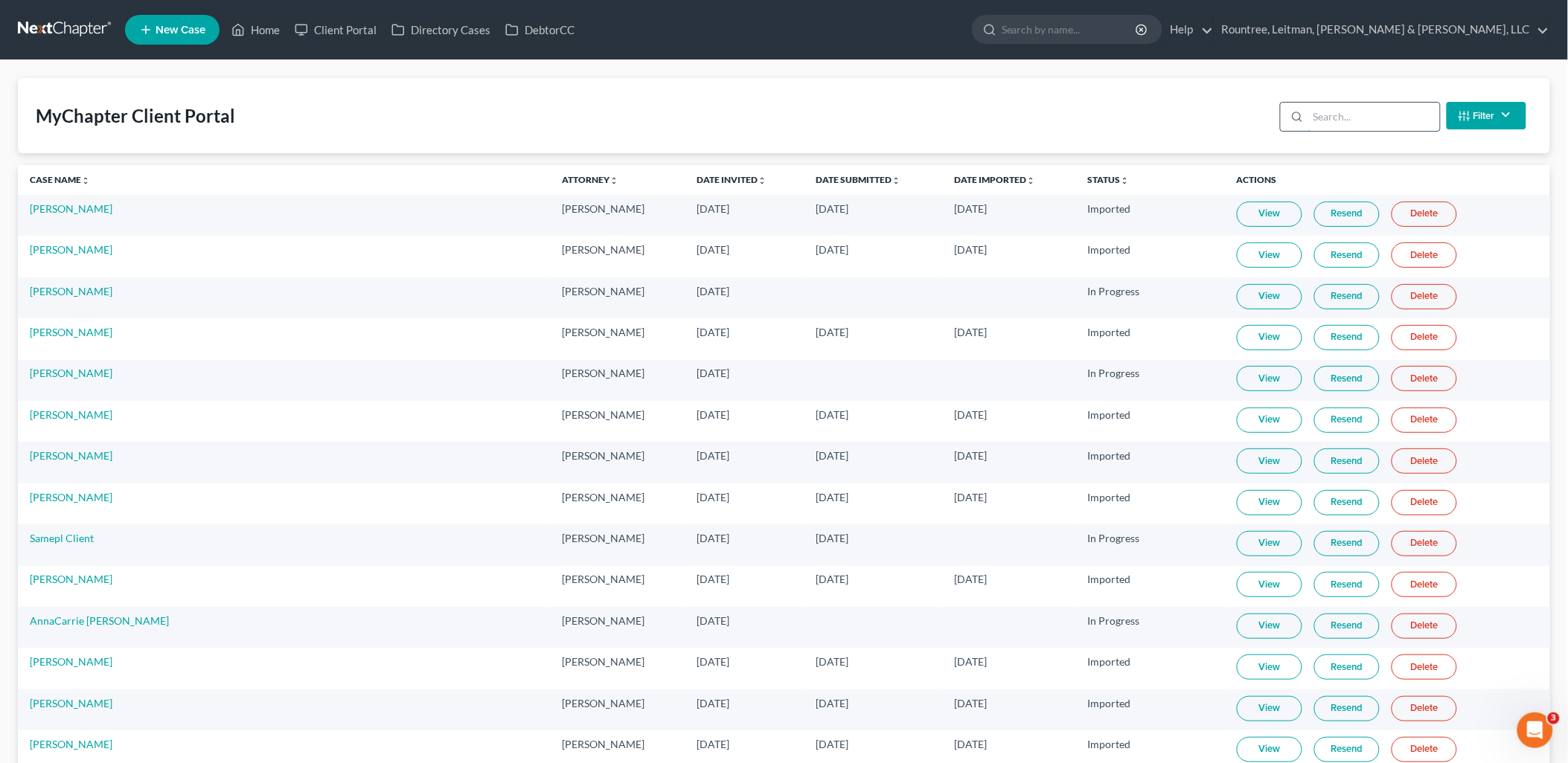
click at [1359, 121] on input "search" at bounding box center [1373, 117] width 131 height 28
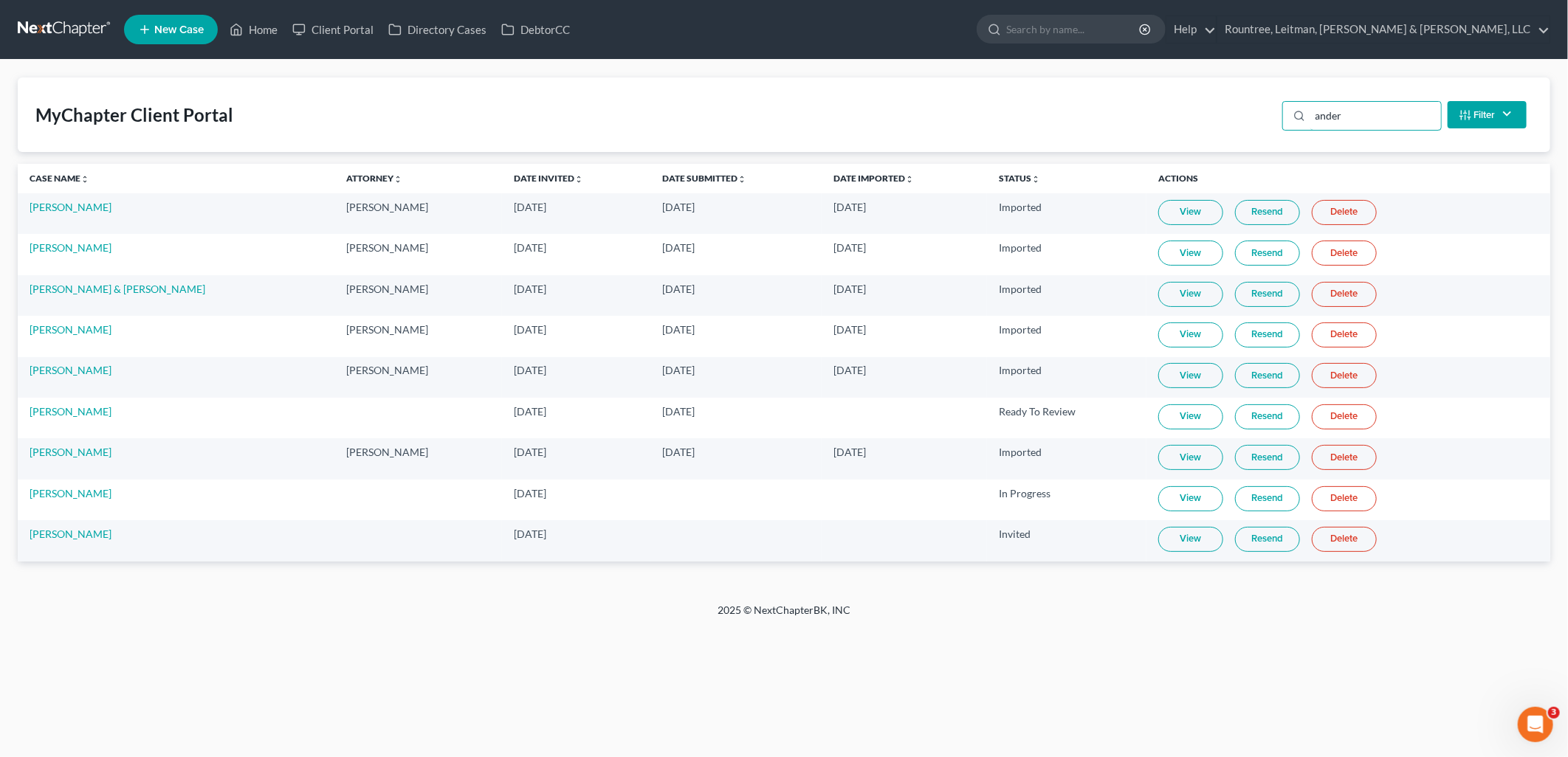
type input "ander"
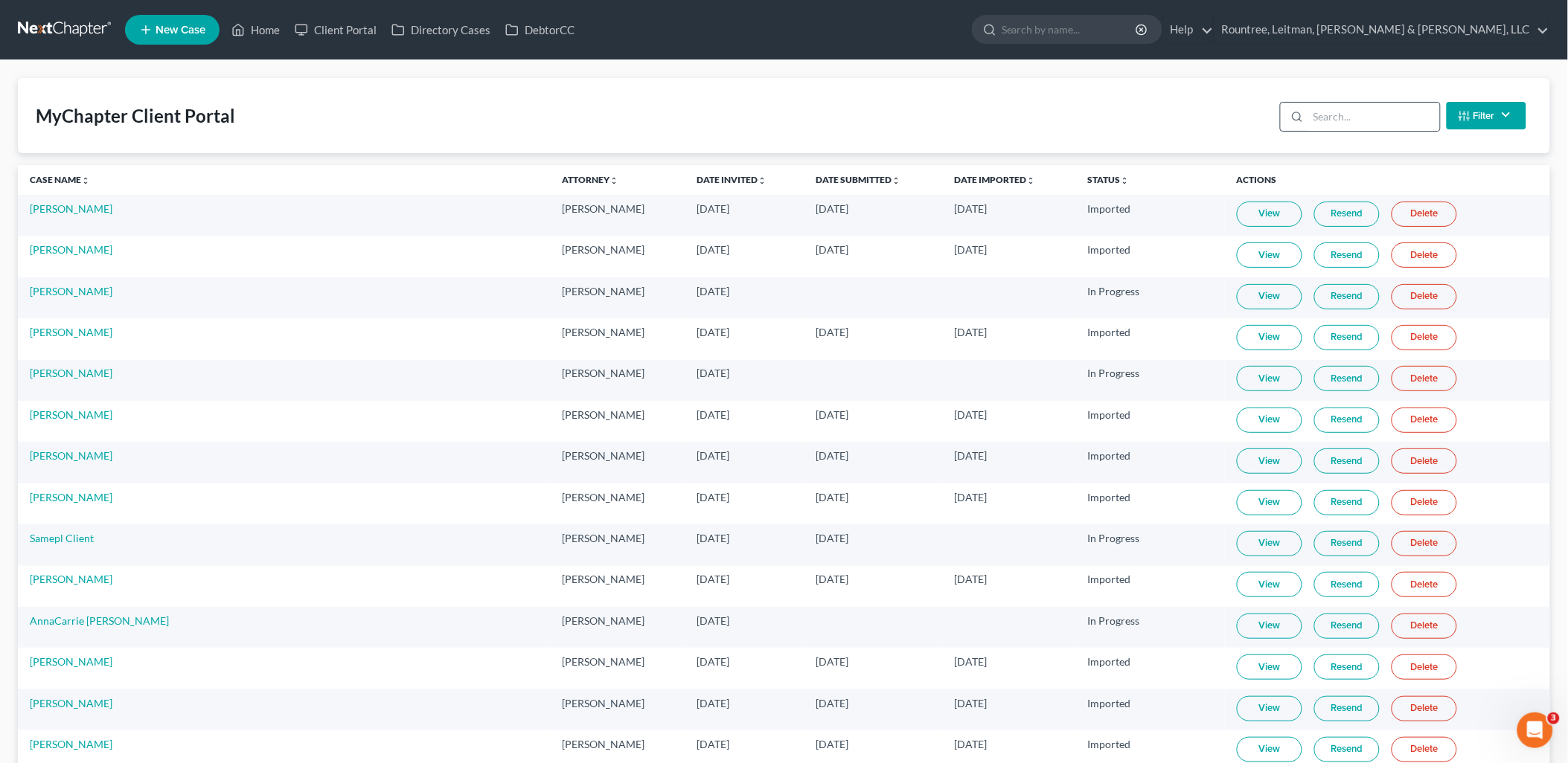
click at [1307, 106] on div at bounding box center [1294, 117] width 27 height 28
click at [1335, 115] on input "search" at bounding box center [1373, 117] width 131 height 28
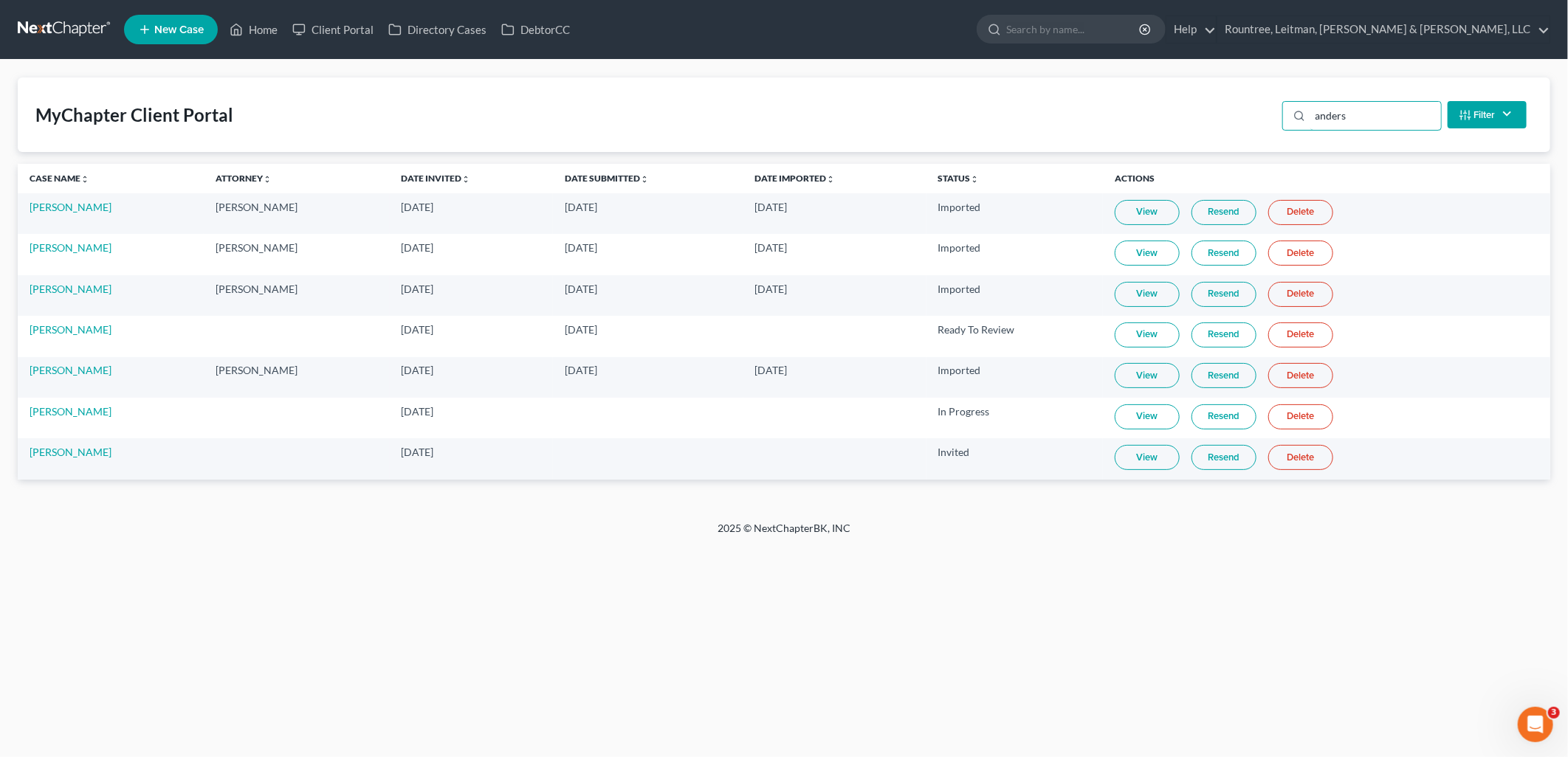
type input "anders"
click at [1160, 338] on link "View" at bounding box center [1147, 335] width 65 height 25
click at [1142, 461] on link "View" at bounding box center [1147, 458] width 65 height 25
